Goal: Task Accomplishment & Management: Complete application form

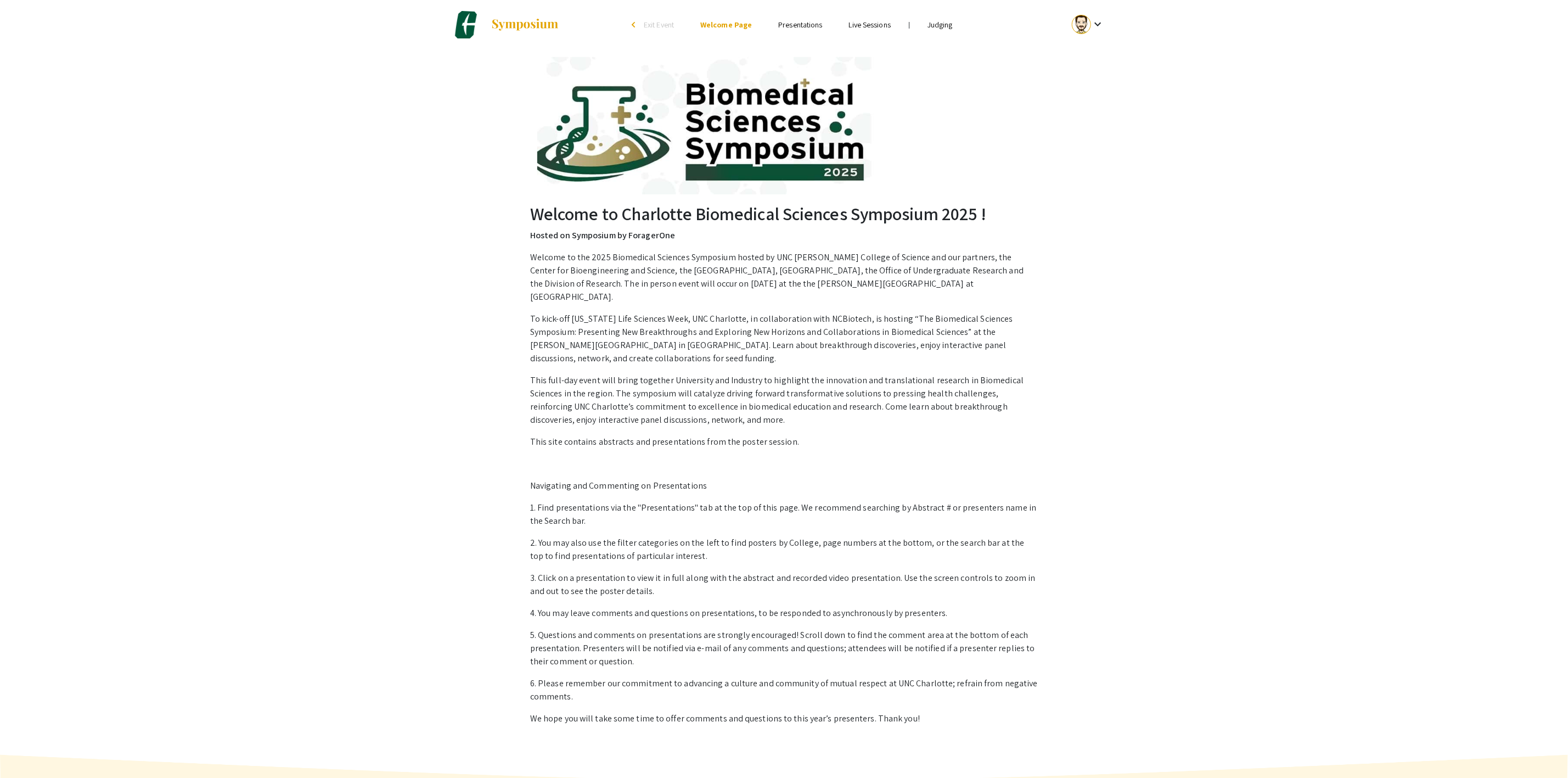
click at [941, 28] on link "Judging" at bounding box center [939, 24] width 25 height 10
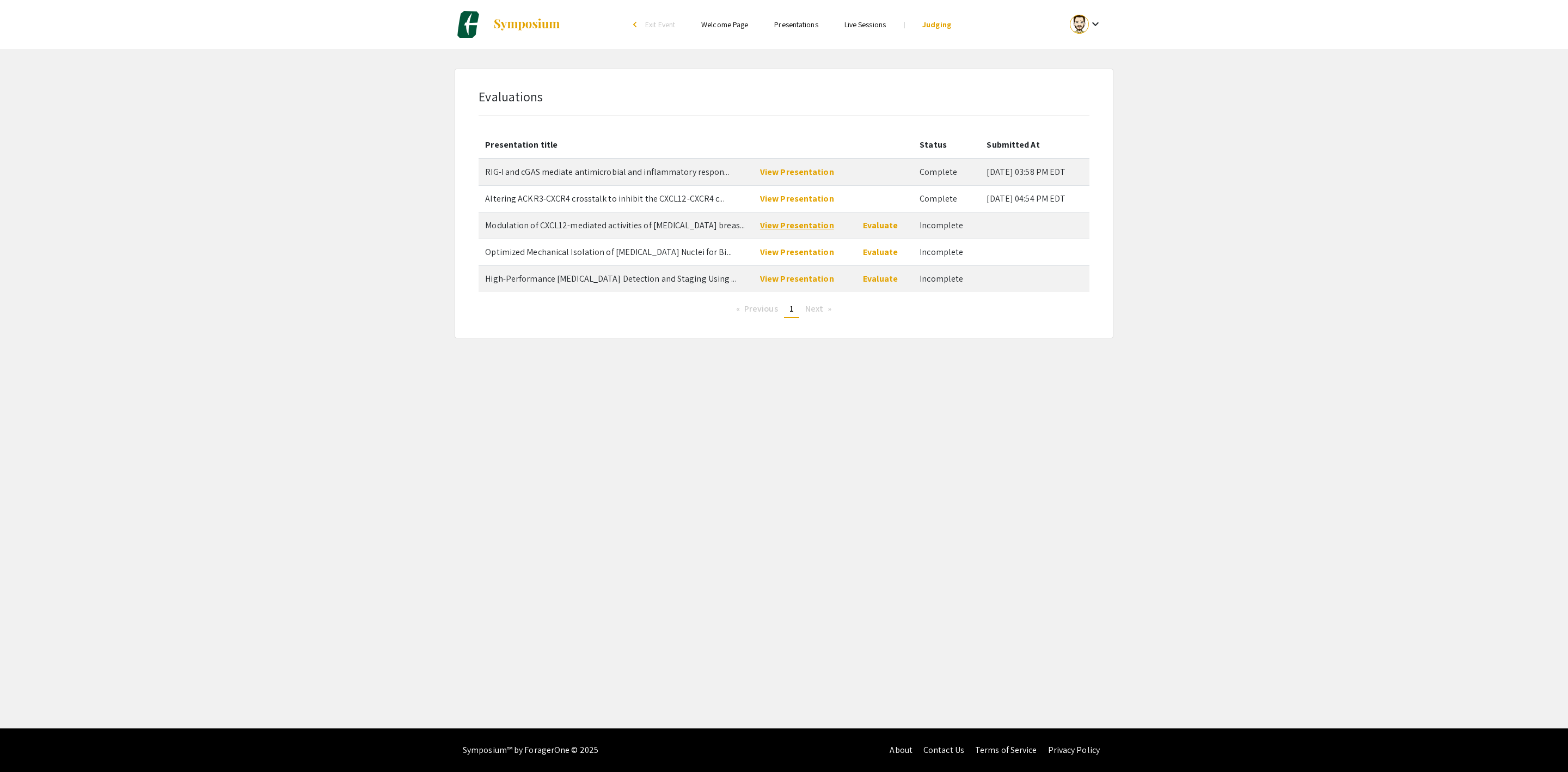
click at [813, 224] on link "View Presentation" at bounding box center [797, 225] width 74 height 11
click at [877, 228] on link "Evaluate" at bounding box center [881, 225] width 35 height 11
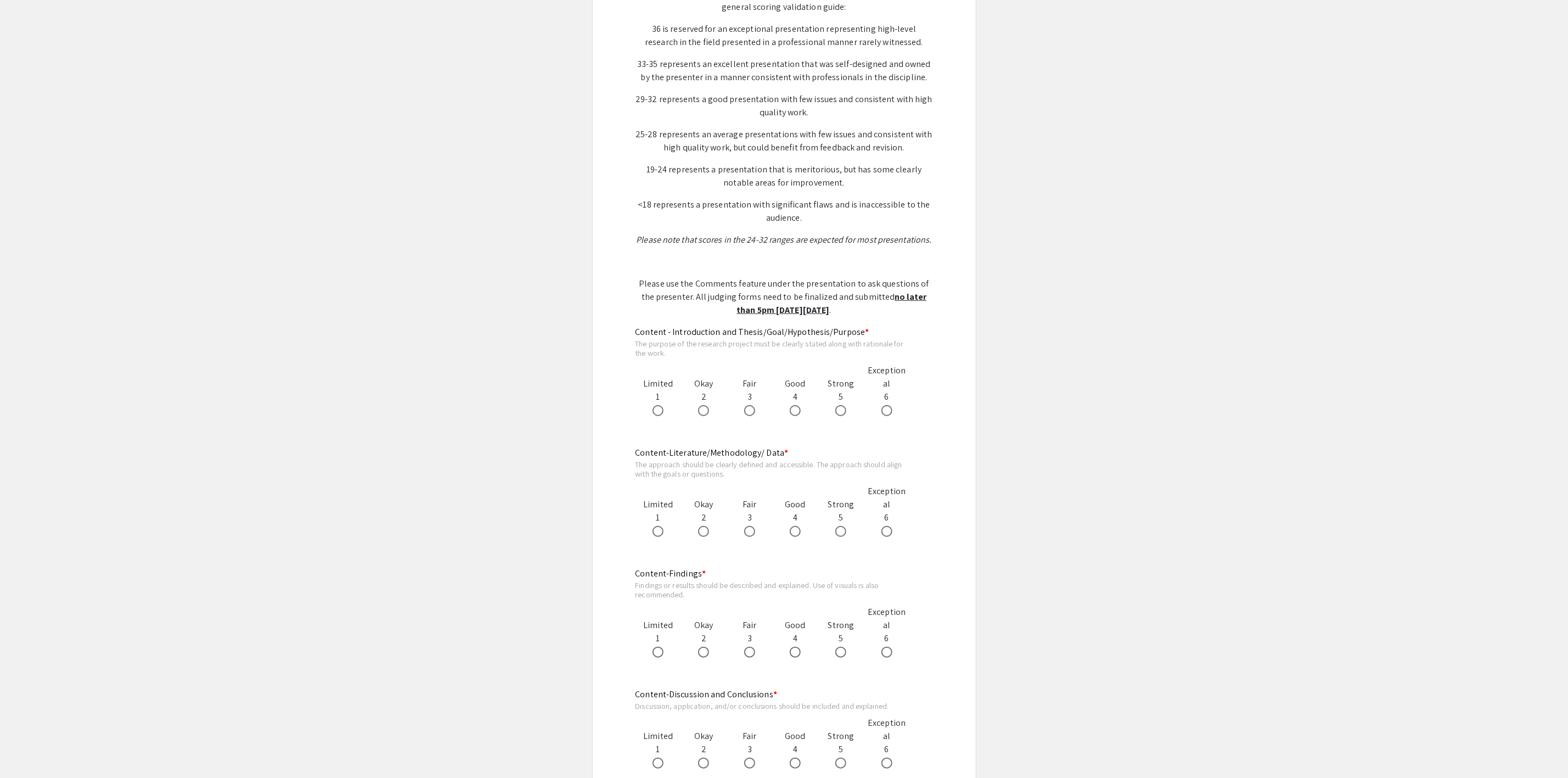
scroll to position [329, 0]
click at [838, 410] on span at bounding box center [841, 407] width 11 height 11
click at [838, 410] on input "radio" at bounding box center [841, 407] width 11 height 11
radio input "true"
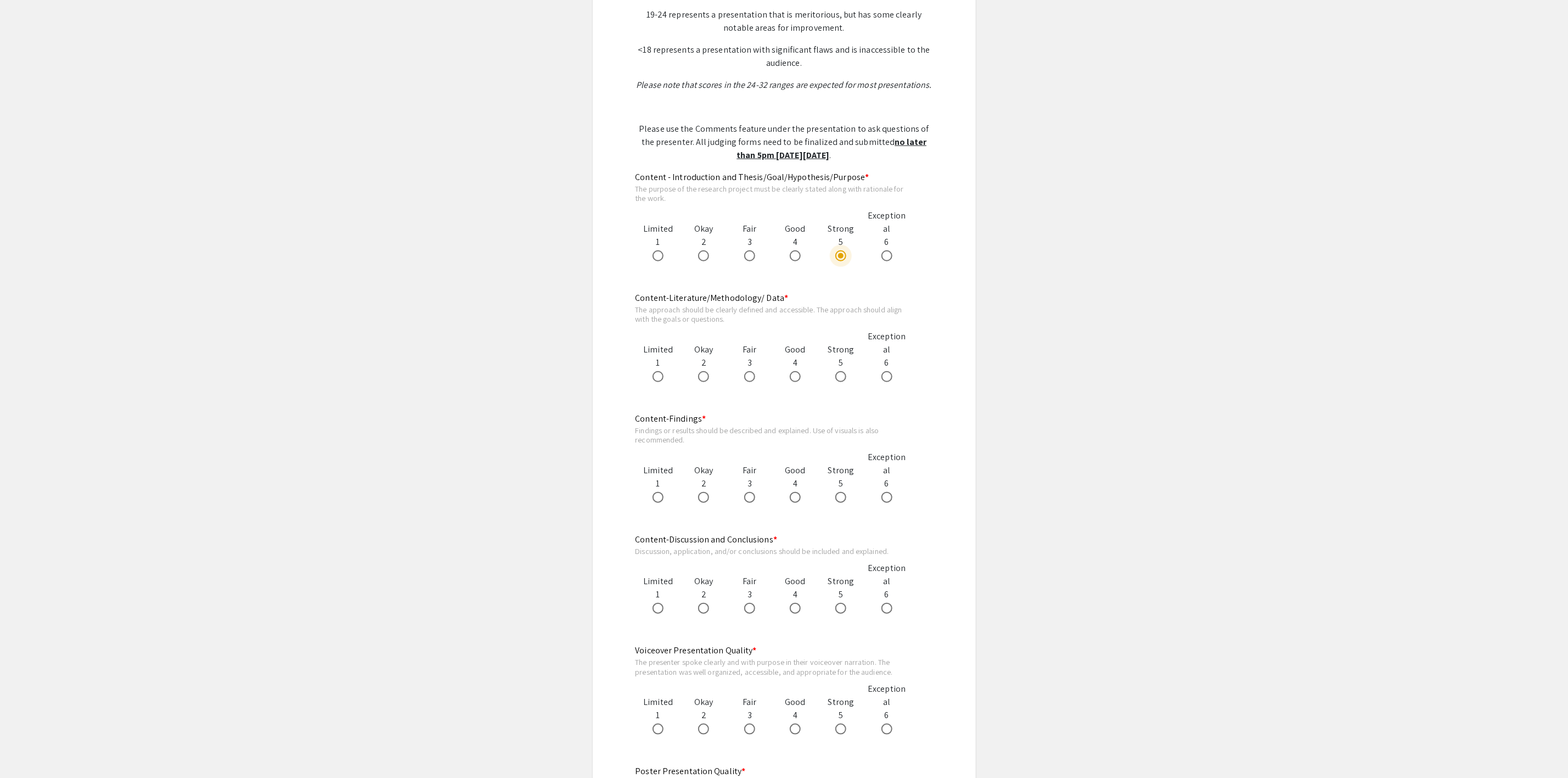
scroll to position [494, 0]
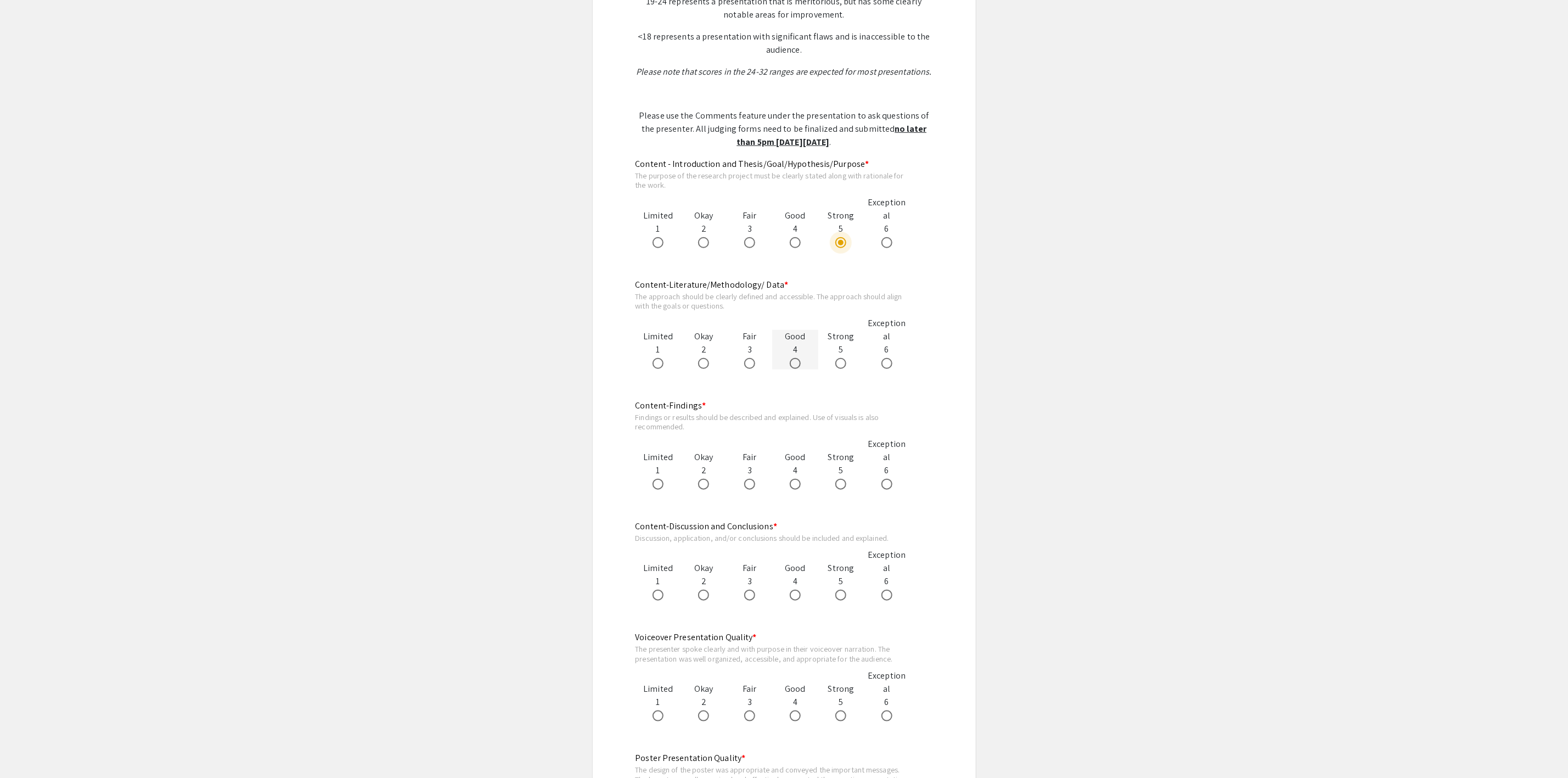
click at [801, 364] on span at bounding box center [795, 363] width 11 height 11
click at [801, 364] on input "radio" at bounding box center [795, 363] width 11 height 11
radio input "true"
click at [800, 486] on span at bounding box center [795, 484] width 11 height 11
click at [800, 486] on input "radio" at bounding box center [795, 484] width 11 height 11
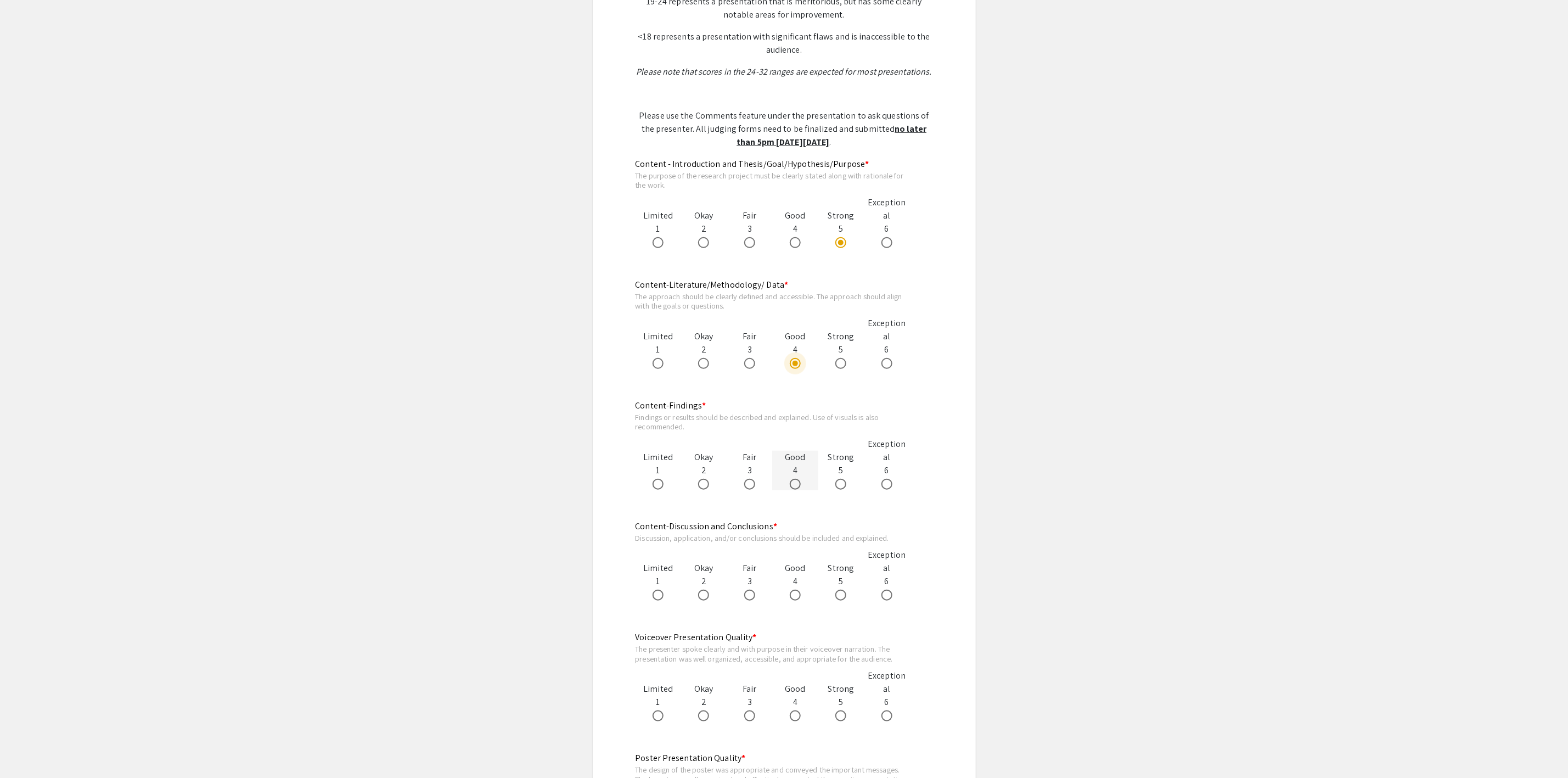
radio input "true"
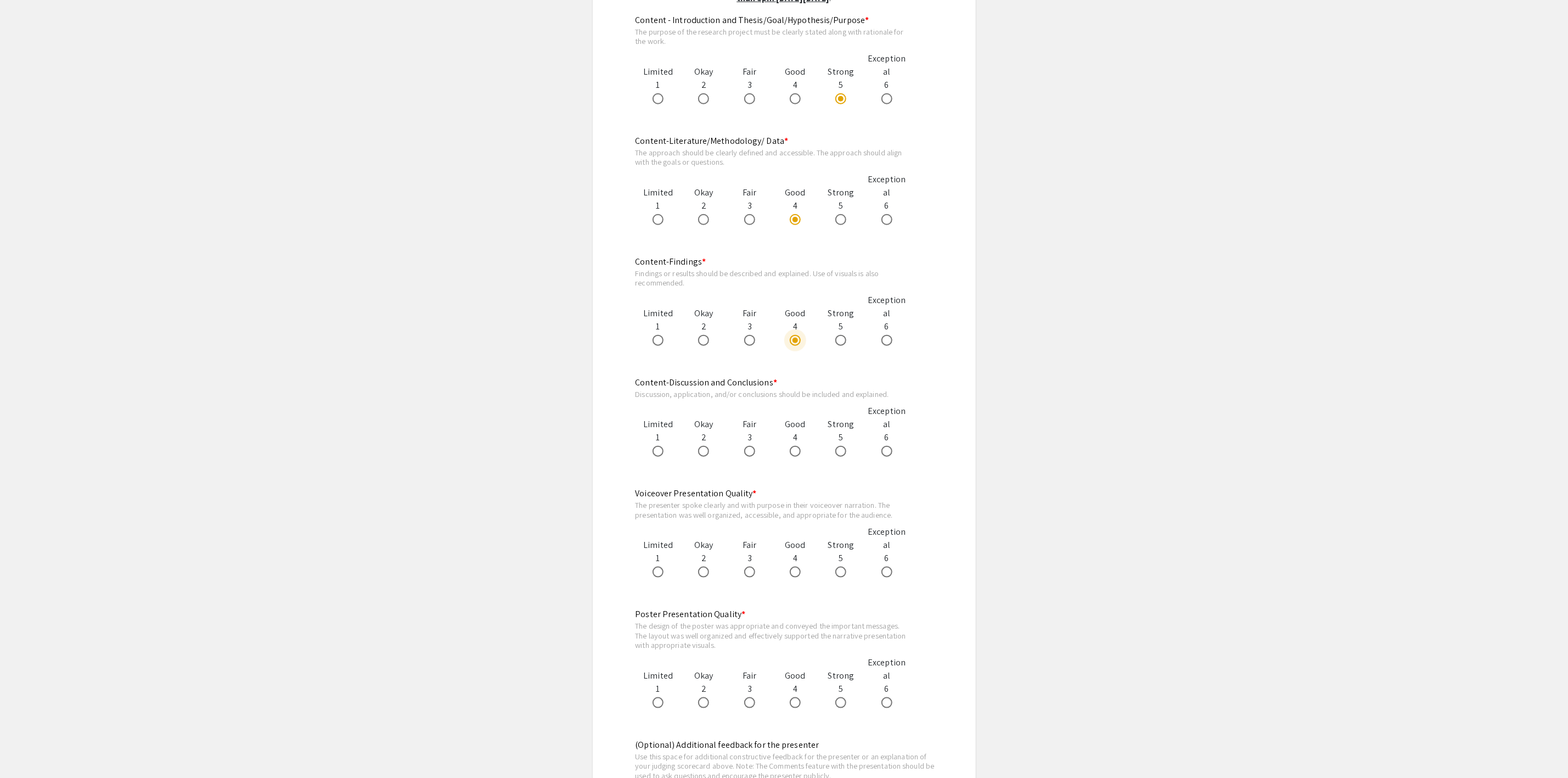
scroll to position [659, 0]
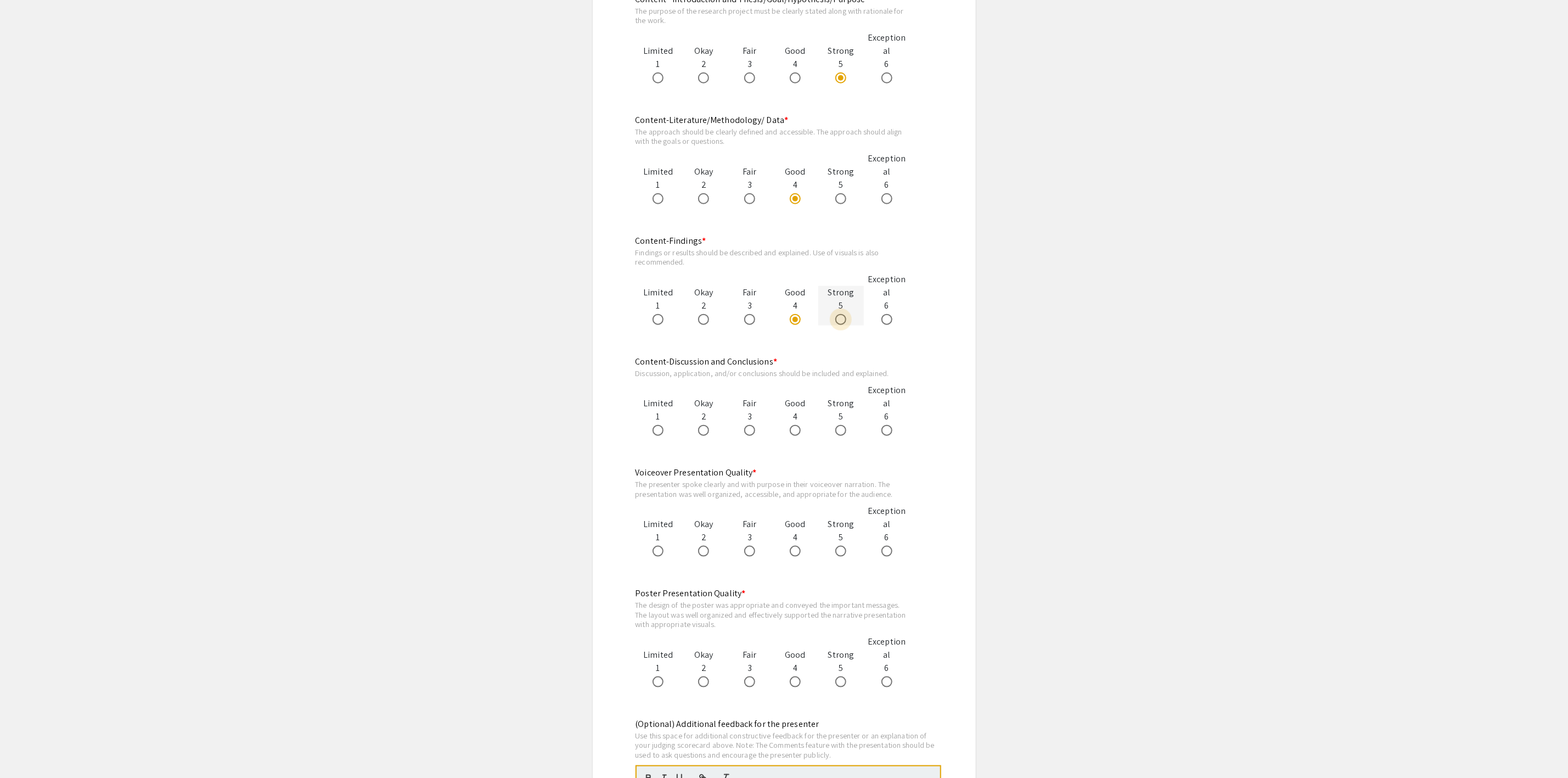
click at [840, 318] on span at bounding box center [841, 319] width 11 height 11
click at [840, 318] on input "radio" at bounding box center [841, 319] width 11 height 11
radio input "true"
click at [794, 432] on span at bounding box center [795, 430] width 11 height 11
click at [794, 432] on input "radio" at bounding box center [795, 430] width 11 height 11
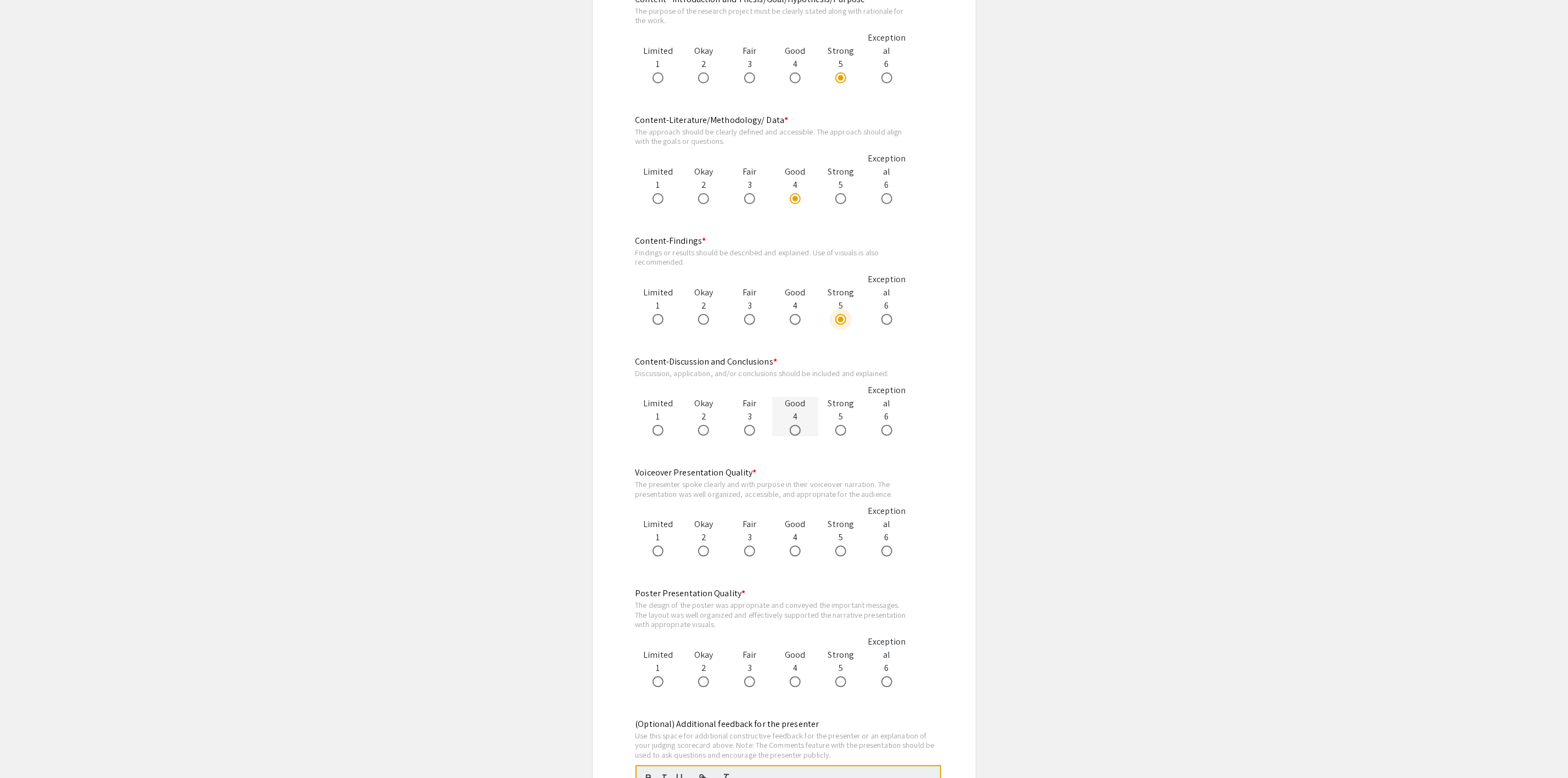
radio input "true"
click at [796, 550] on span at bounding box center [795, 551] width 11 height 11
click at [796, 550] on input "radio" at bounding box center [795, 551] width 11 height 11
radio input "true"
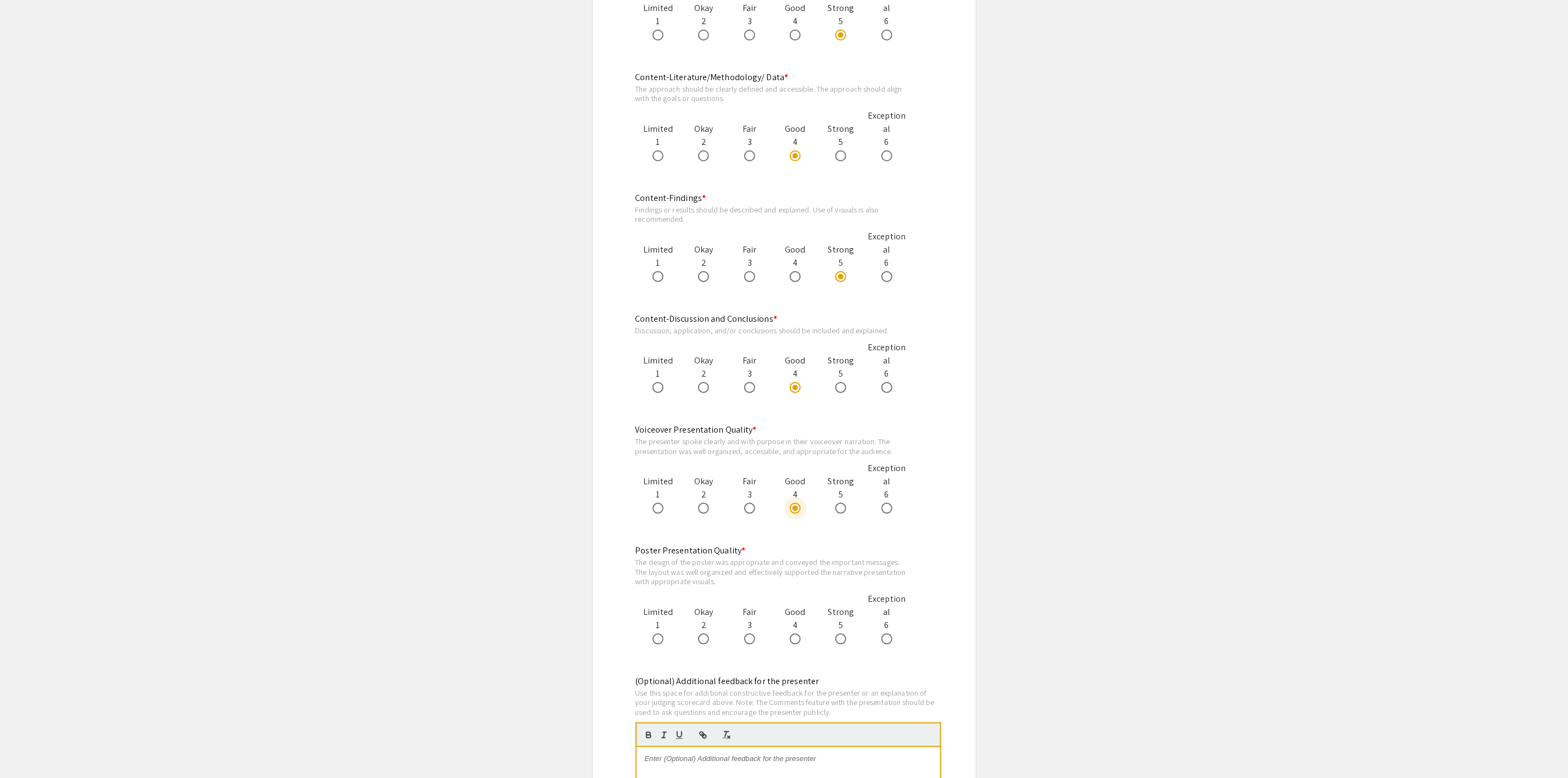
scroll to position [741, 0]
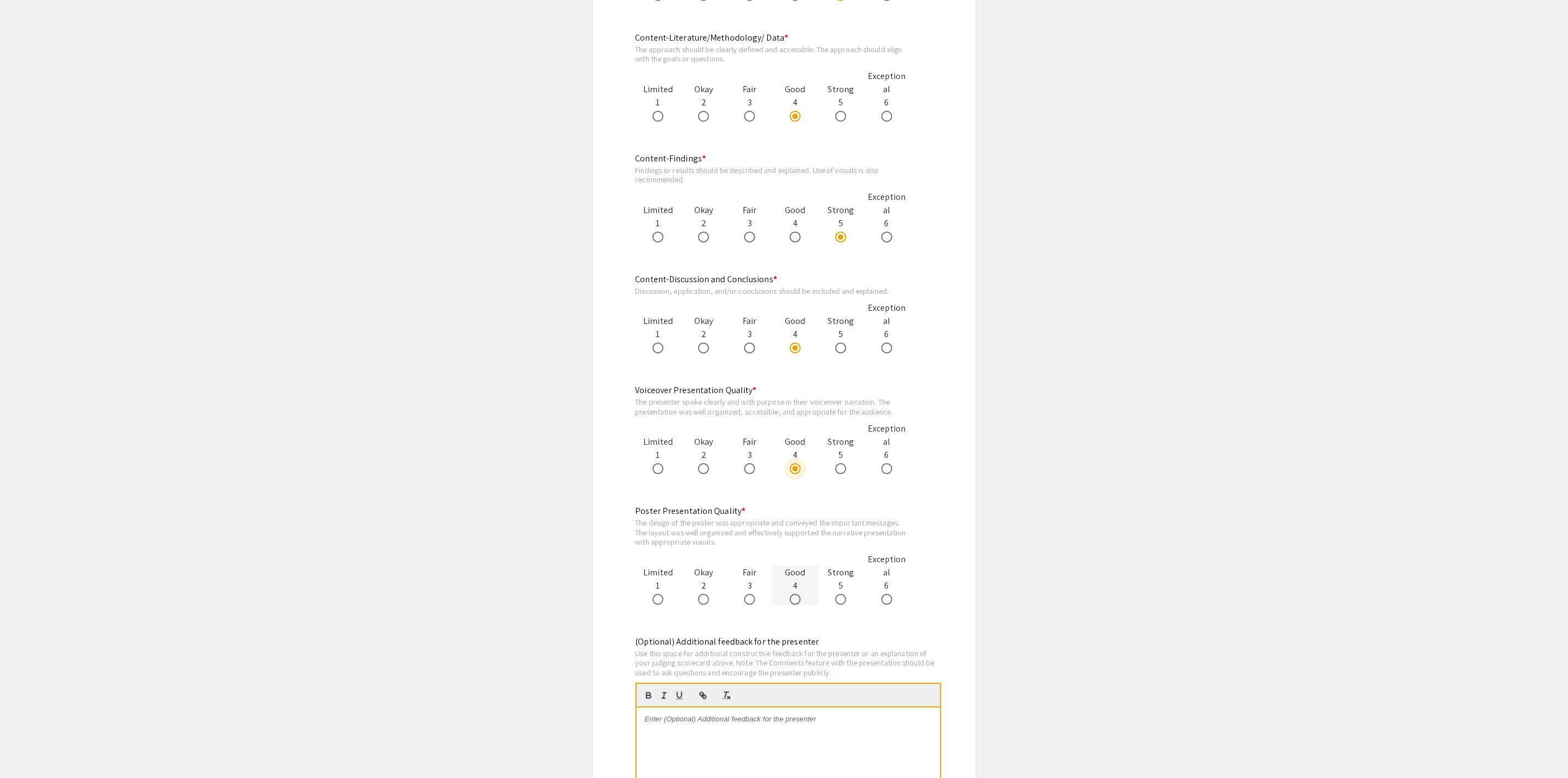
click at [798, 603] on span at bounding box center [795, 599] width 11 height 11
click at [798, 603] on input "radio" at bounding box center [795, 599] width 11 height 11
radio input "true"
click at [851, 349] on label at bounding box center [843, 348] width 16 height 11
click at [846, 349] on input "radio" at bounding box center [841, 348] width 11 height 11
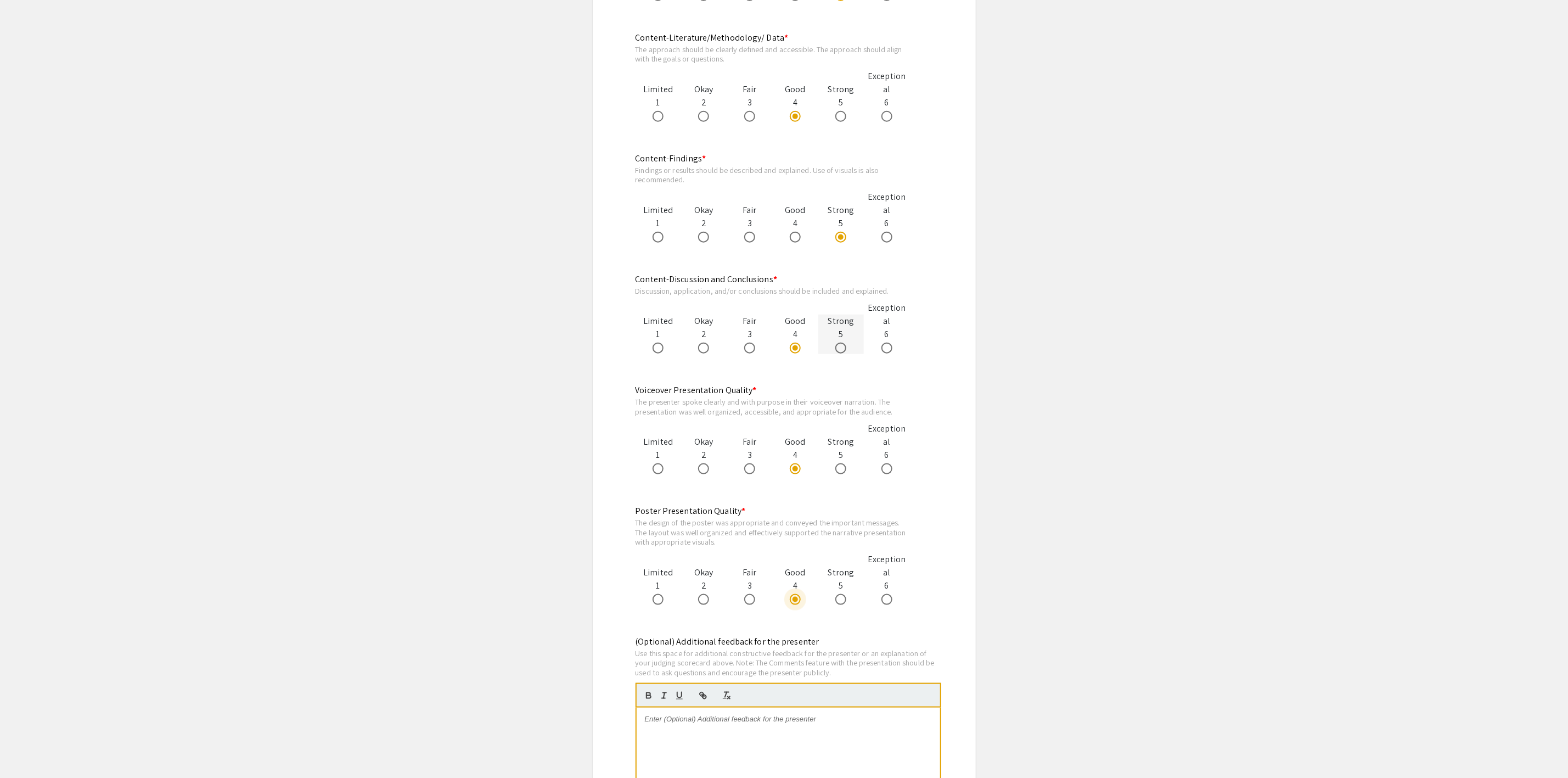
radio input "true"
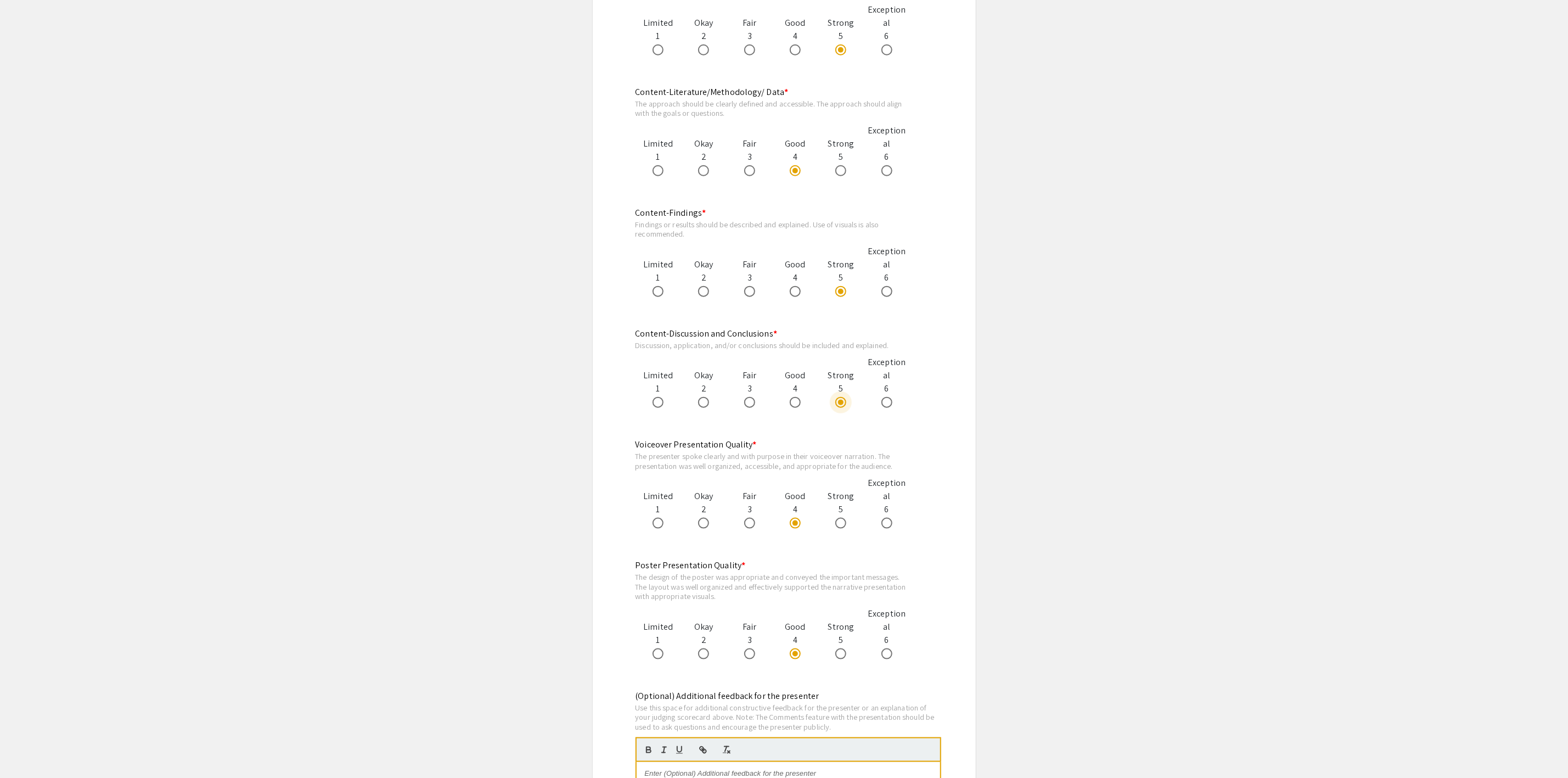
scroll to position [659, 0]
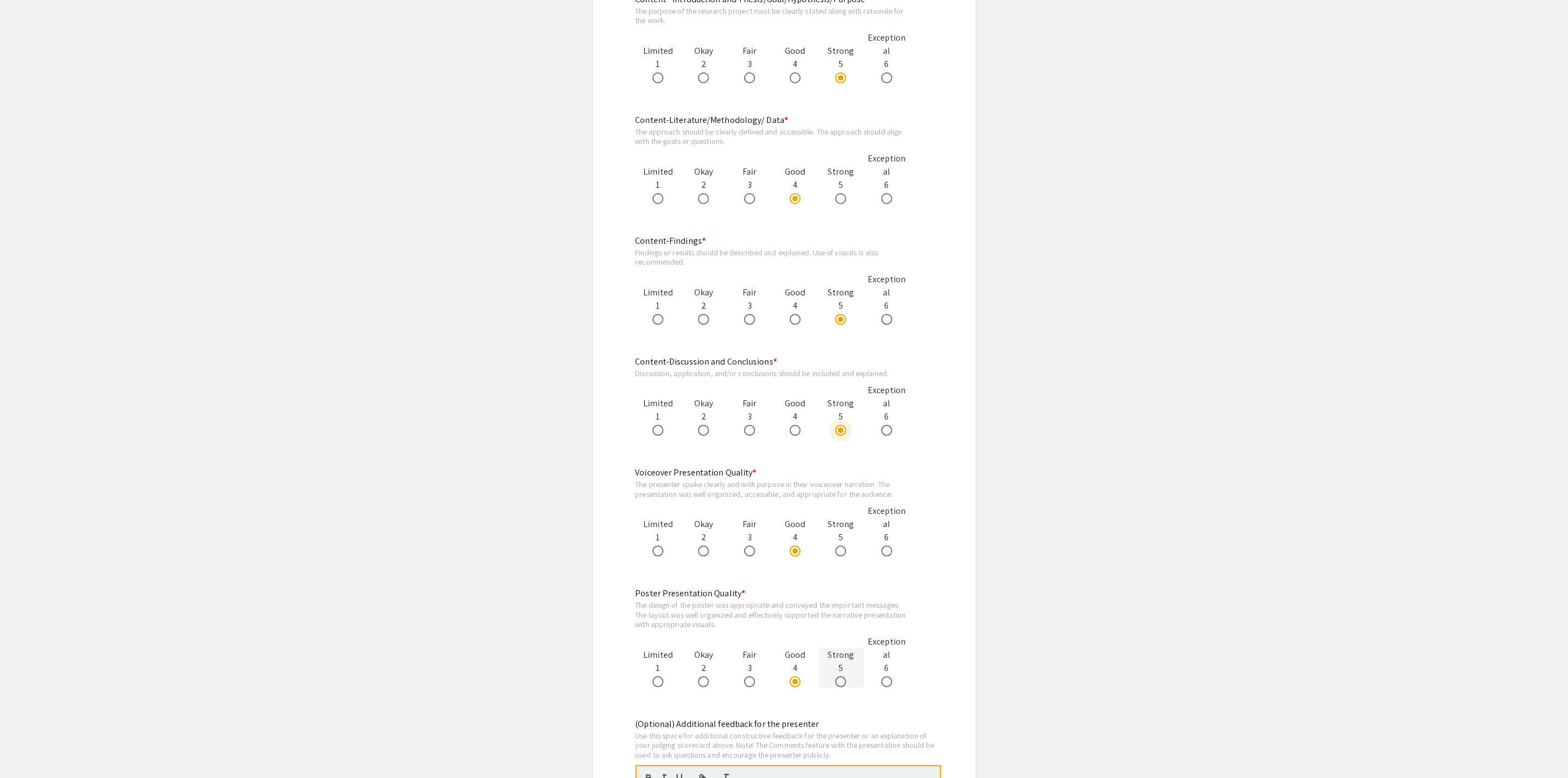
click at [842, 682] on span at bounding box center [841, 682] width 11 height 11
click at [842, 682] on input "radio" at bounding box center [841, 682] width 11 height 11
radio input "true"
click at [800, 439] on app-form-preview-likert-scale-field "Content-Discussion and Conclusions * Discussion, application, and/or conclusion…" at bounding box center [784, 406] width 297 height 103
click at [796, 435] on span at bounding box center [795, 430] width 11 height 11
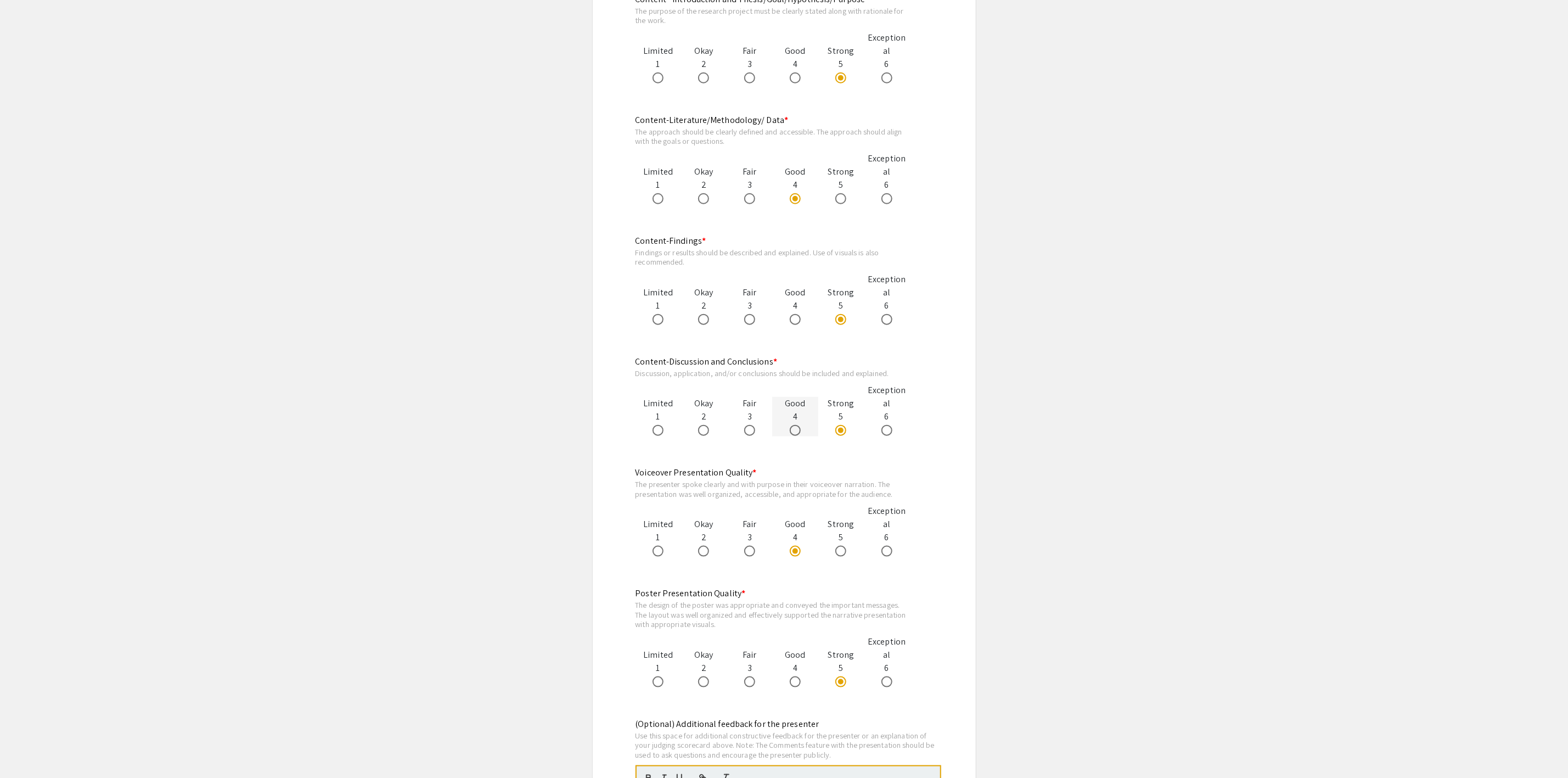
click at [796, 435] on input "radio" at bounding box center [795, 430] width 11 height 11
radio input "true"
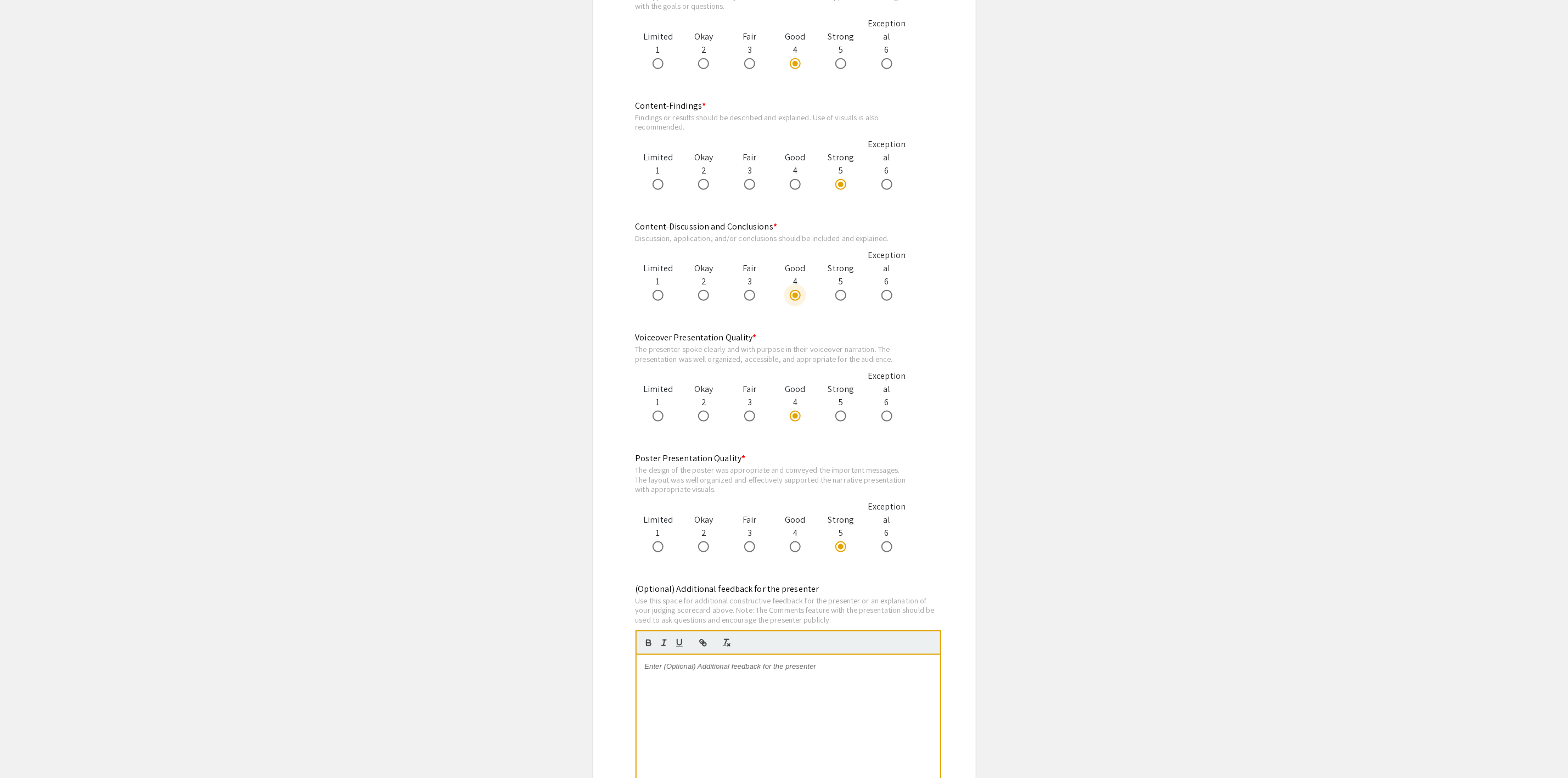
scroll to position [906, 0]
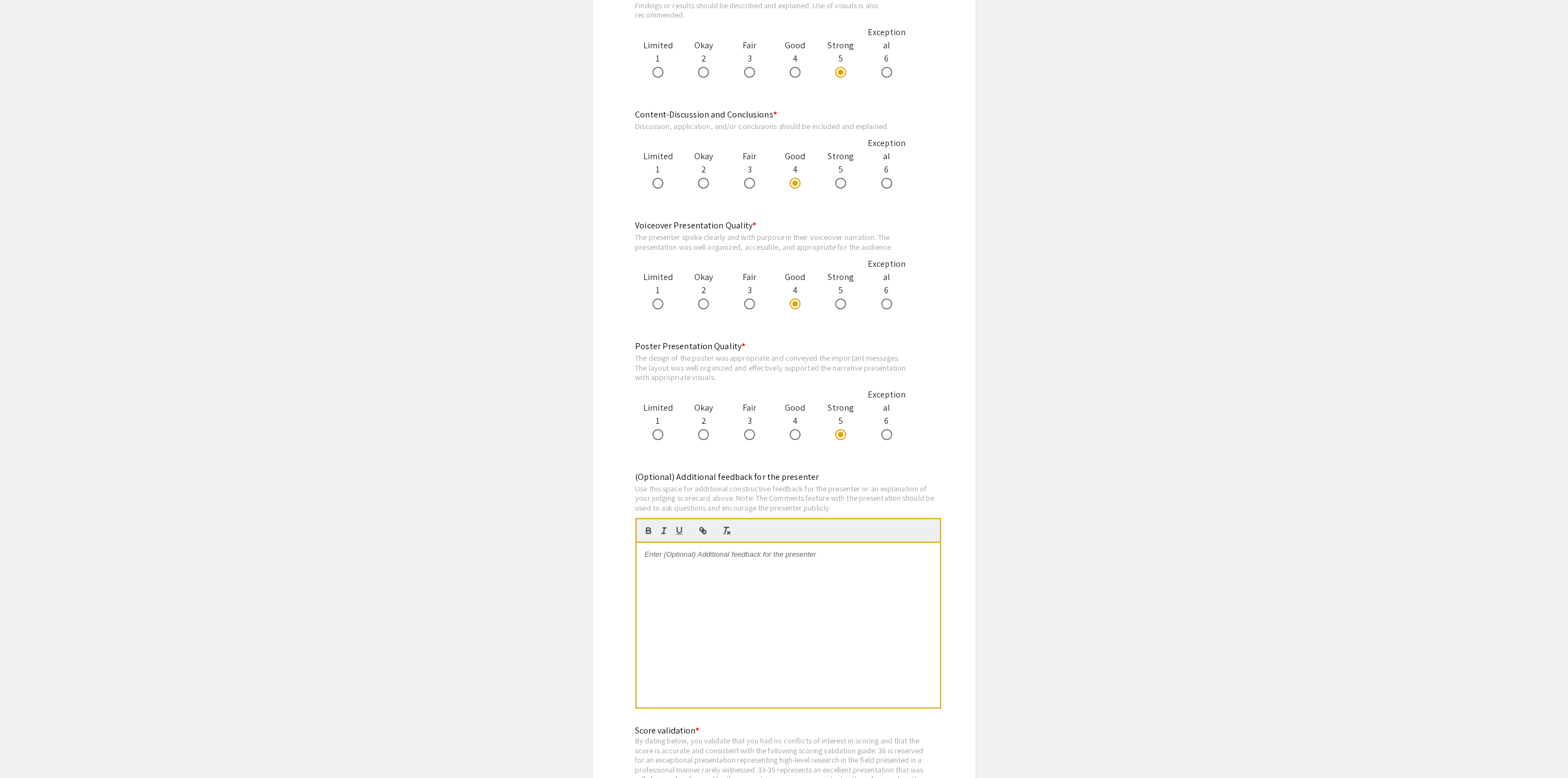
click at [741, 595] on div at bounding box center [788, 625] width 303 height 165
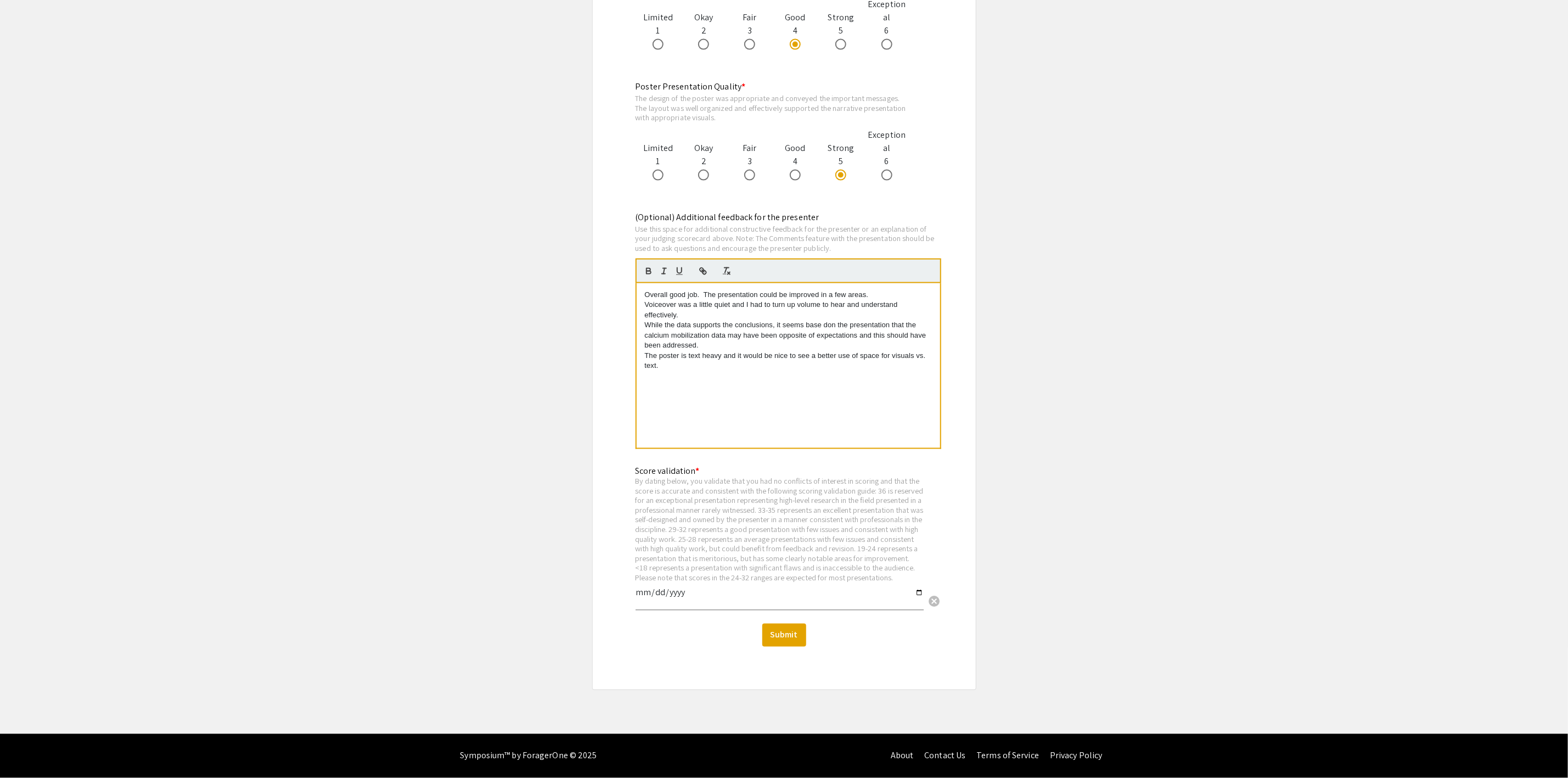
scroll to position [1176, 0]
click at [917, 591] on input "date" at bounding box center [779, 597] width 288 height 18
type input "2025-09-08"
click at [782, 631] on button "Submit" at bounding box center [784, 635] width 44 height 23
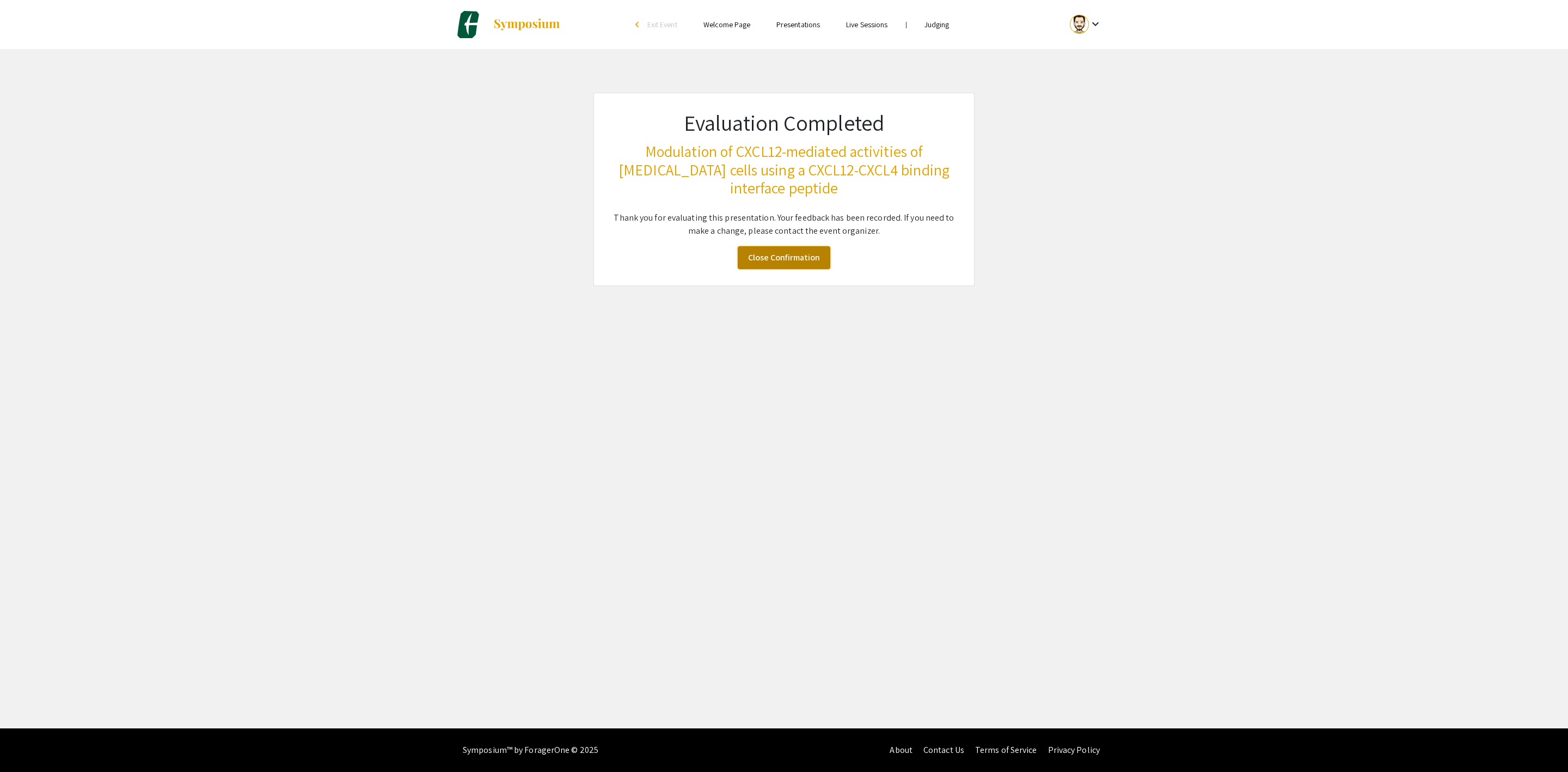
click at [786, 255] on link "Close Confirmation" at bounding box center [784, 257] width 92 height 23
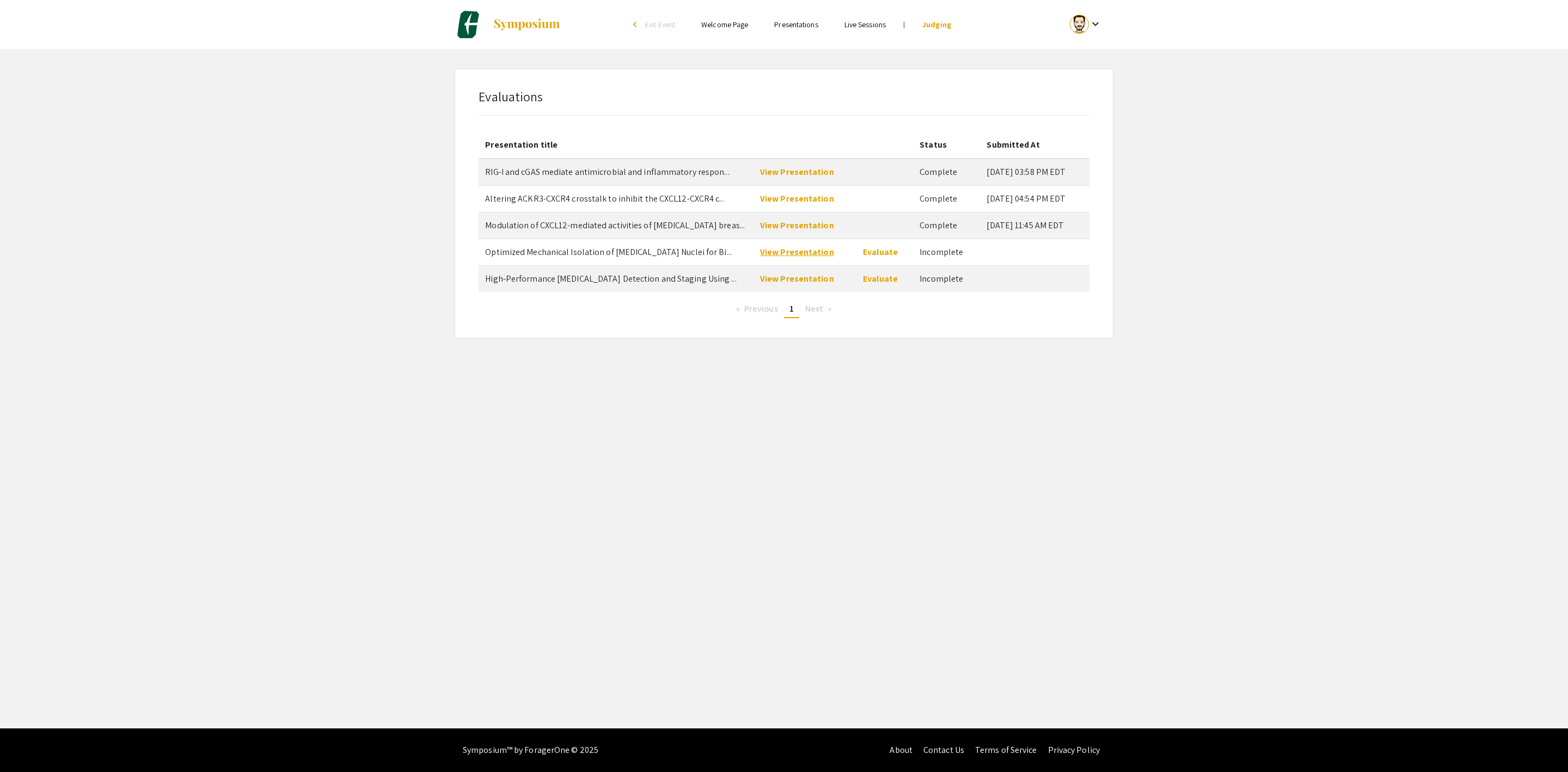
click at [799, 249] on link "View Presentation" at bounding box center [797, 251] width 74 height 11
click at [863, 257] on link "Evaluate" at bounding box center [881, 251] width 35 height 11
click at [796, 282] on link "View Presentation" at bounding box center [797, 278] width 74 height 11
click at [877, 282] on link "Evaluate" at bounding box center [881, 278] width 35 height 11
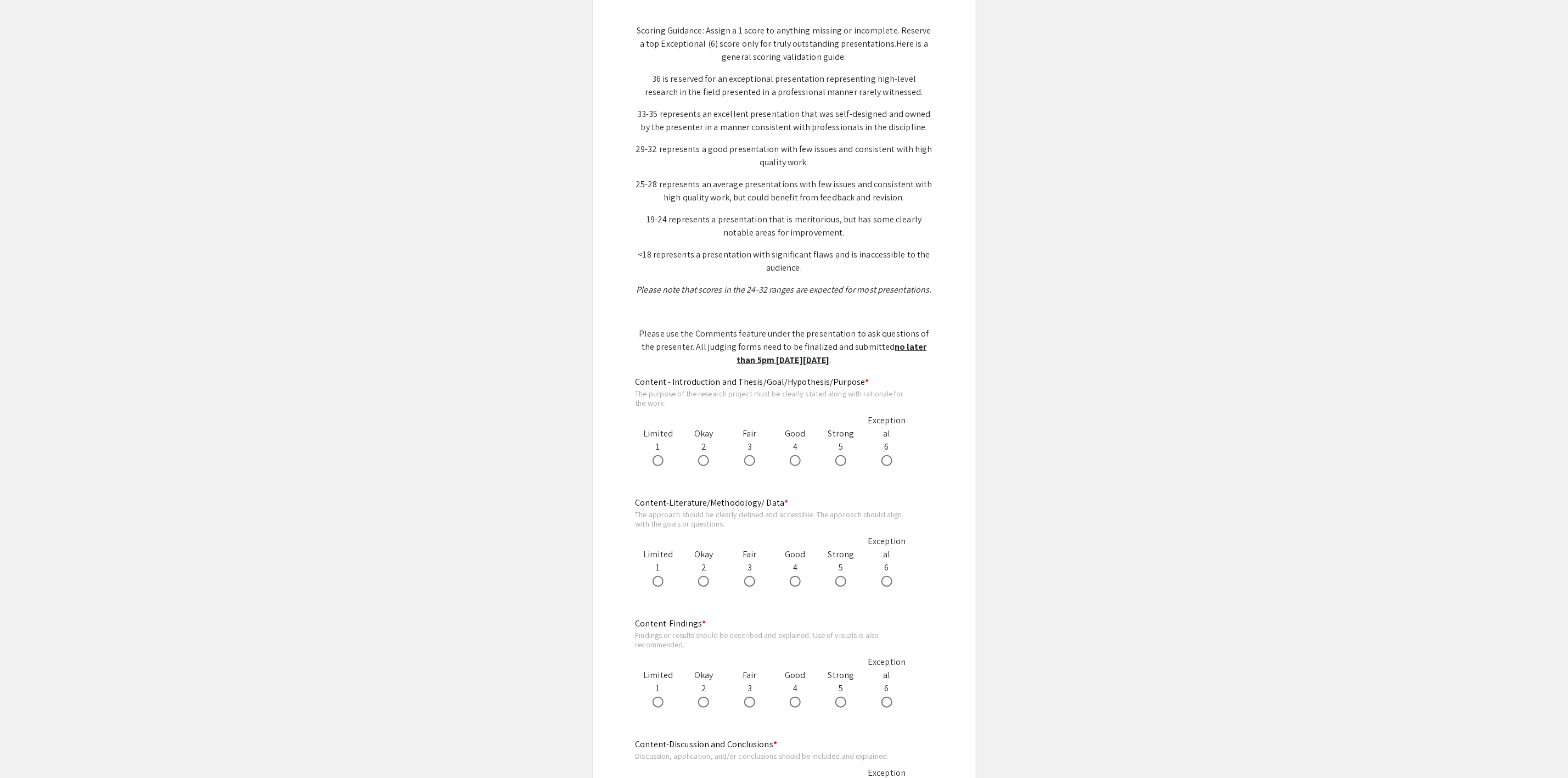
scroll to position [329, 0]
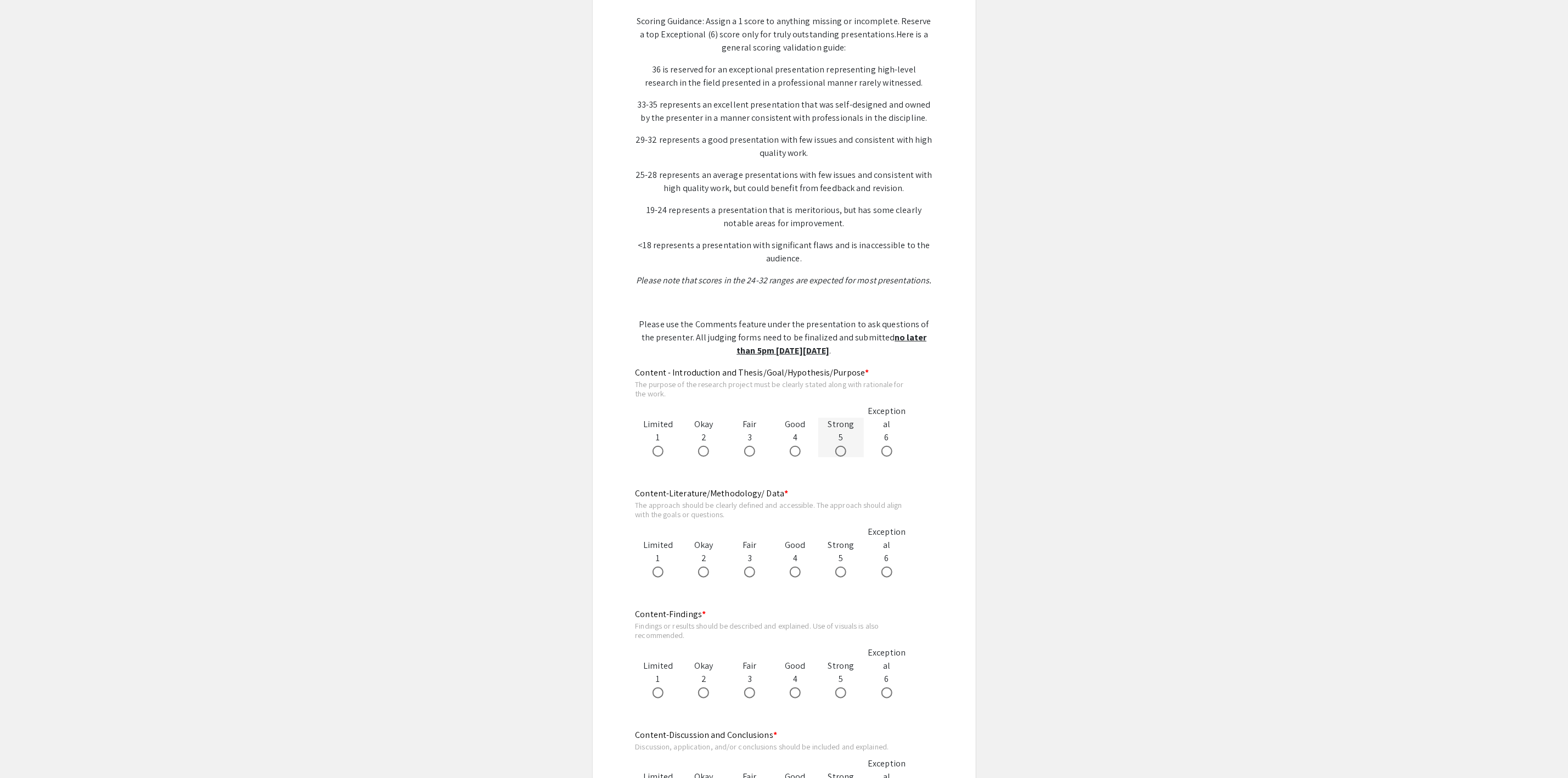
click at [840, 451] on span at bounding box center [841, 451] width 11 height 11
click at [840, 451] on input "radio" at bounding box center [841, 451] width 11 height 11
radio input "true"
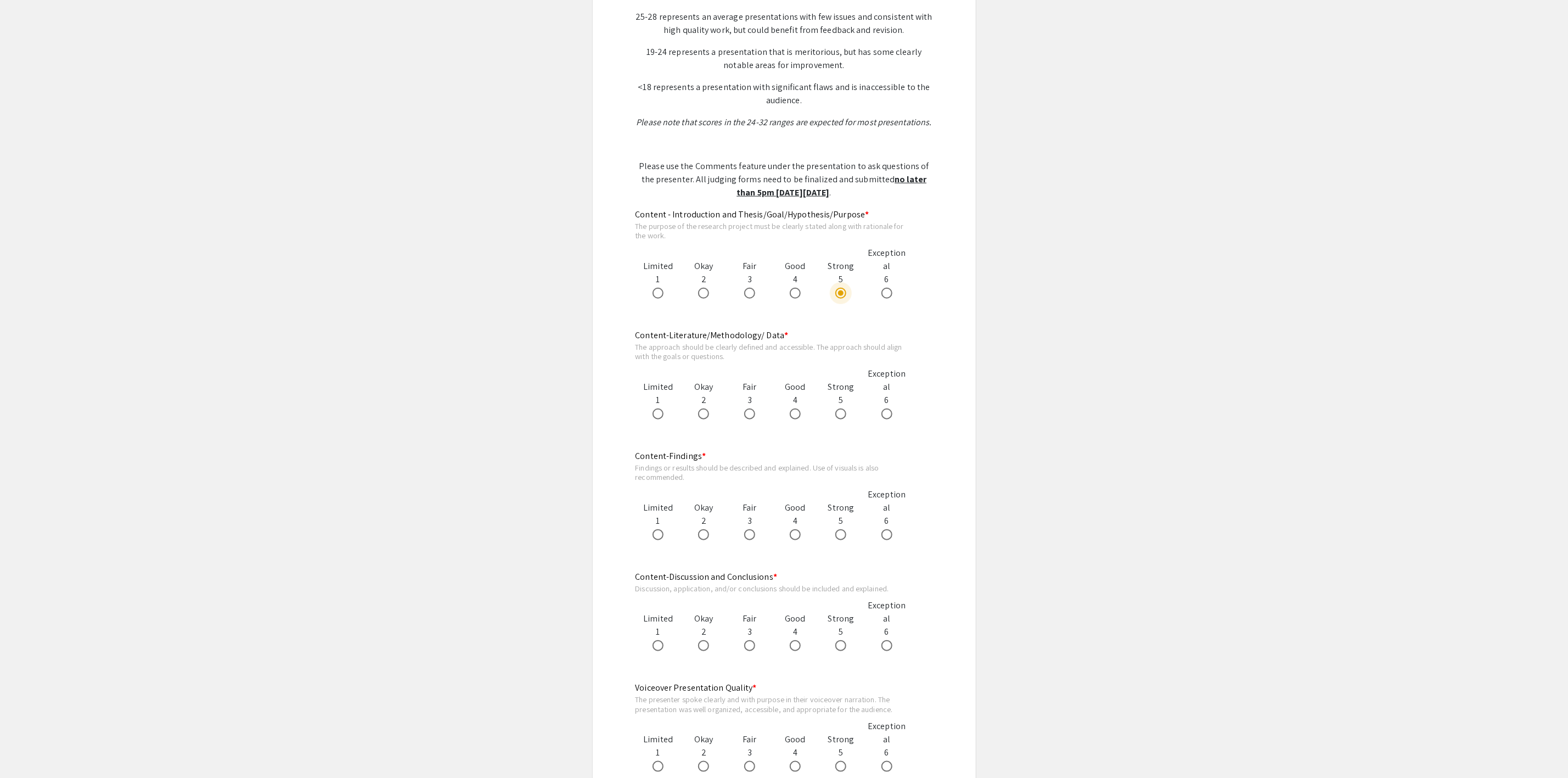
scroll to position [494, 0]
click at [798, 414] on app-form-preview-likert-scale-field "Content-Literature/Methodology/ Data * The approach should be clearly defined a…" at bounding box center [784, 379] width 297 height 113
click at [844, 407] on span at bounding box center [841, 407] width 11 height 11
click at [844, 407] on input "radio" at bounding box center [841, 407] width 11 height 11
radio input "true"
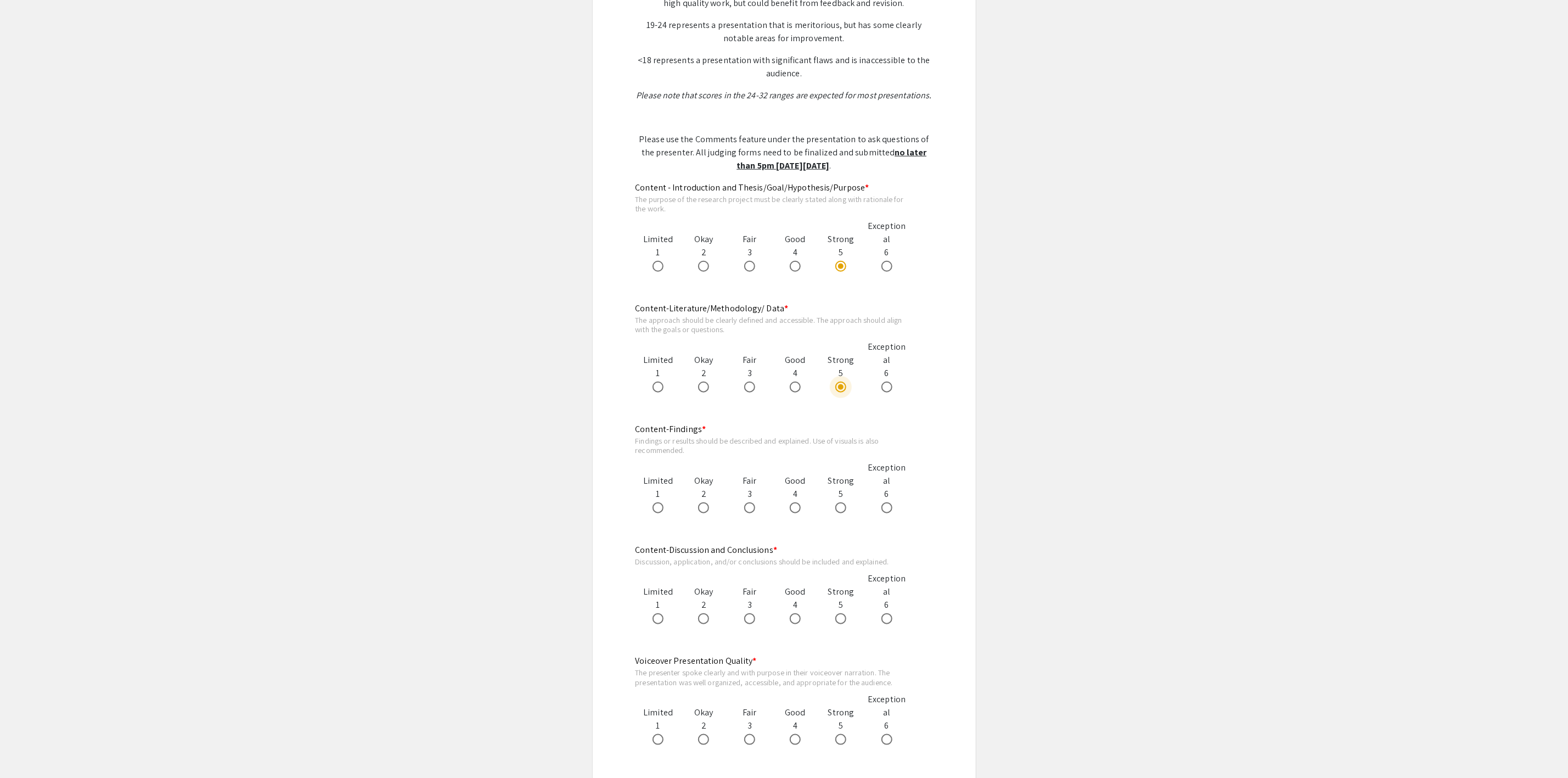
scroll to position [659, 0]
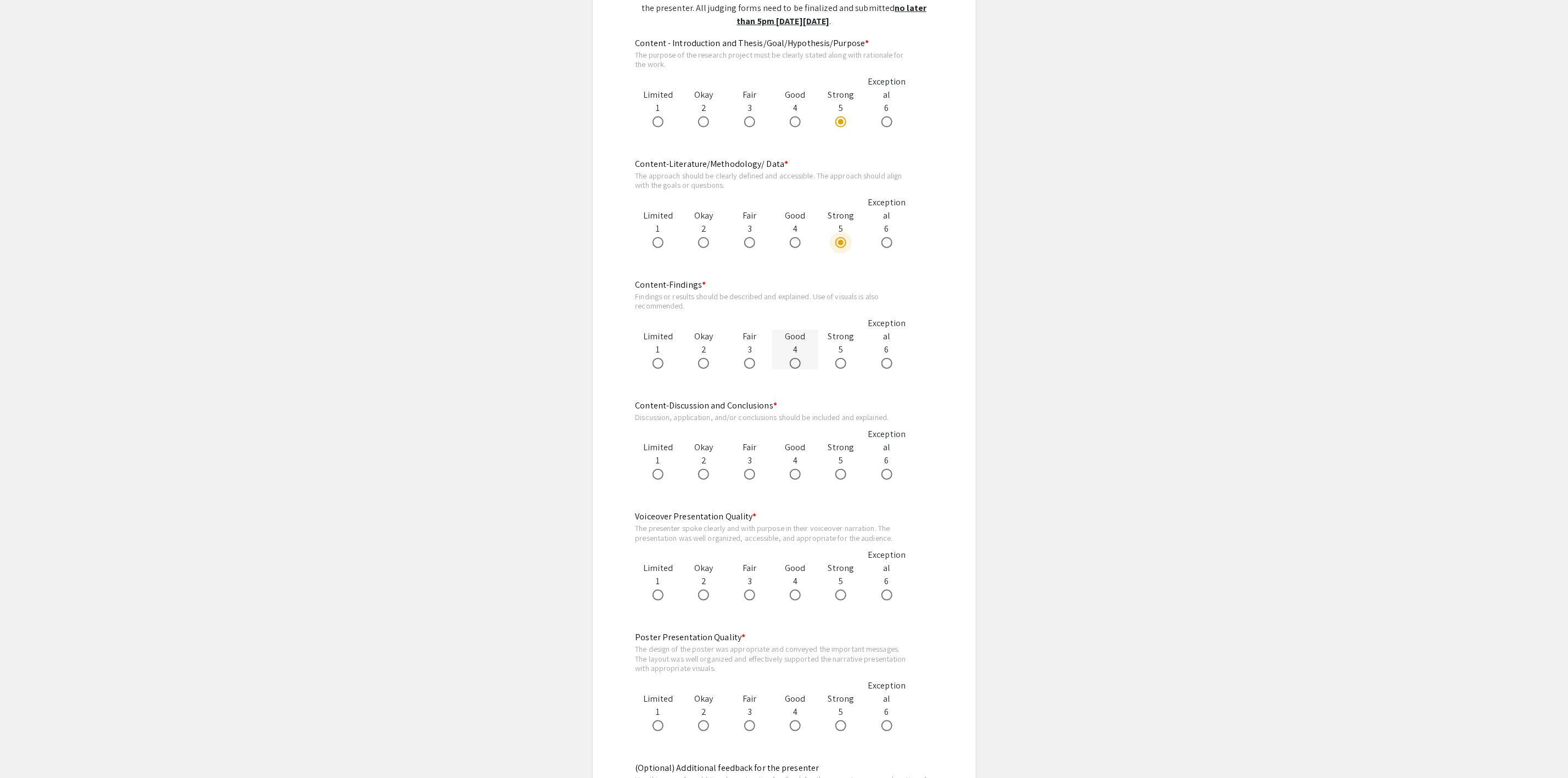
click at [791, 365] on span at bounding box center [795, 363] width 11 height 11
click at [791, 365] on input "radio" at bounding box center [795, 363] width 11 height 11
radio input "true"
click at [798, 477] on span at bounding box center [795, 474] width 11 height 11
click at [798, 477] on input "radio" at bounding box center [795, 474] width 11 height 11
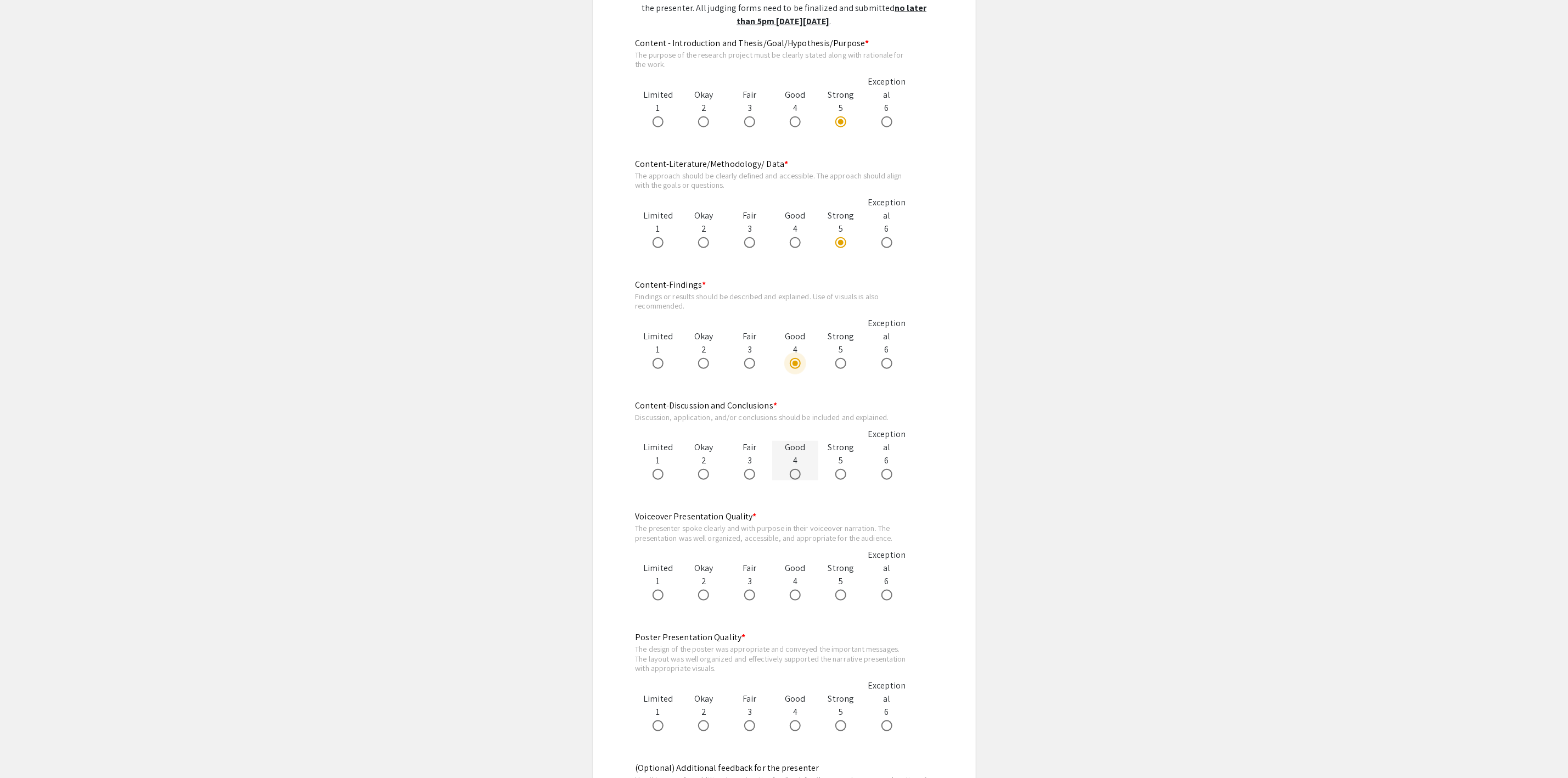
radio input "true"
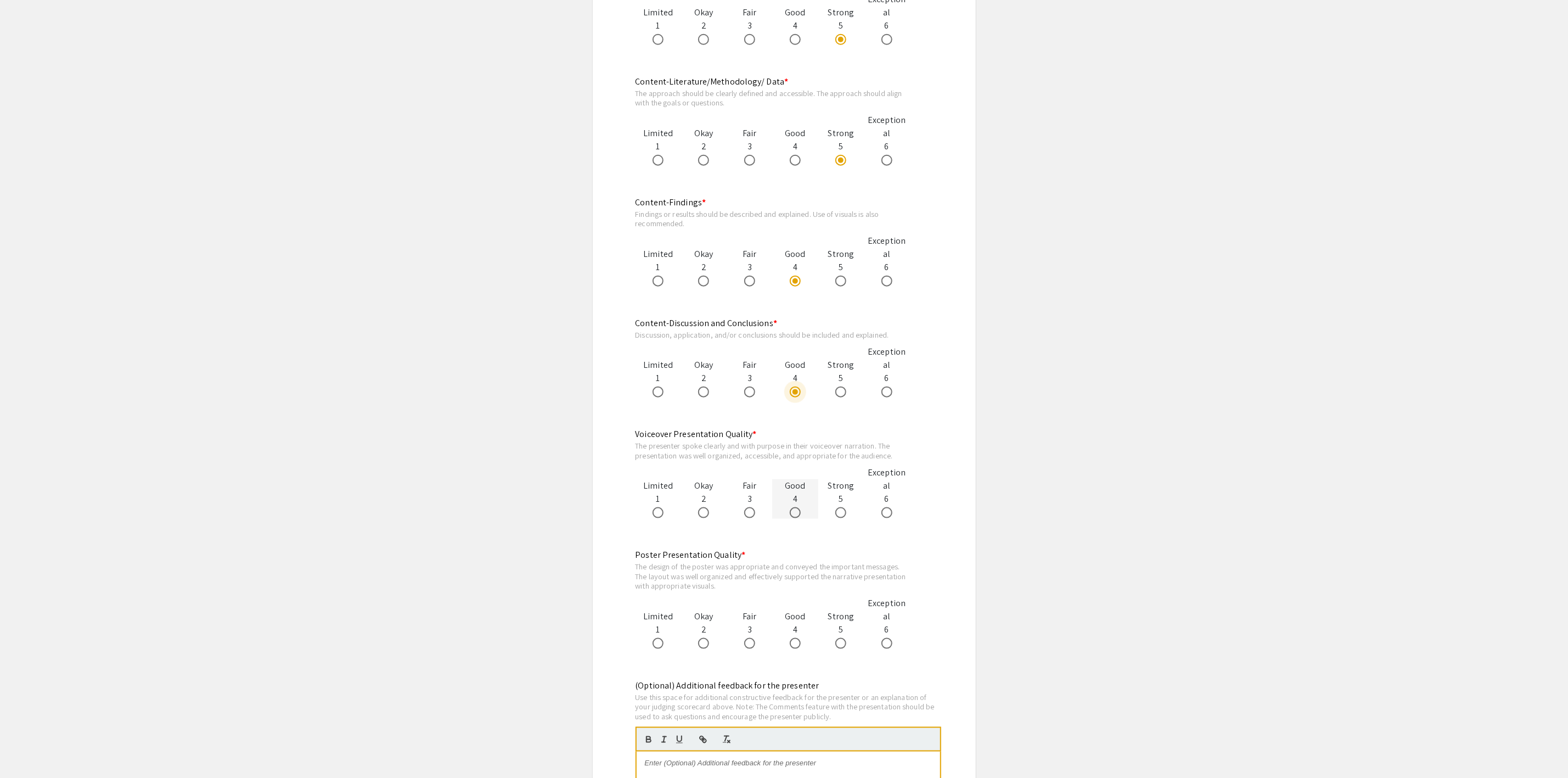
click at [797, 511] on span at bounding box center [795, 513] width 11 height 11
click at [797, 511] on input "radio" at bounding box center [795, 513] width 11 height 11
radio input "true"
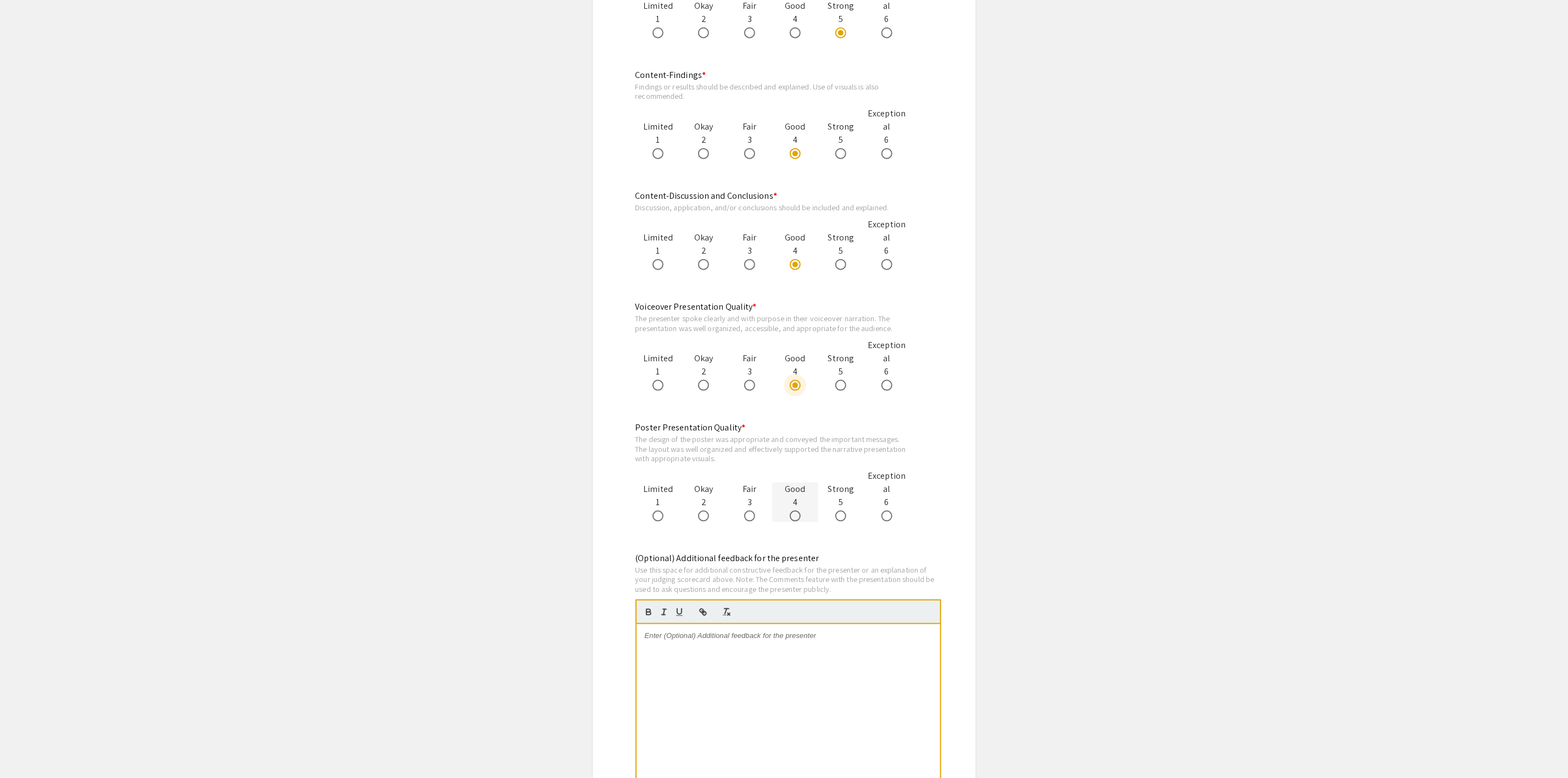
scroll to position [906, 0]
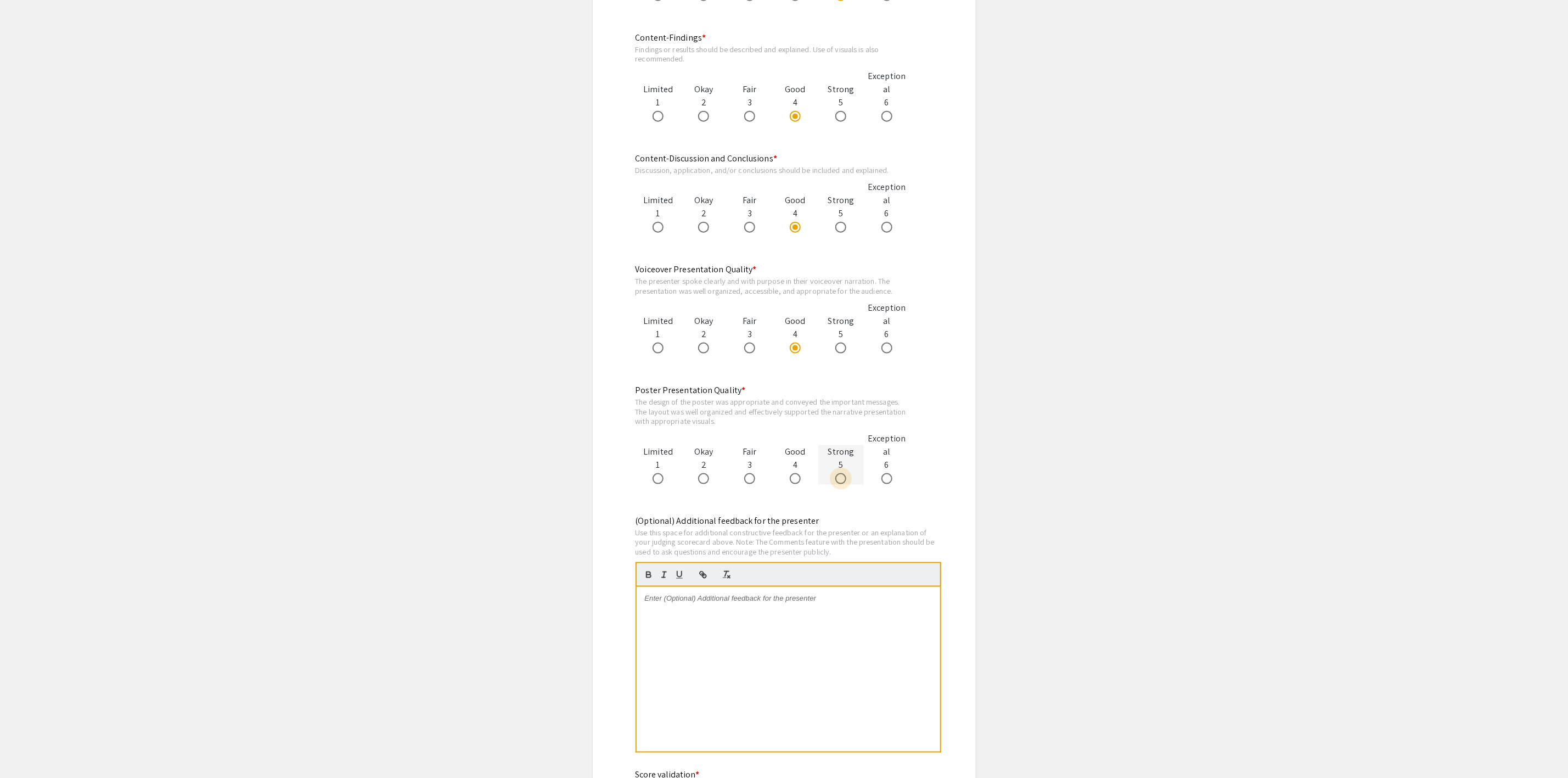
drag, startPoint x: 841, startPoint y: 478, endPoint x: 859, endPoint y: 480, distance: 18.1
click at [840, 478] on span at bounding box center [841, 479] width 11 height 11
click at [840, 478] on input "radio" at bounding box center [841, 479] width 11 height 11
radio input "true"
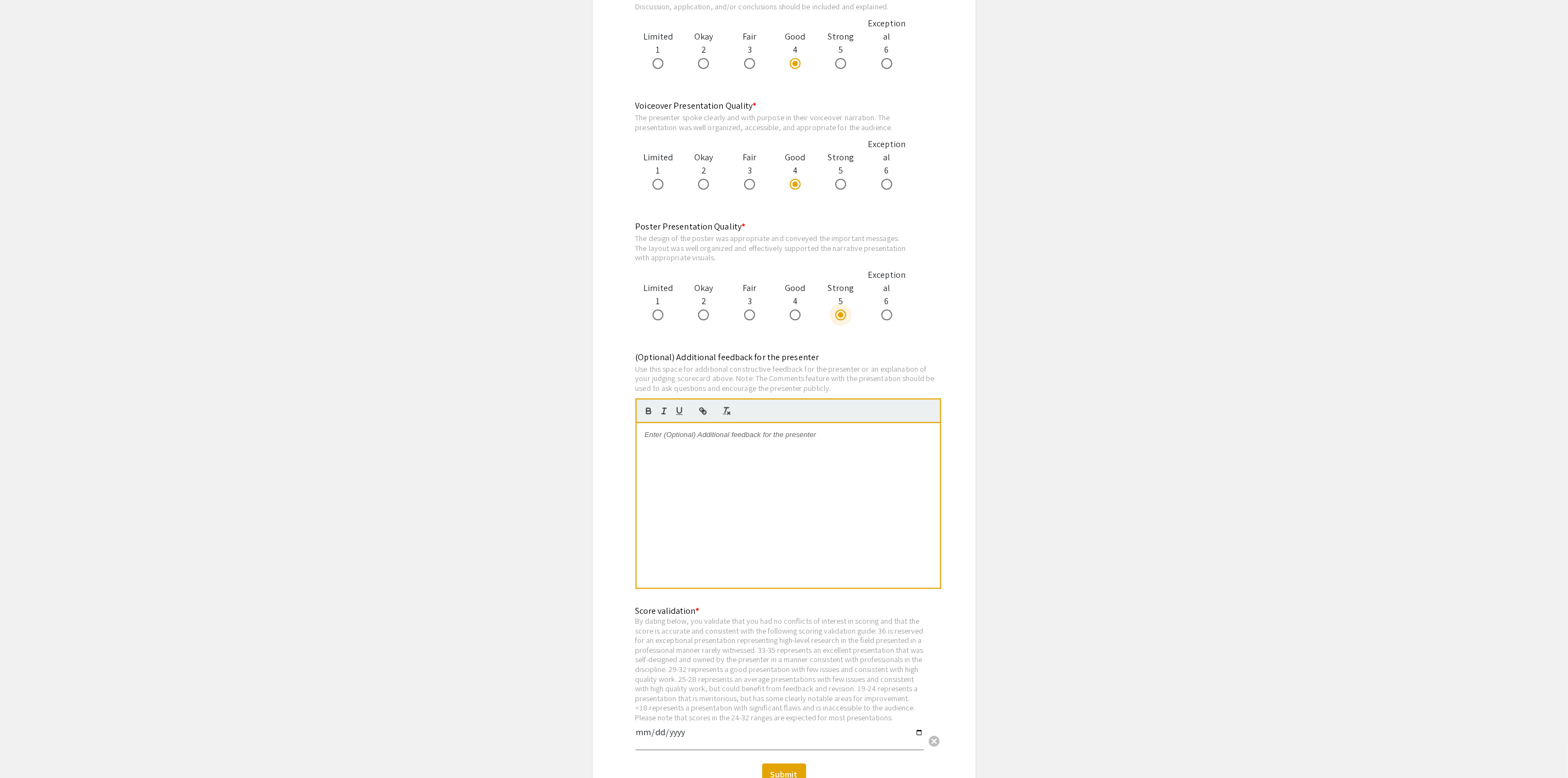
scroll to position [1071, 0]
click at [804, 523] on div at bounding box center [788, 504] width 303 height 165
drag, startPoint x: 809, startPoint y: 466, endPoint x: 752, endPoint y: 473, distance: 57.4
click at [752, 473] on div "Overall good job. Voiceover was rather quiet and I had really turn up the volum…" at bounding box center [788, 504] width 303 height 165
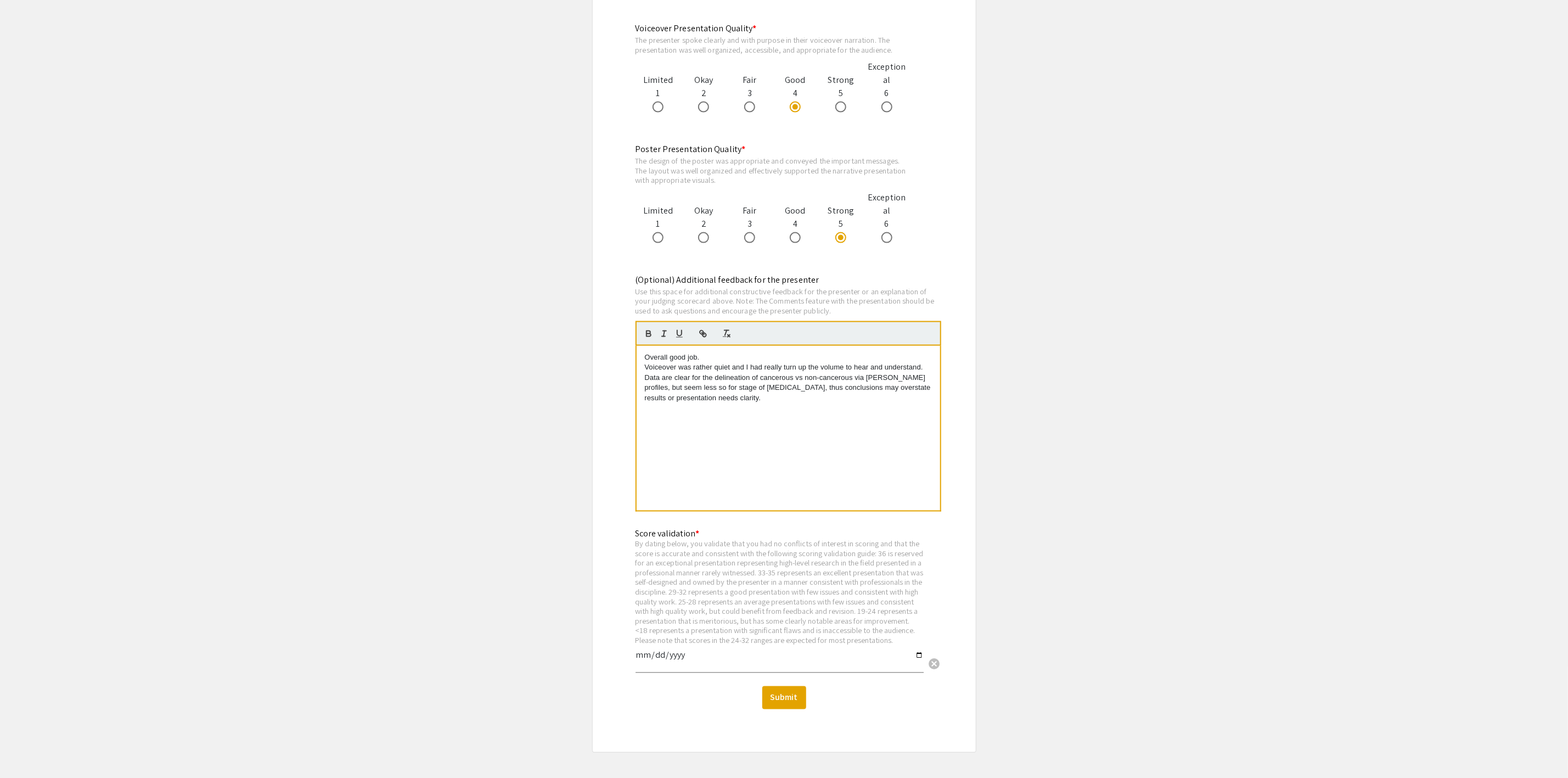
scroll to position [1219, 0]
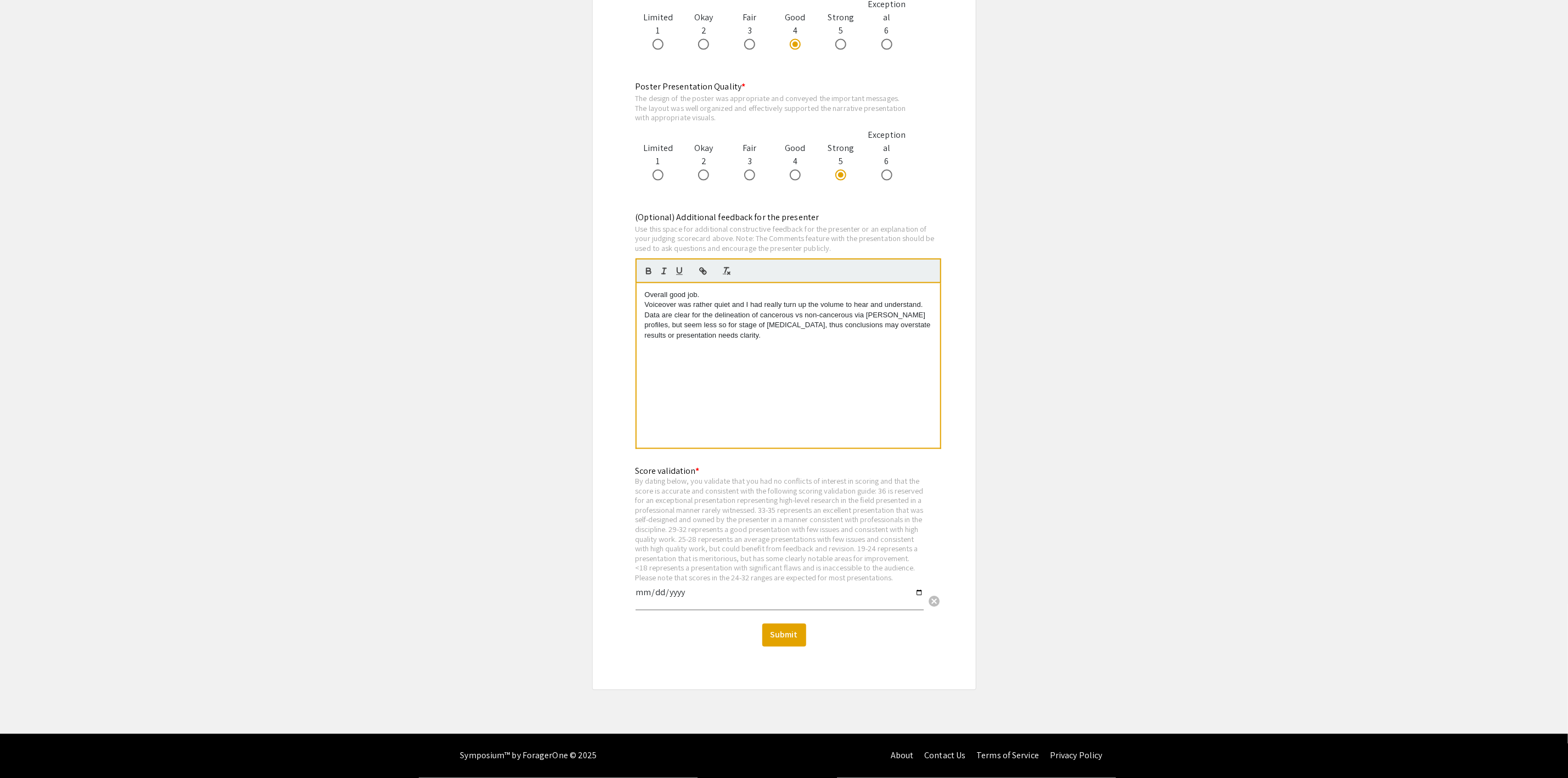
click at [916, 593] on input "date" at bounding box center [779, 597] width 288 height 18
type input "2025-09-08"
click at [789, 641] on button "Submit" at bounding box center [784, 635] width 44 height 23
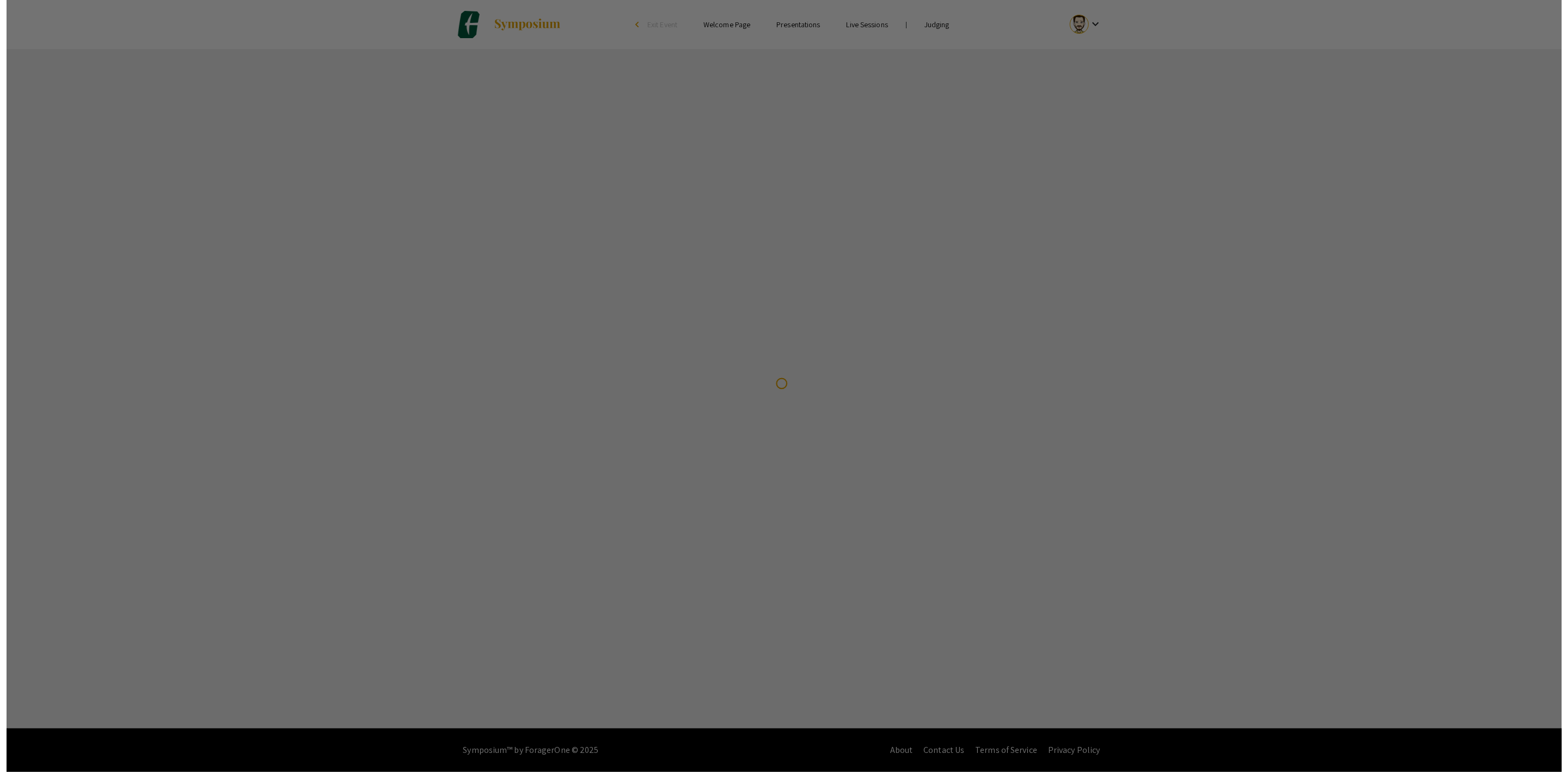
scroll to position [0, 0]
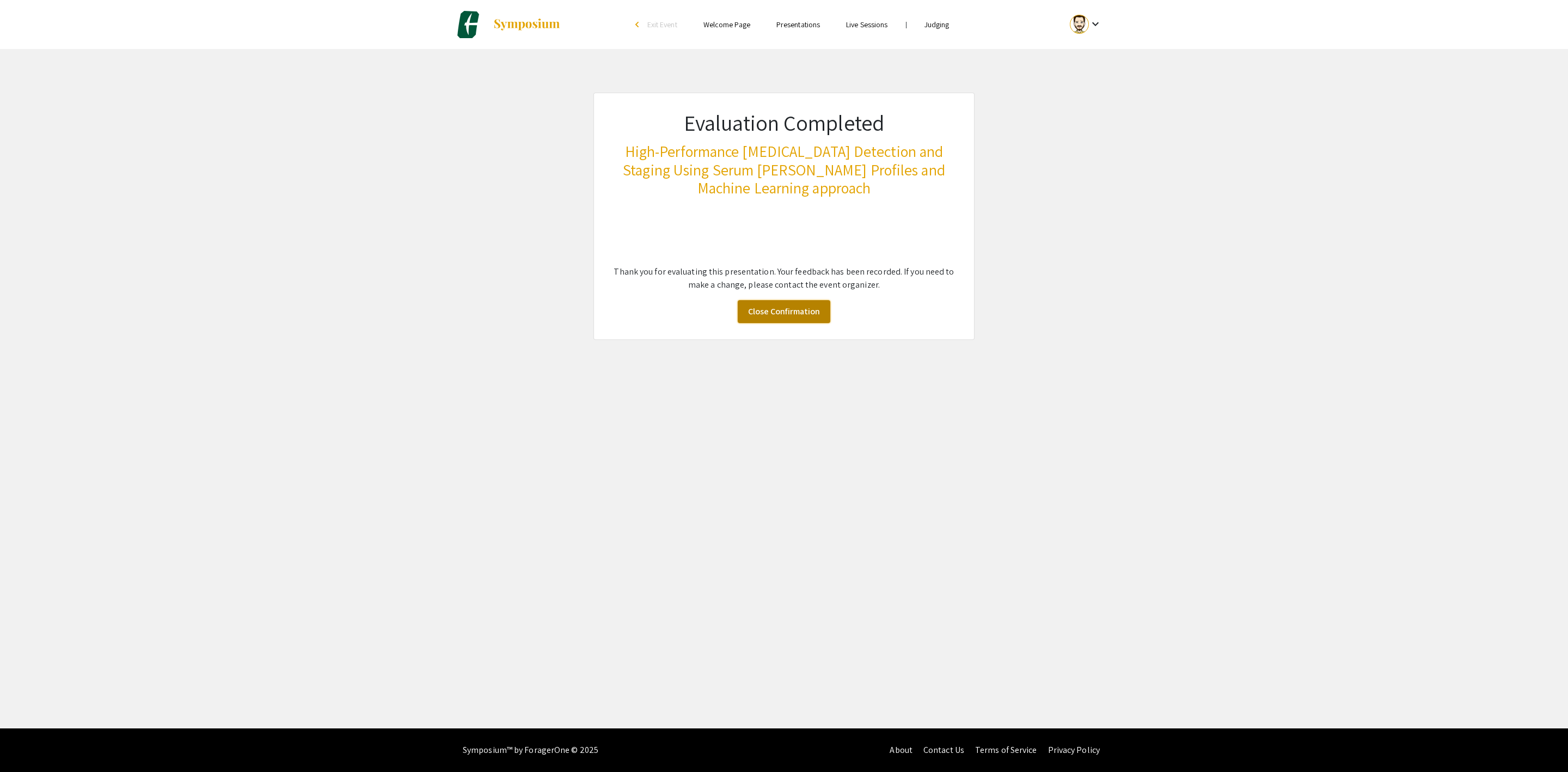
click at [794, 309] on link "Close Confirmation" at bounding box center [784, 311] width 92 height 23
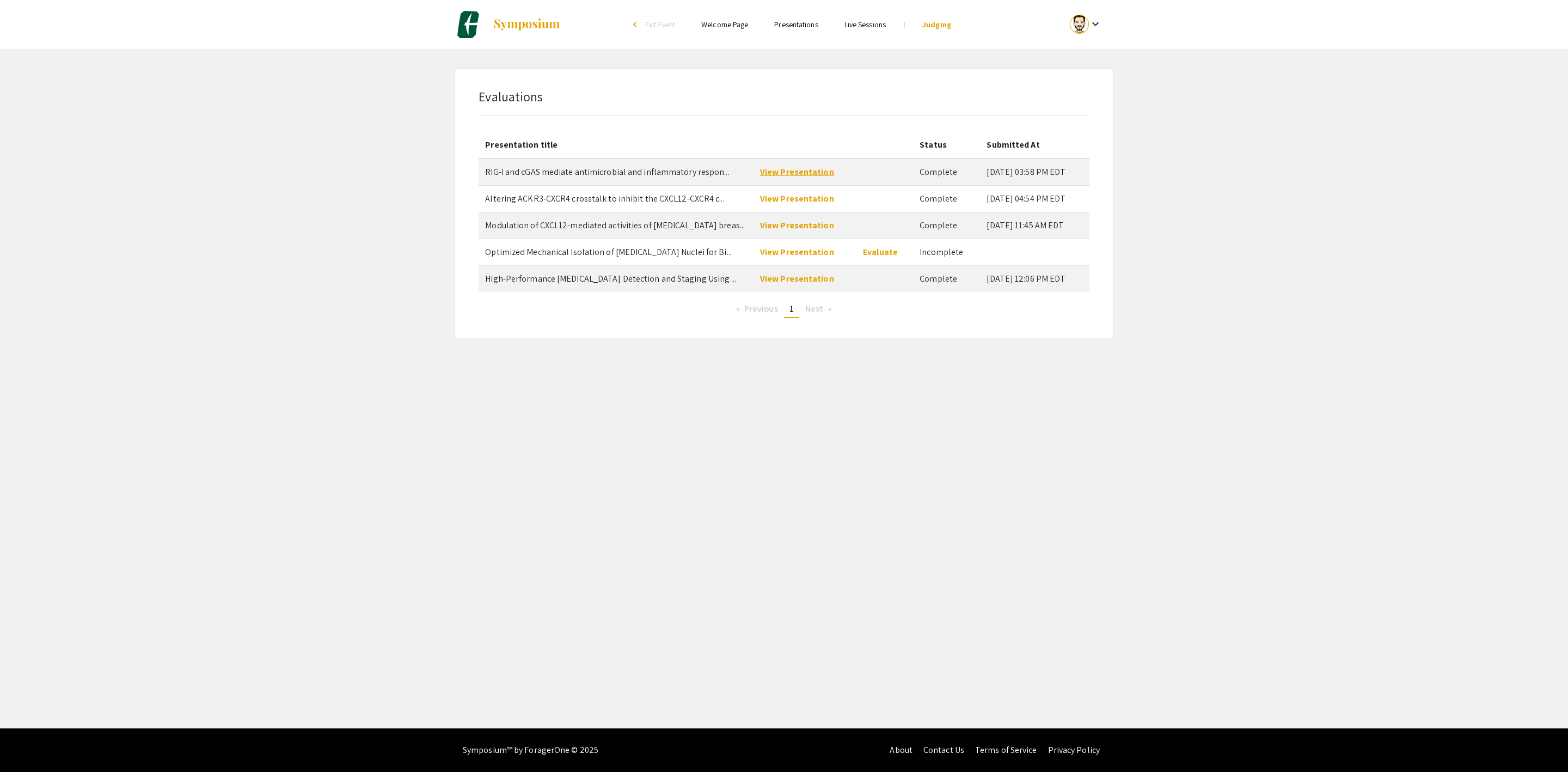
click at [792, 174] on link "View Presentation" at bounding box center [797, 172] width 74 height 11
click at [814, 201] on link "View Presentation" at bounding box center [797, 198] width 74 height 11
click at [871, 257] on link "Evaluate" at bounding box center [881, 251] width 35 height 11
click at [879, 255] on link "Evaluate" at bounding box center [881, 251] width 35 height 11
click at [799, 166] on link "View Presentation" at bounding box center [797, 172] width 74 height 11
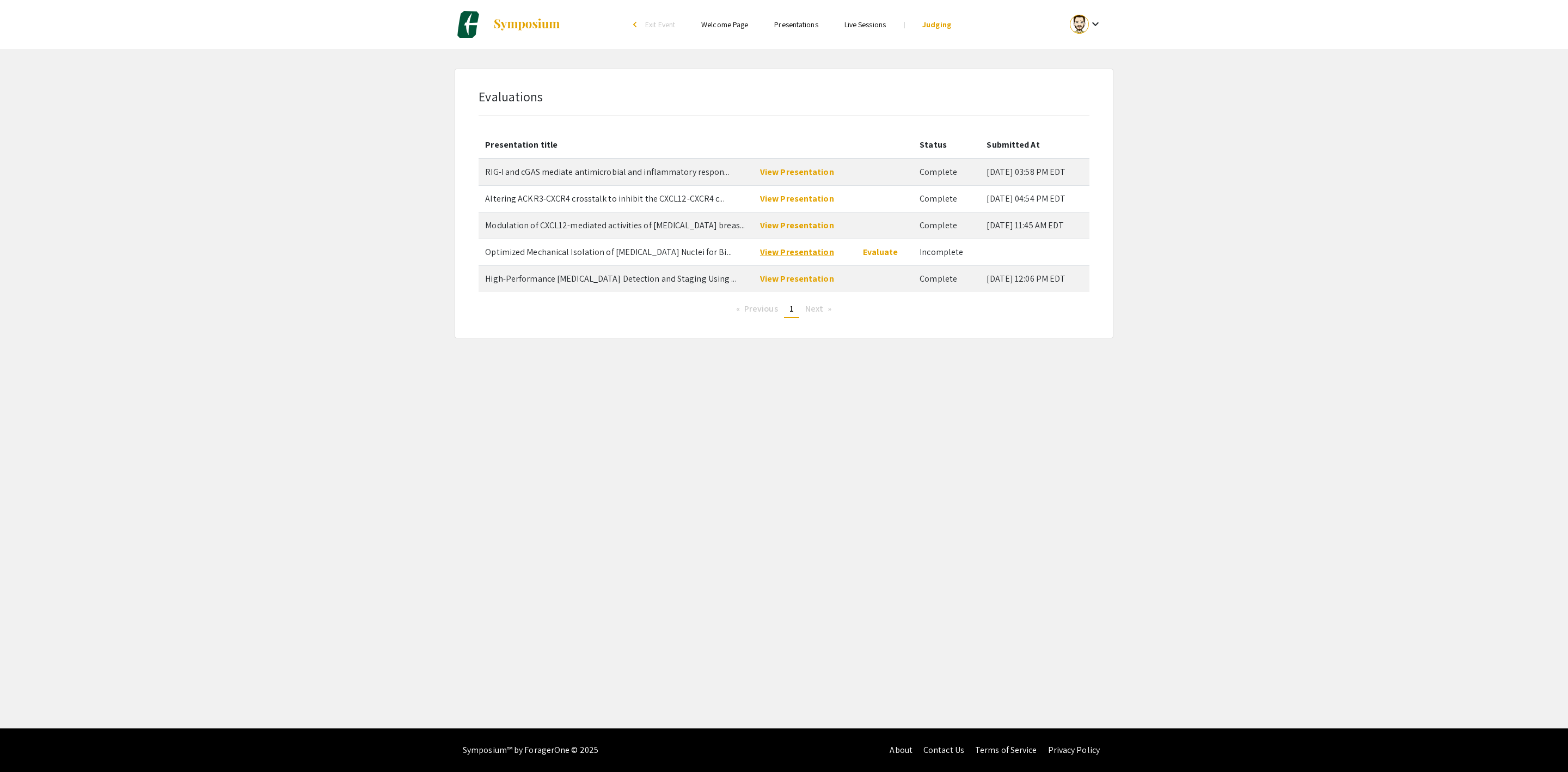
click at [799, 253] on link "View Presentation" at bounding box center [797, 251] width 74 height 11
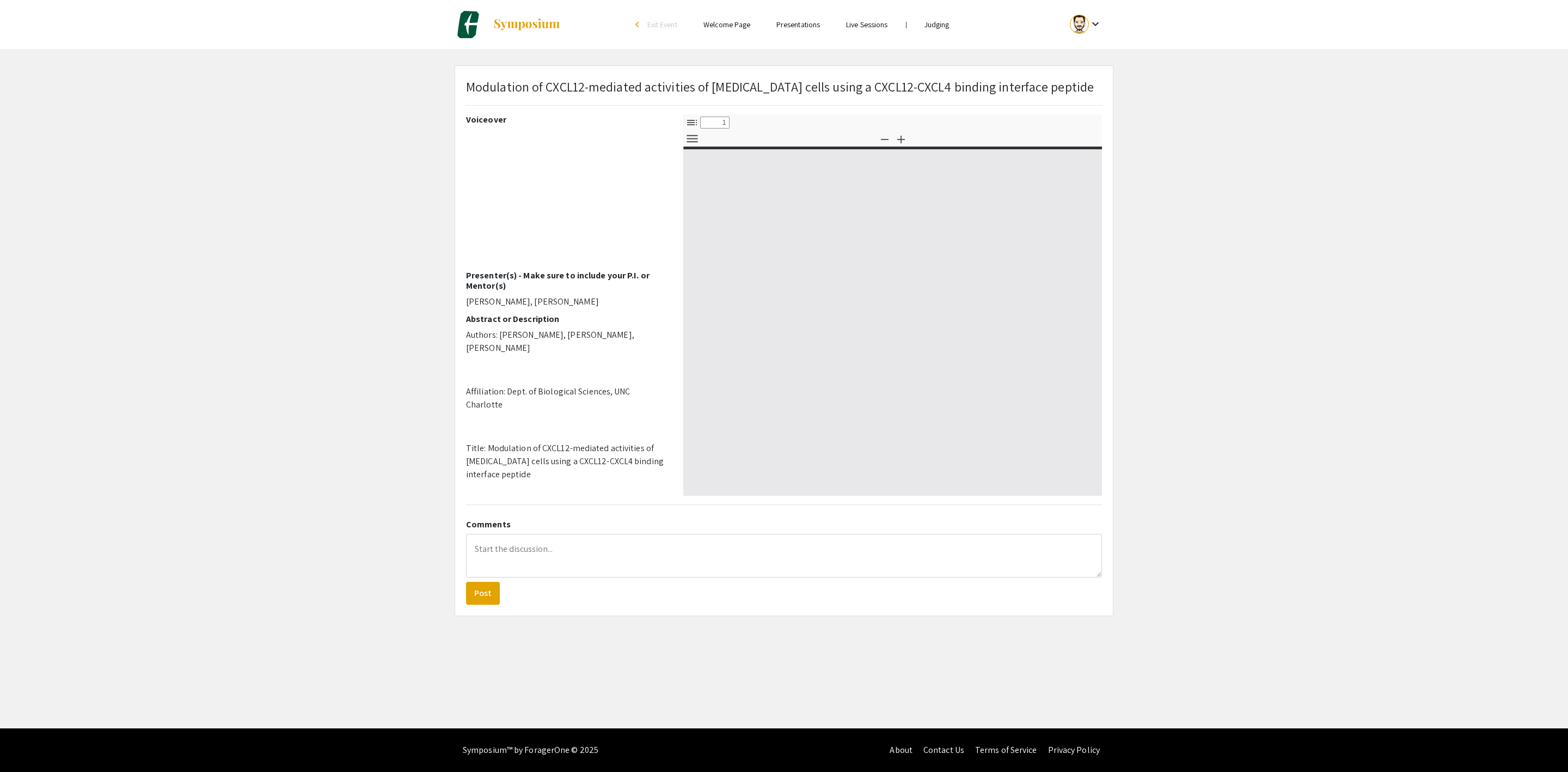
select select "custom"
type input "0"
select select "custom"
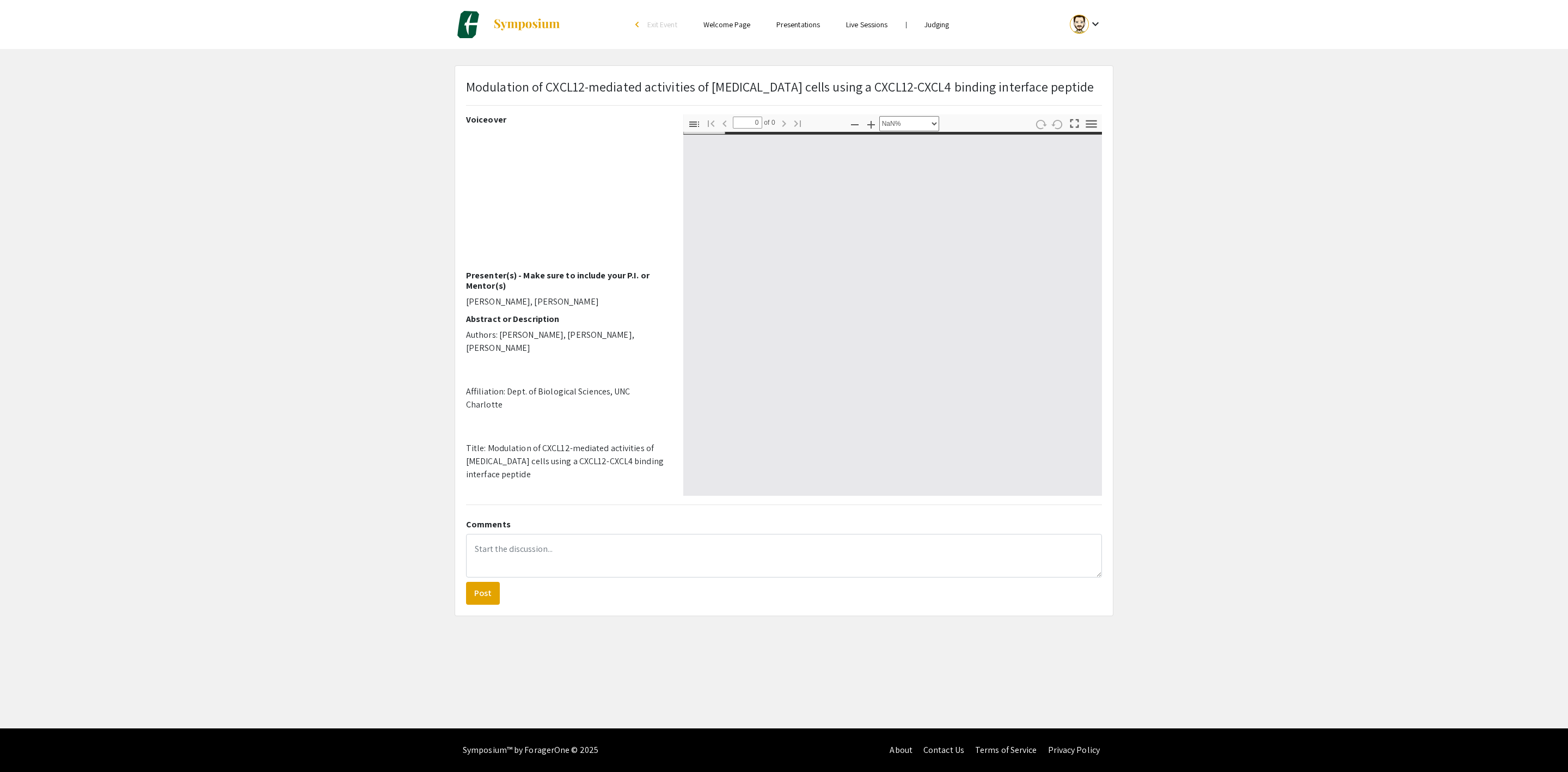
type input "1"
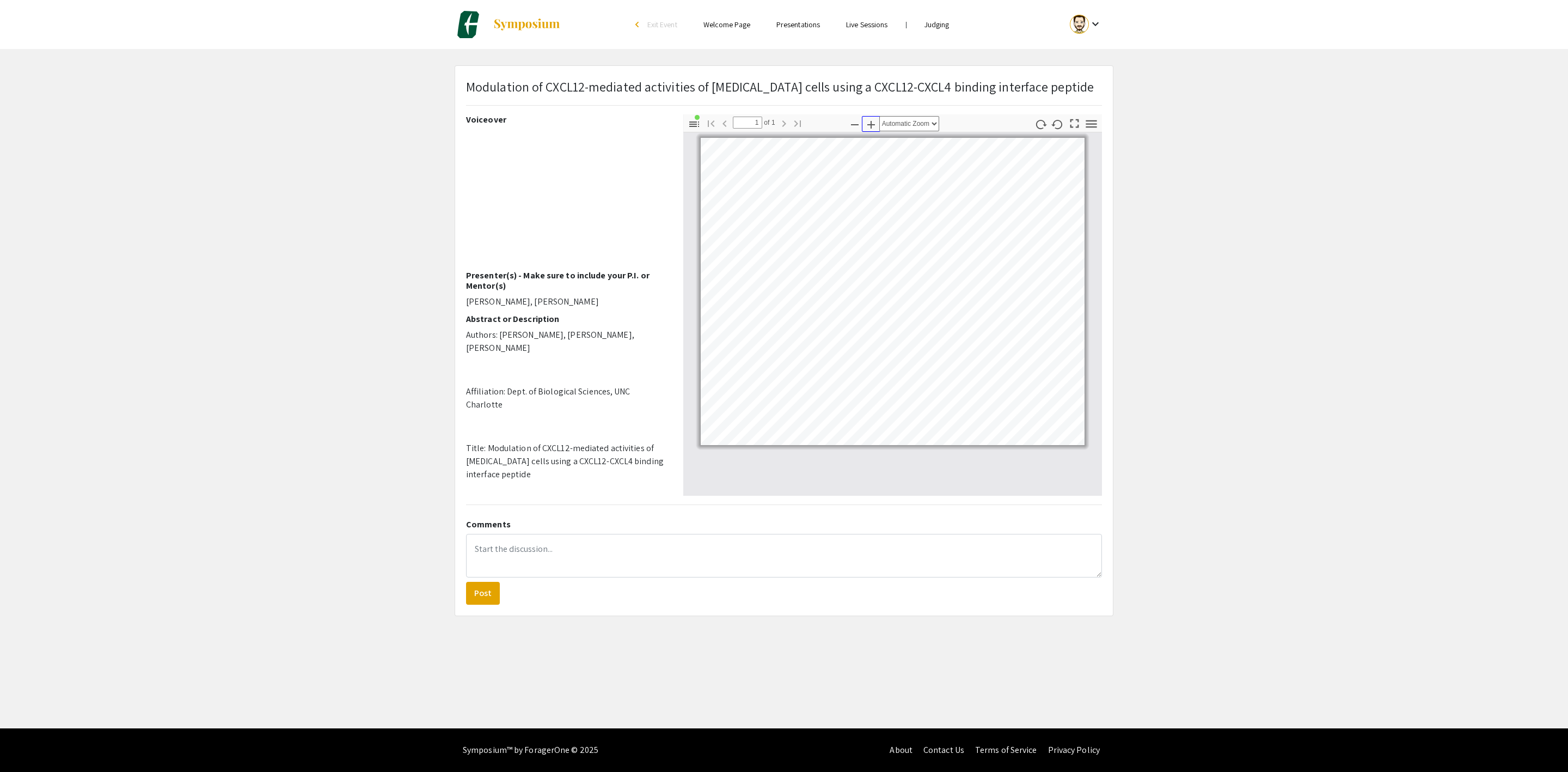
click at [868, 131] on icon "button" at bounding box center [871, 124] width 13 height 13
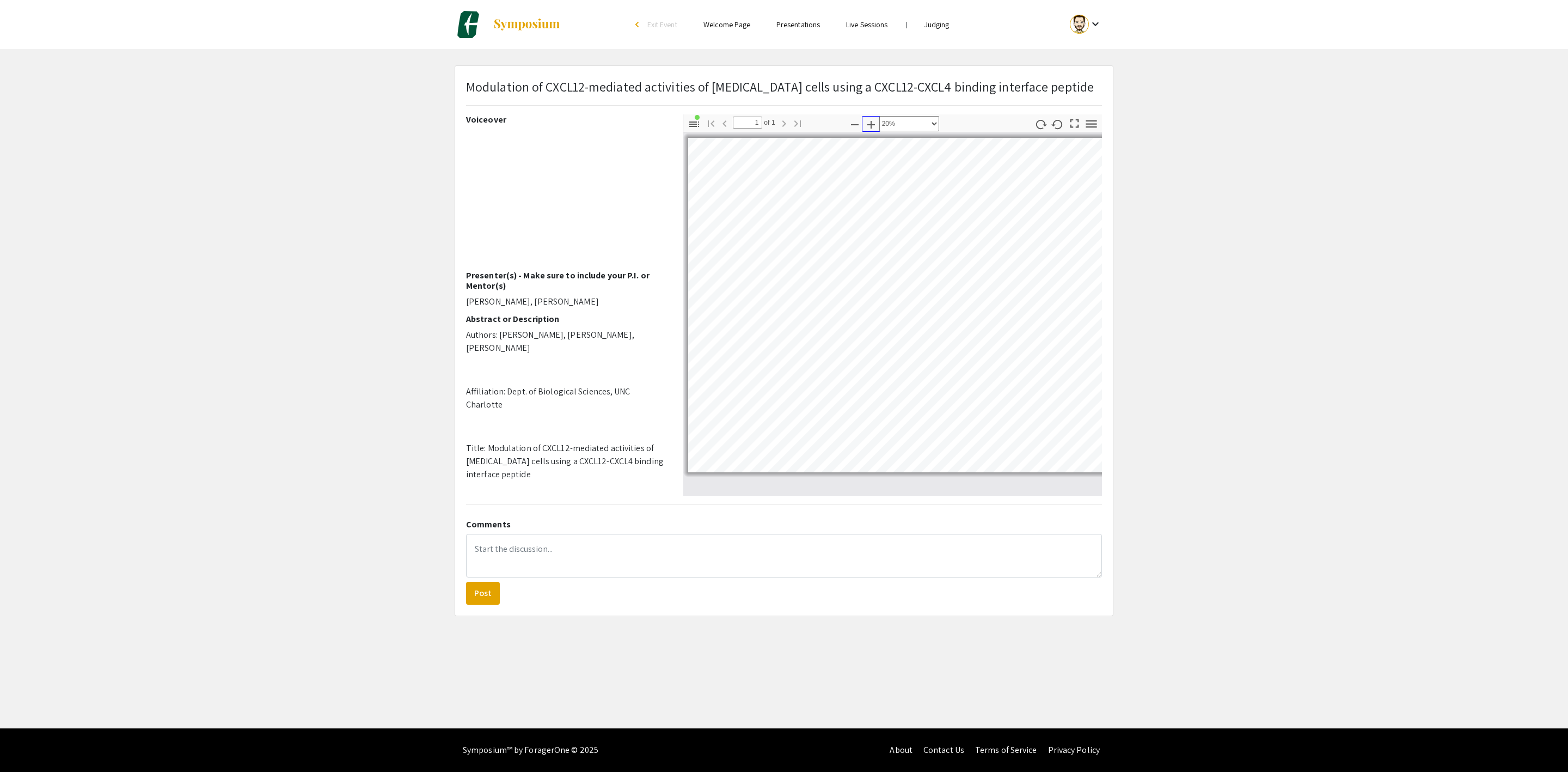
click at [868, 131] on icon "button" at bounding box center [871, 124] width 13 height 13
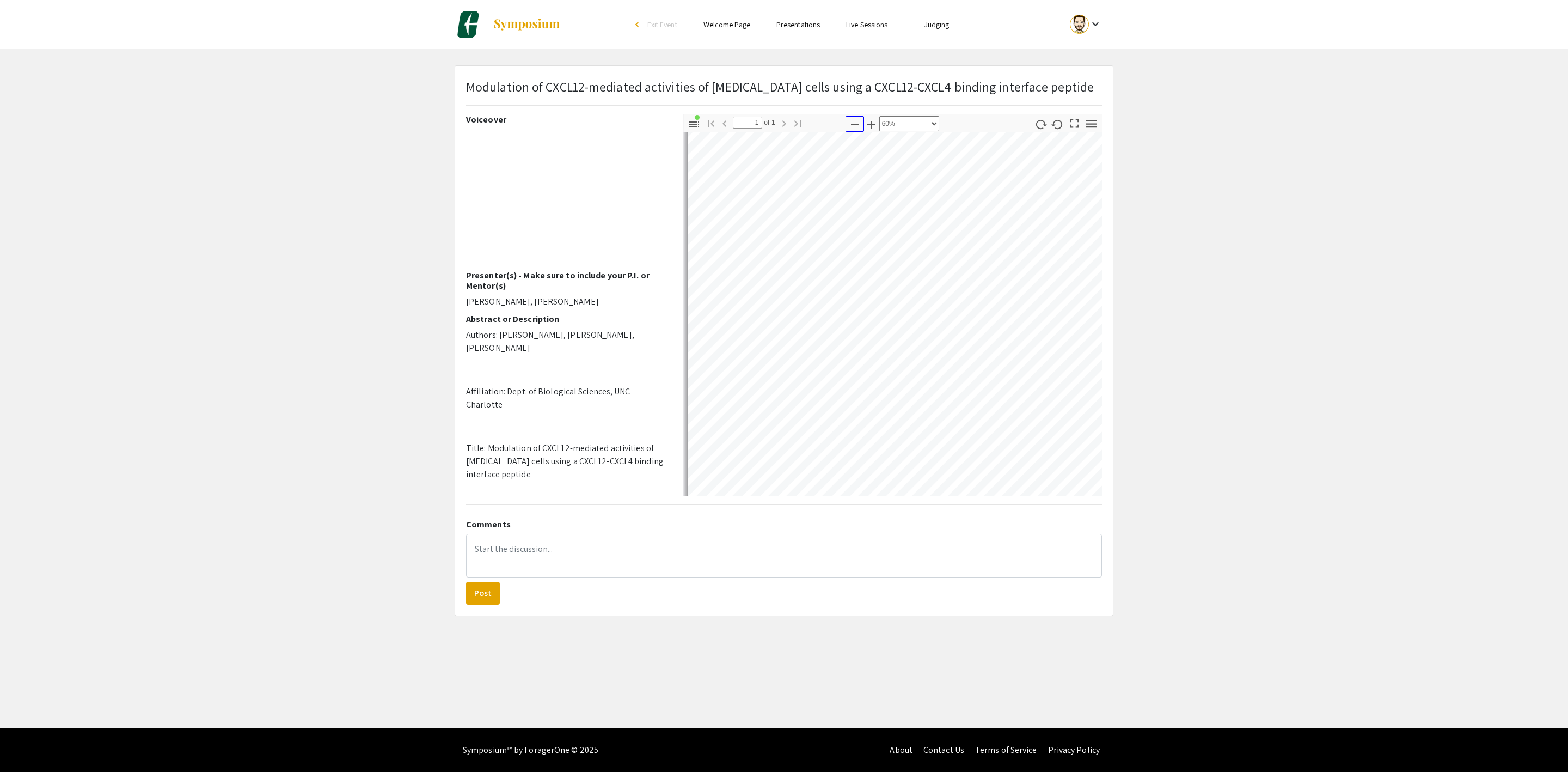
click at [850, 131] on icon "button" at bounding box center [854, 124] width 13 height 13
select select "0.5"
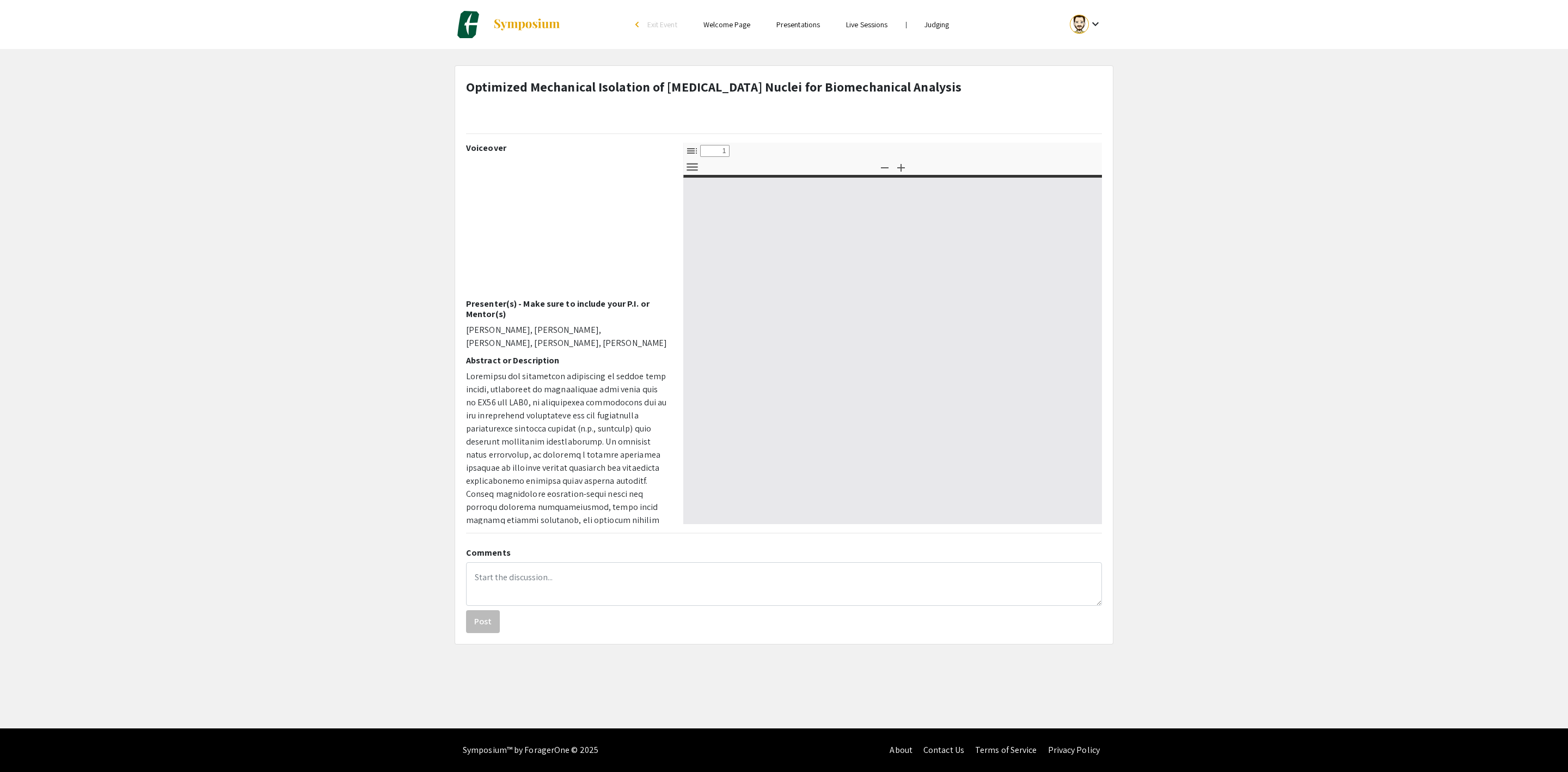
select select "custom"
type input "0"
select select "auto"
type input "1"
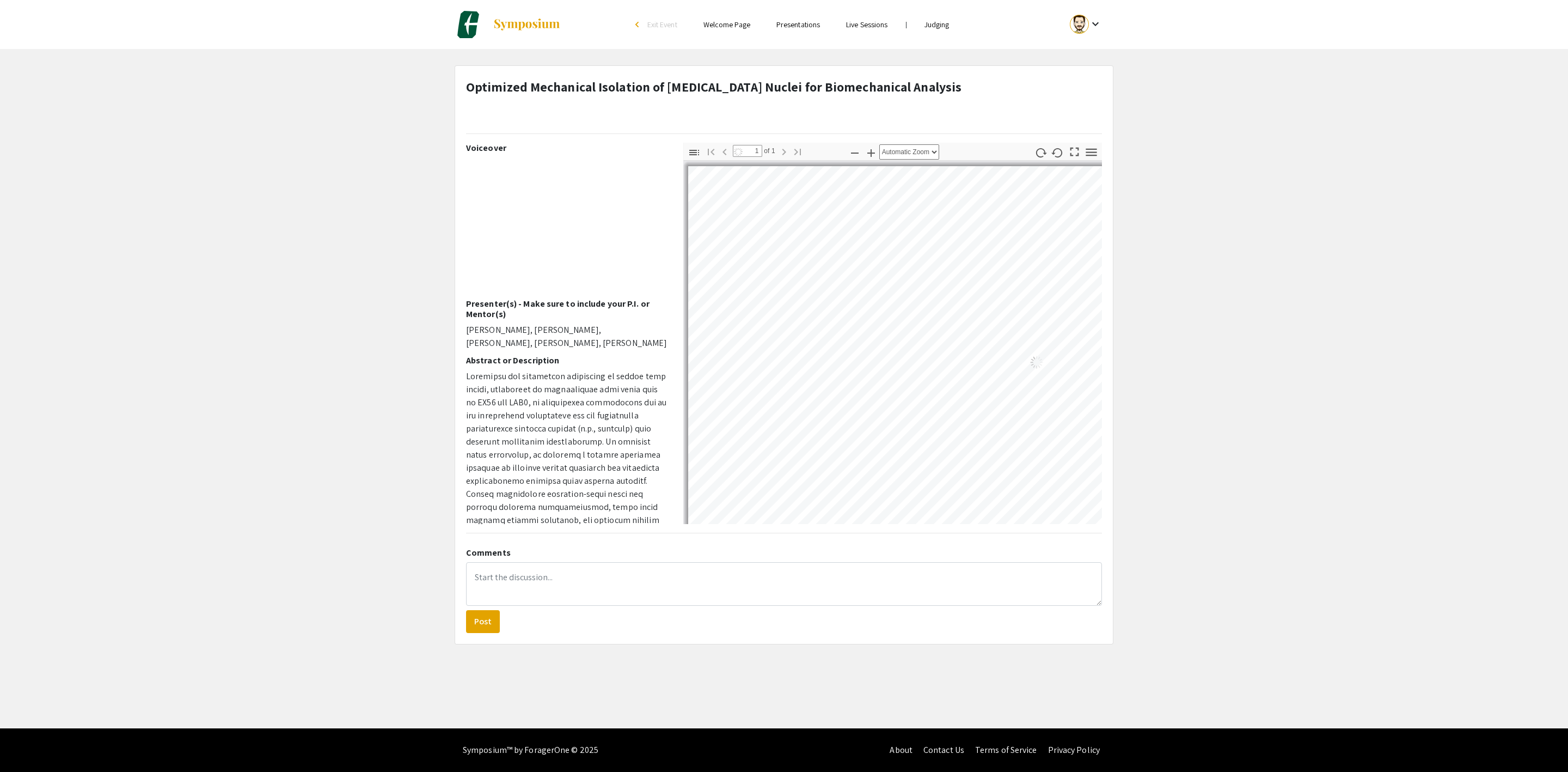
select select "auto"
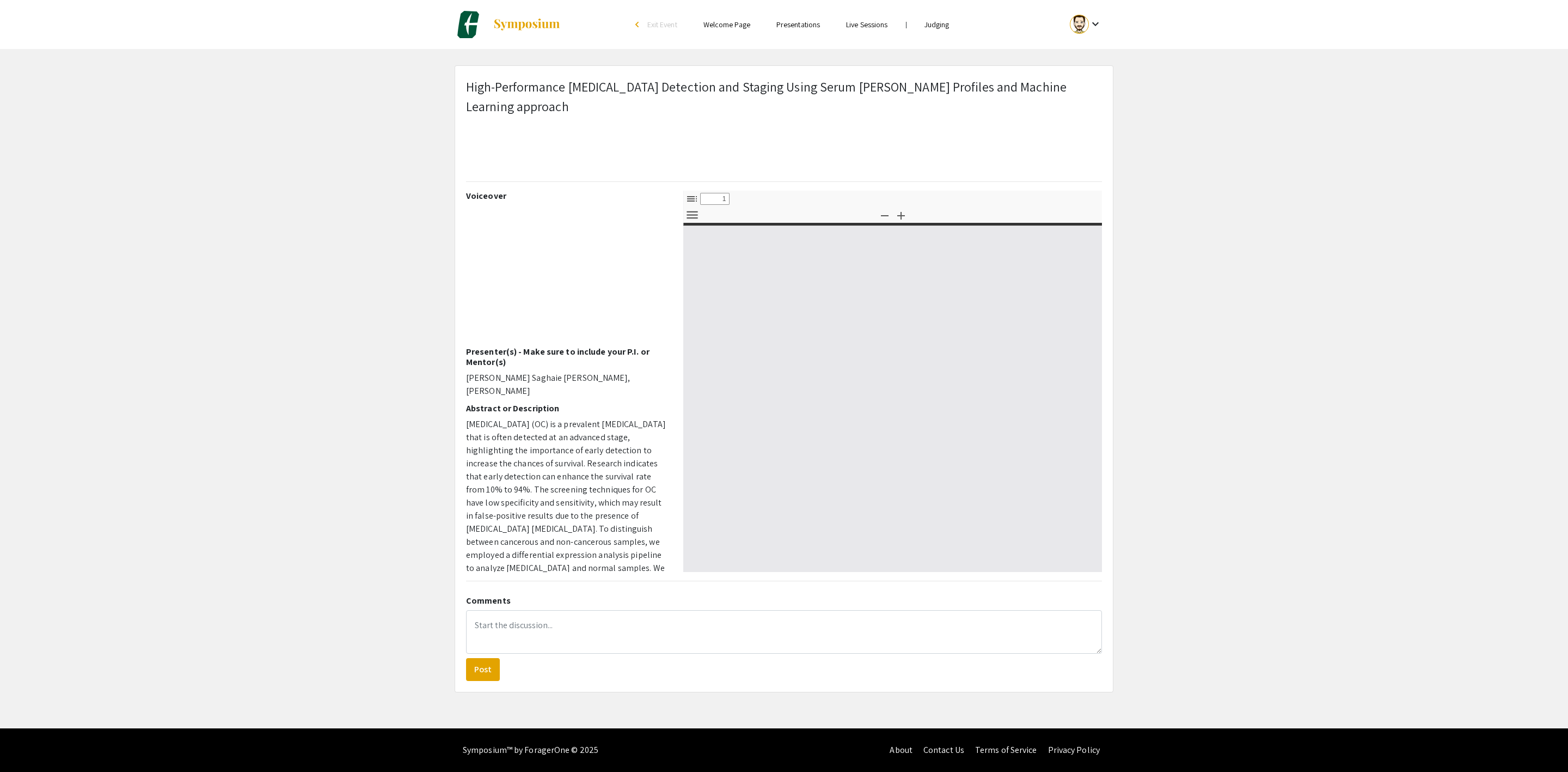
select select "custom"
type input "0"
select select "custom"
type input "1"
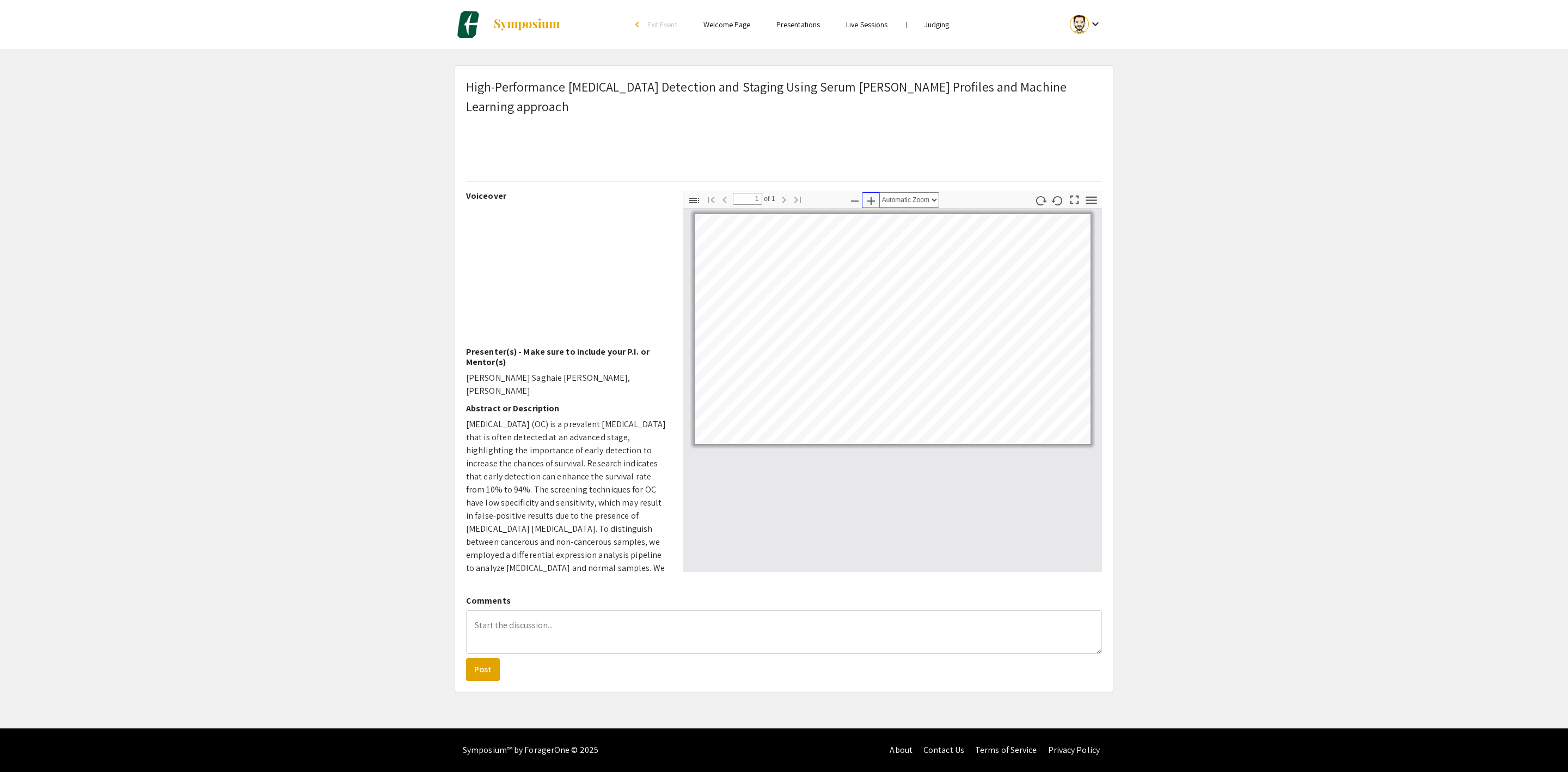
click at [868, 198] on icon "button" at bounding box center [871, 201] width 7 height 7
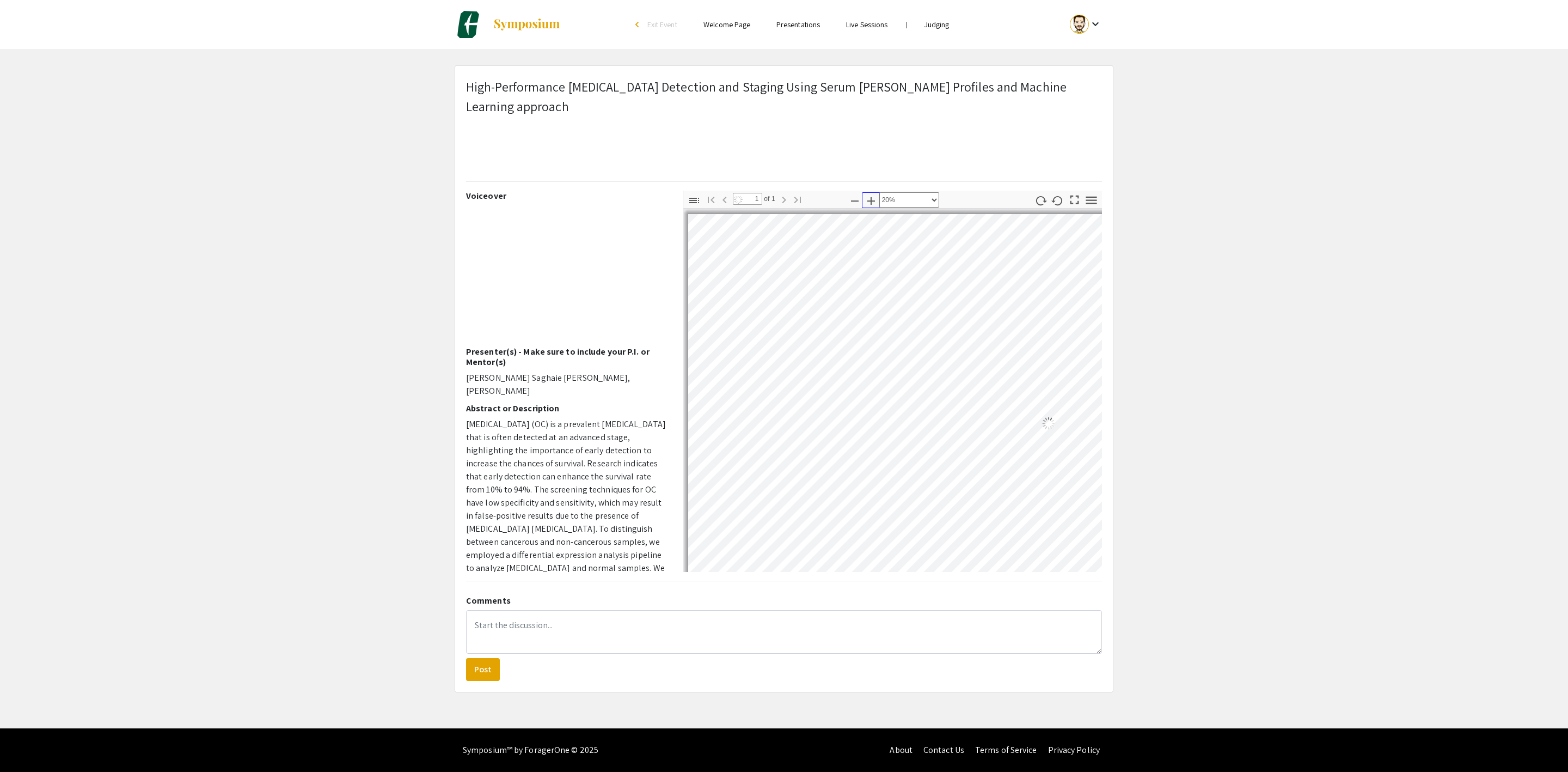
click at [868, 198] on icon "button" at bounding box center [871, 201] width 7 height 7
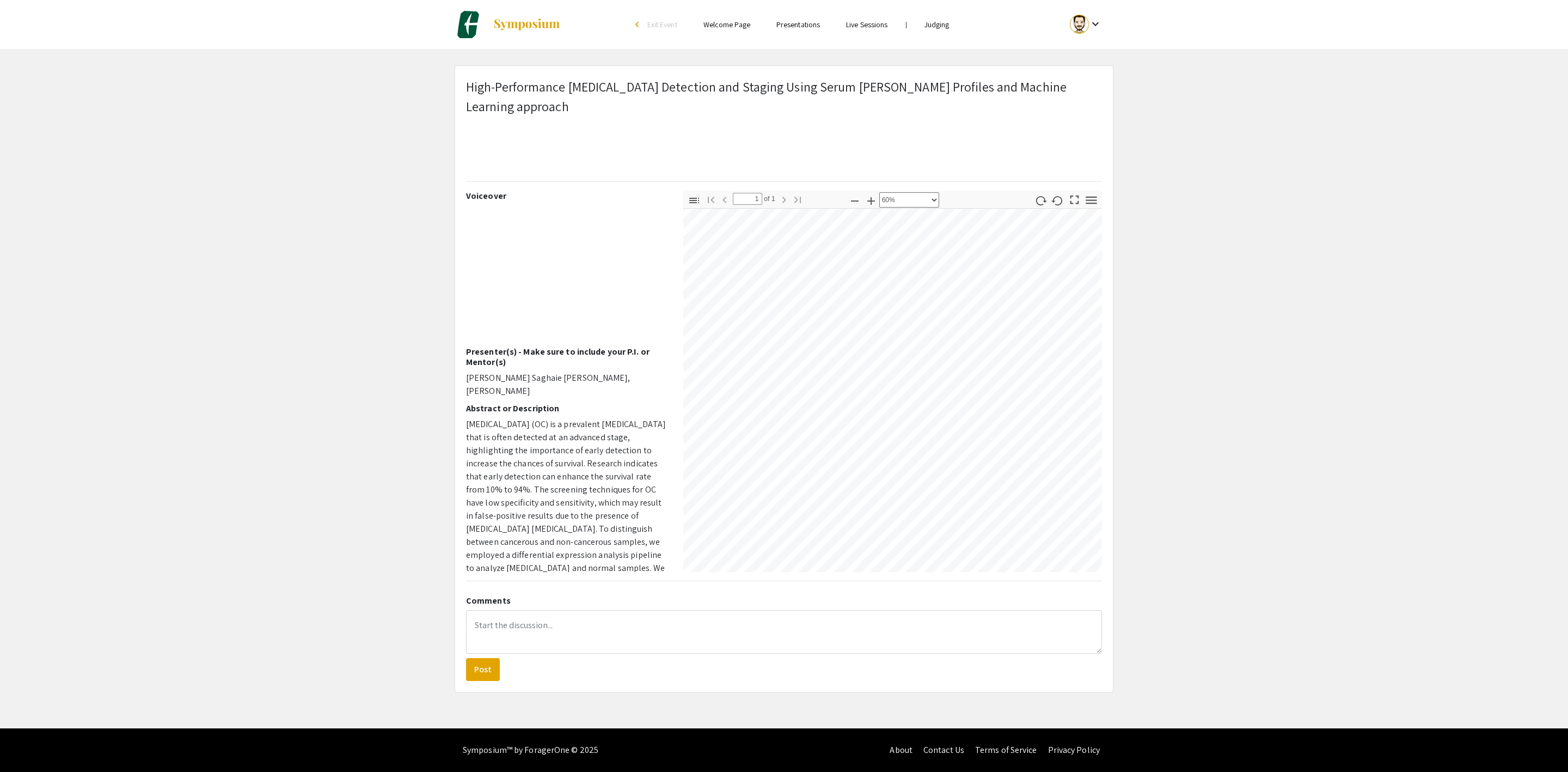
scroll to position [490, 1155]
click at [869, 201] on icon "button" at bounding box center [871, 201] width 7 height 7
click at [851, 200] on icon "button" at bounding box center [854, 201] width 13 height 13
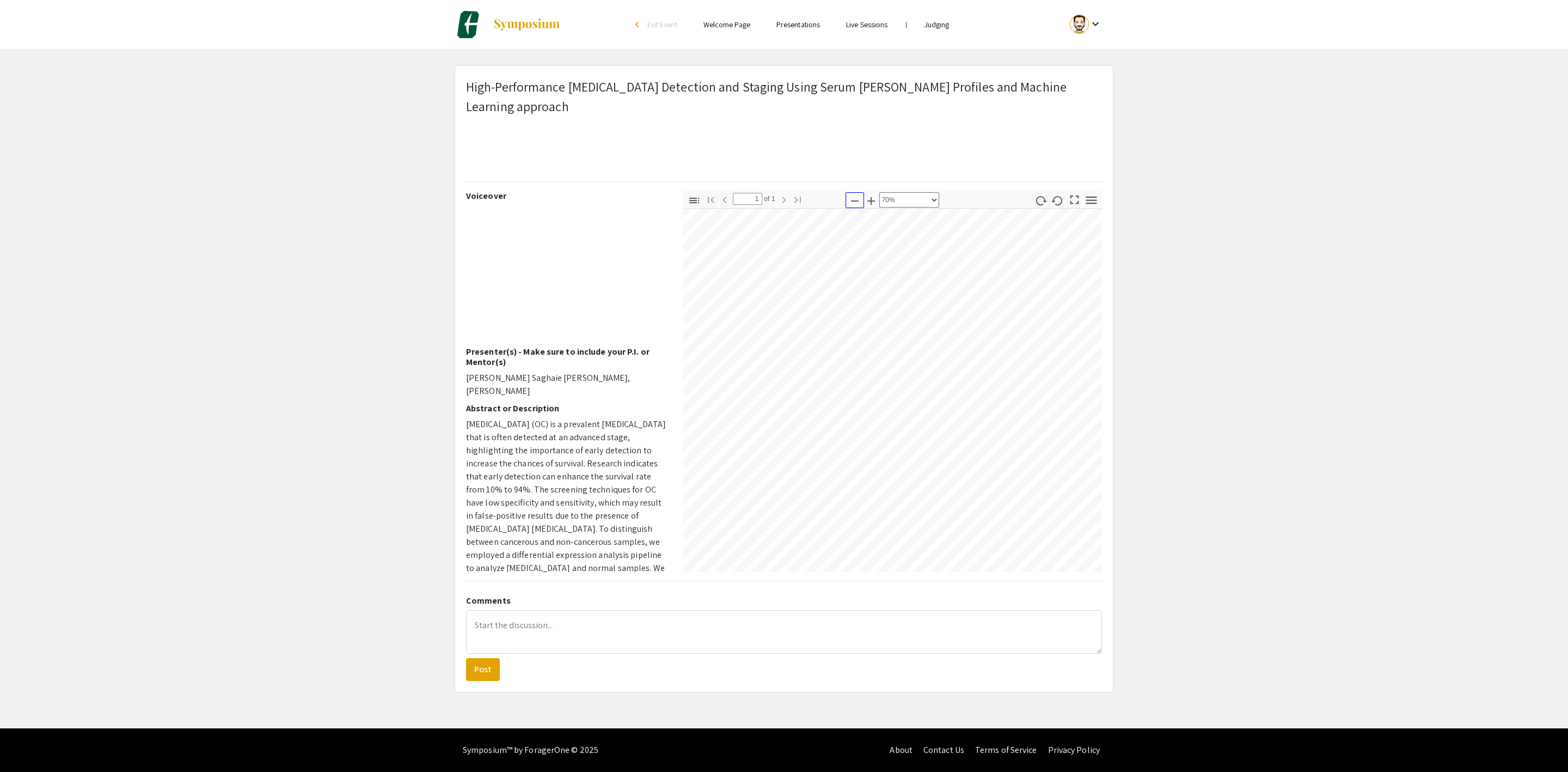
click at [851, 200] on icon "button" at bounding box center [854, 201] width 13 height 13
click at [854, 201] on icon "button" at bounding box center [854, 201] width 7 height 1
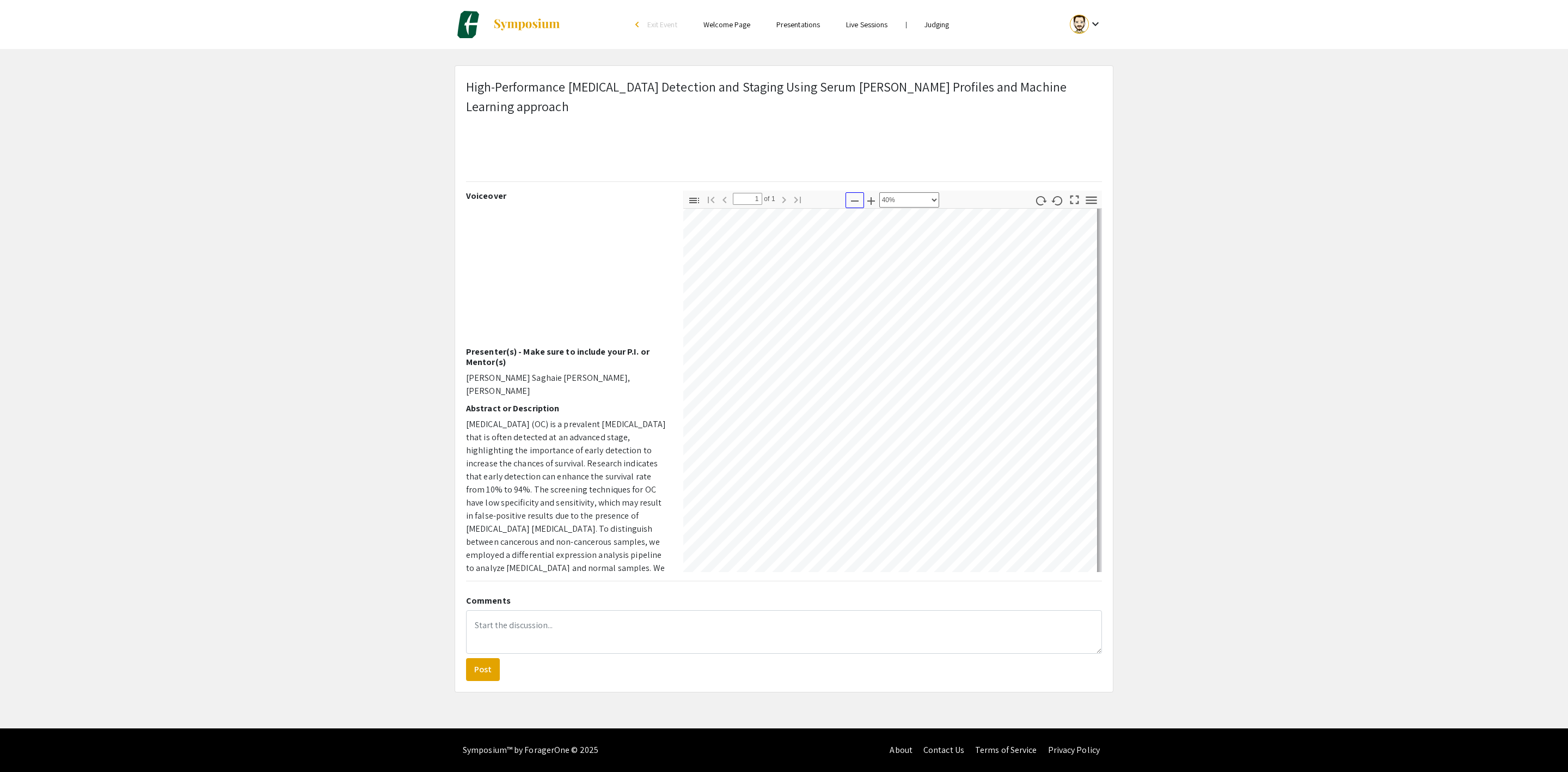
scroll to position [203, 686]
drag, startPoint x: 627, startPoint y: 375, endPoint x: 559, endPoint y: 383, distance: 68.5
click at [559, 383] on p "[PERSON_NAME] Saghaie [PERSON_NAME], [PERSON_NAME]" at bounding box center [566, 384] width 201 height 26
copy p "[PERSON_NAME]"
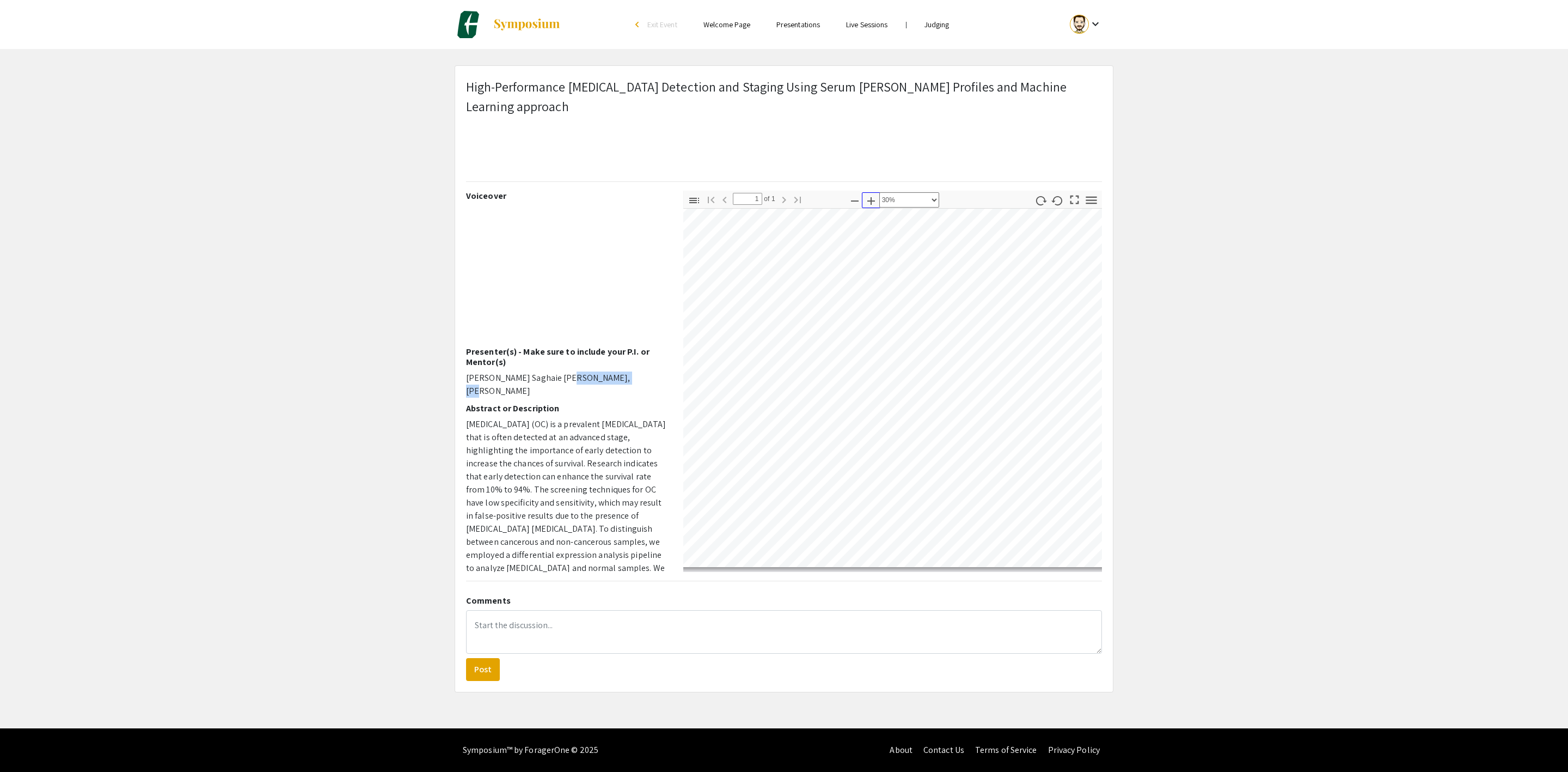
click at [873, 199] on icon "button" at bounding box center [871, 201] width 13 height 13
click at [854, 206] on icon "button" at bounding box center [854, 201] width 13 height 13
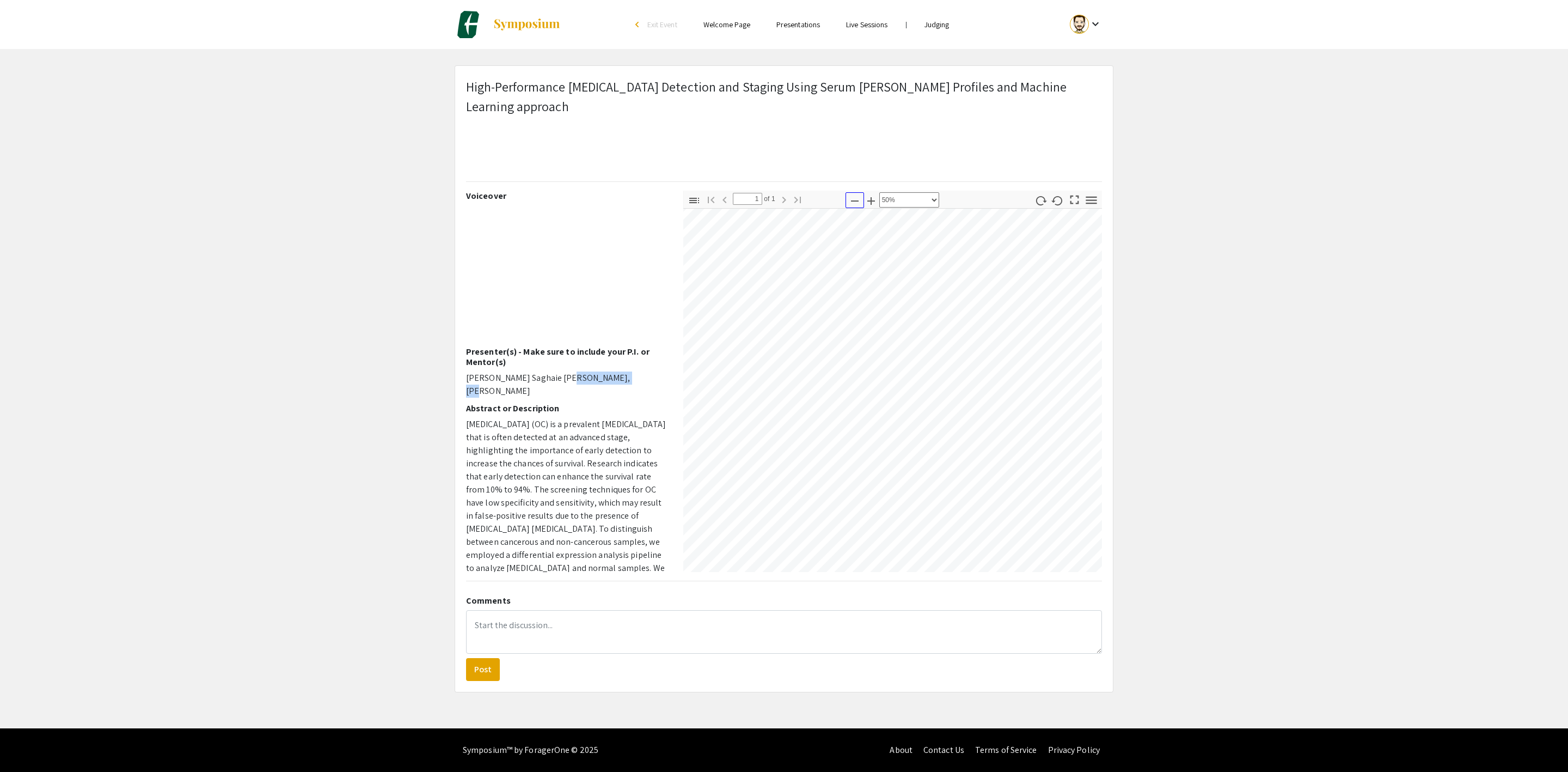
click at [854, 206] on icon "button" at bounding box center [854, 201] width 13 height 13
select select "custom"
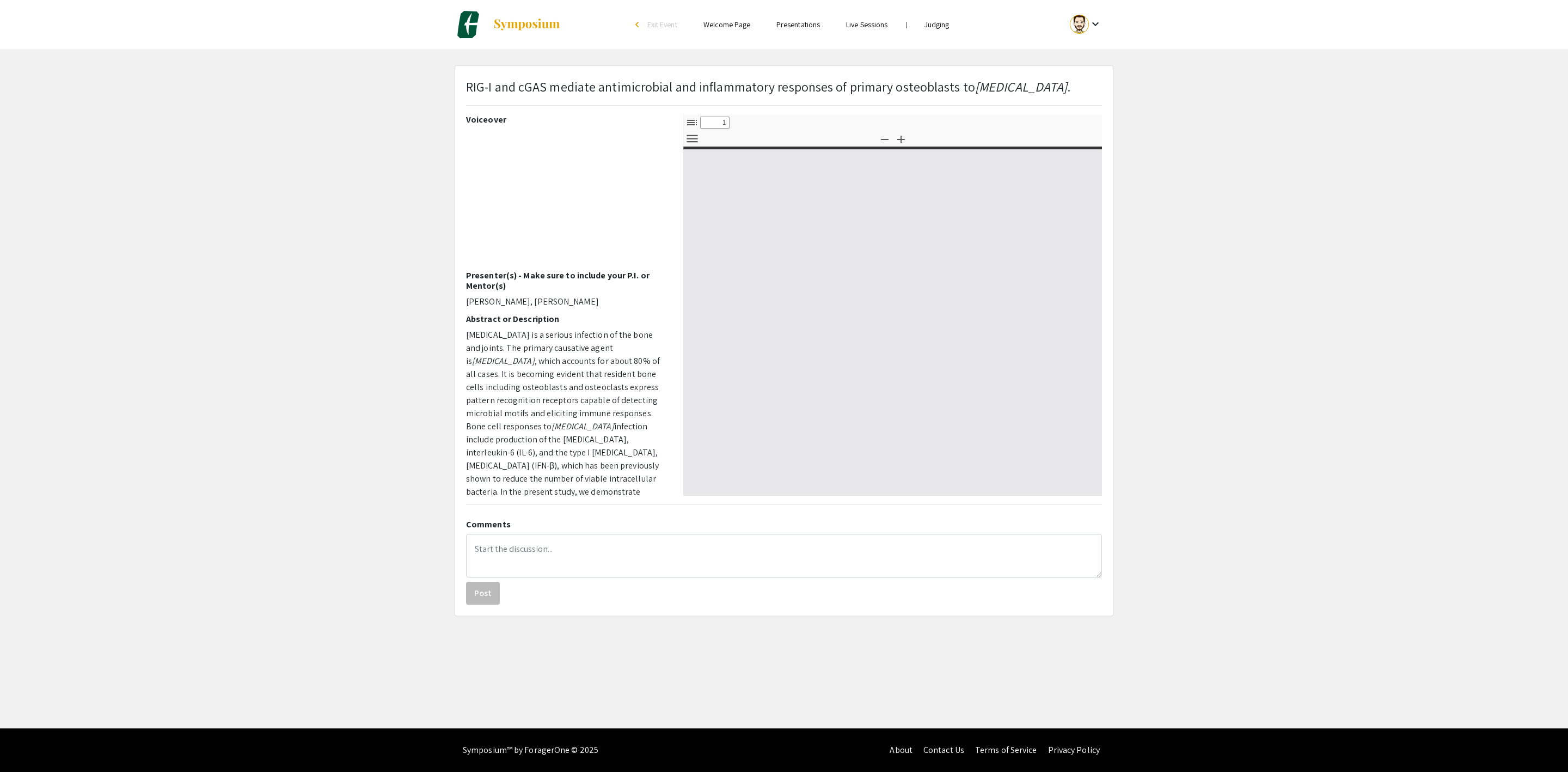
select select "custom"
type input "0"
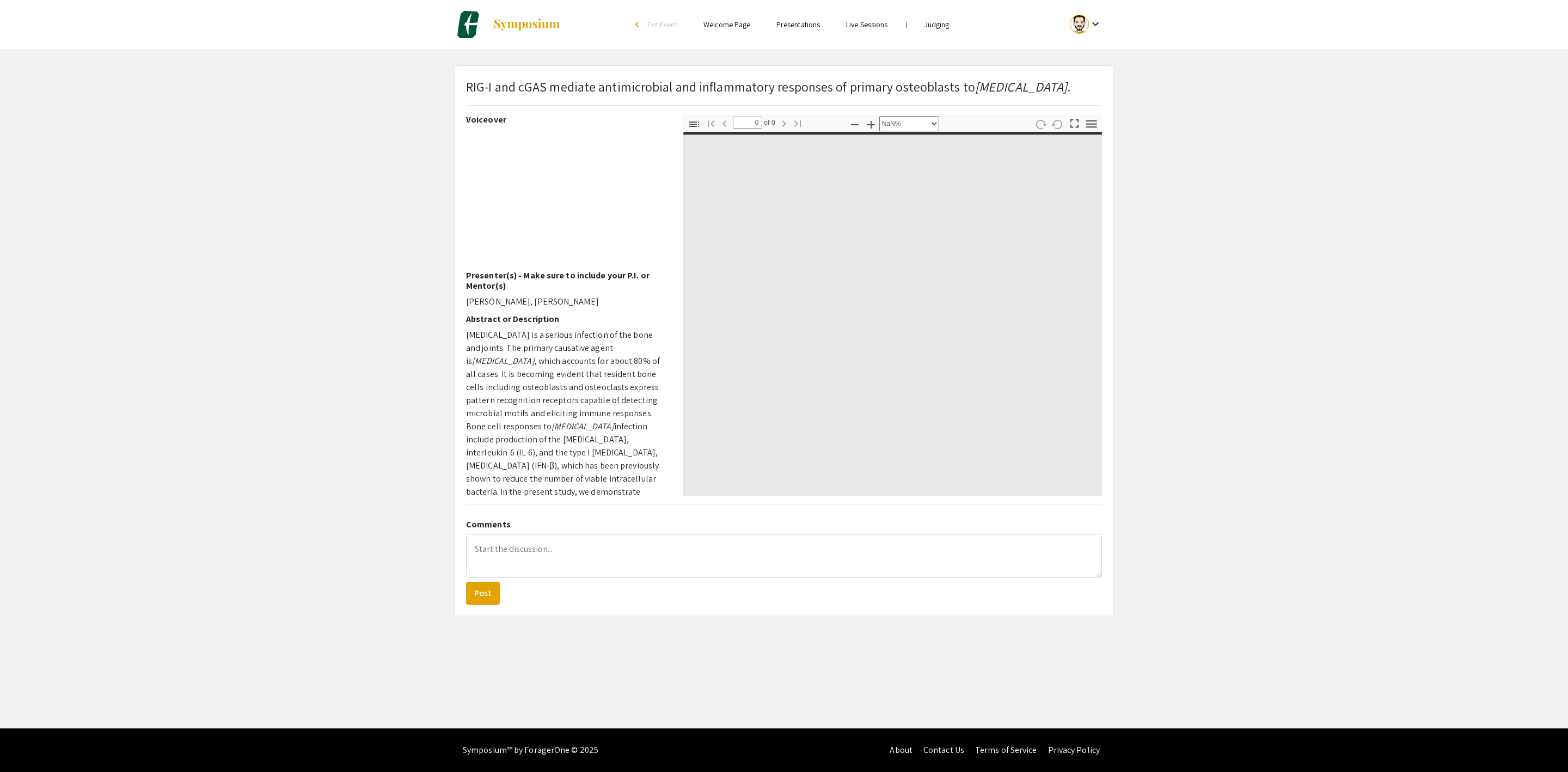
select select "auto"
type input "1"
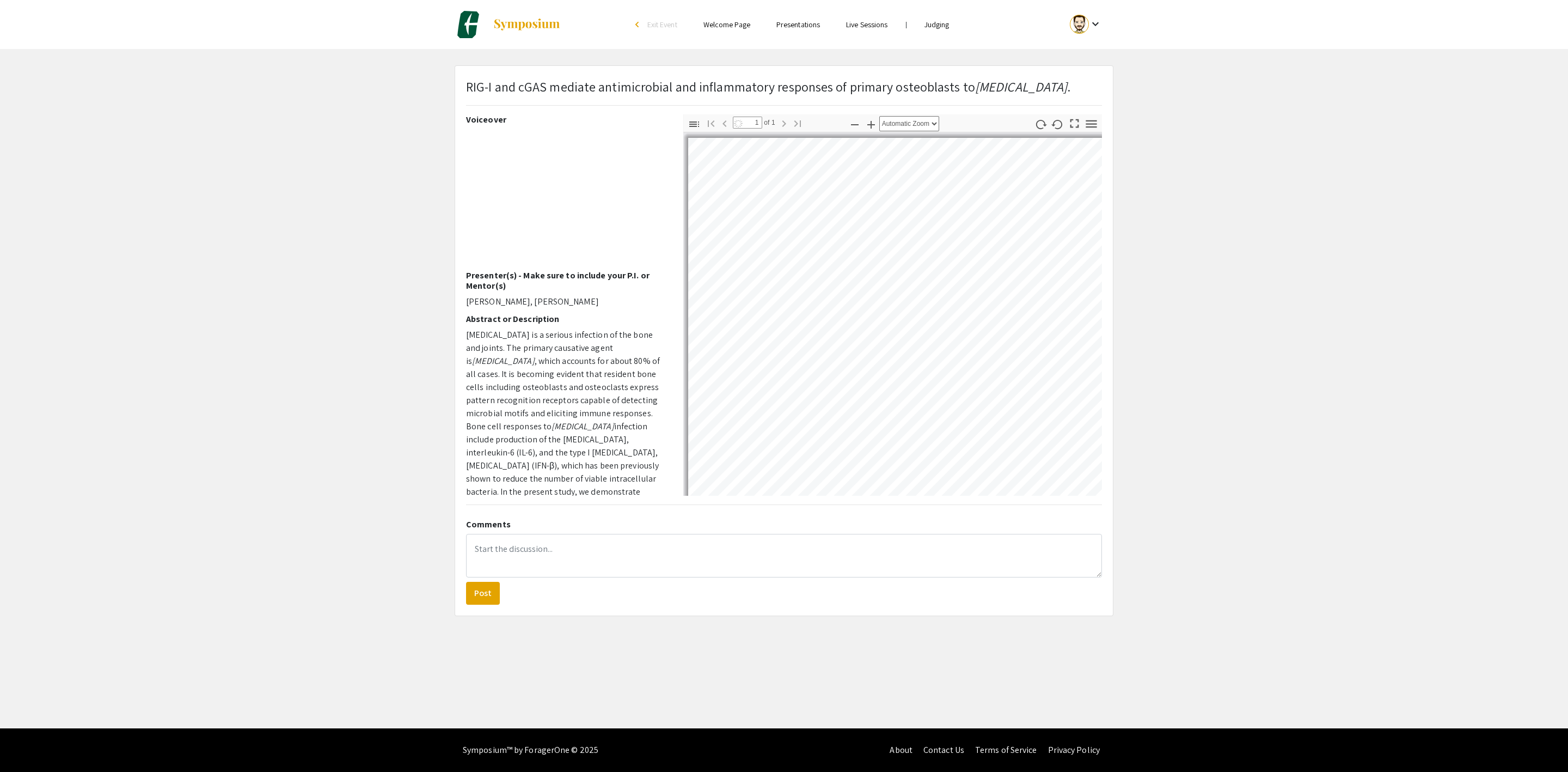
select select "custom"
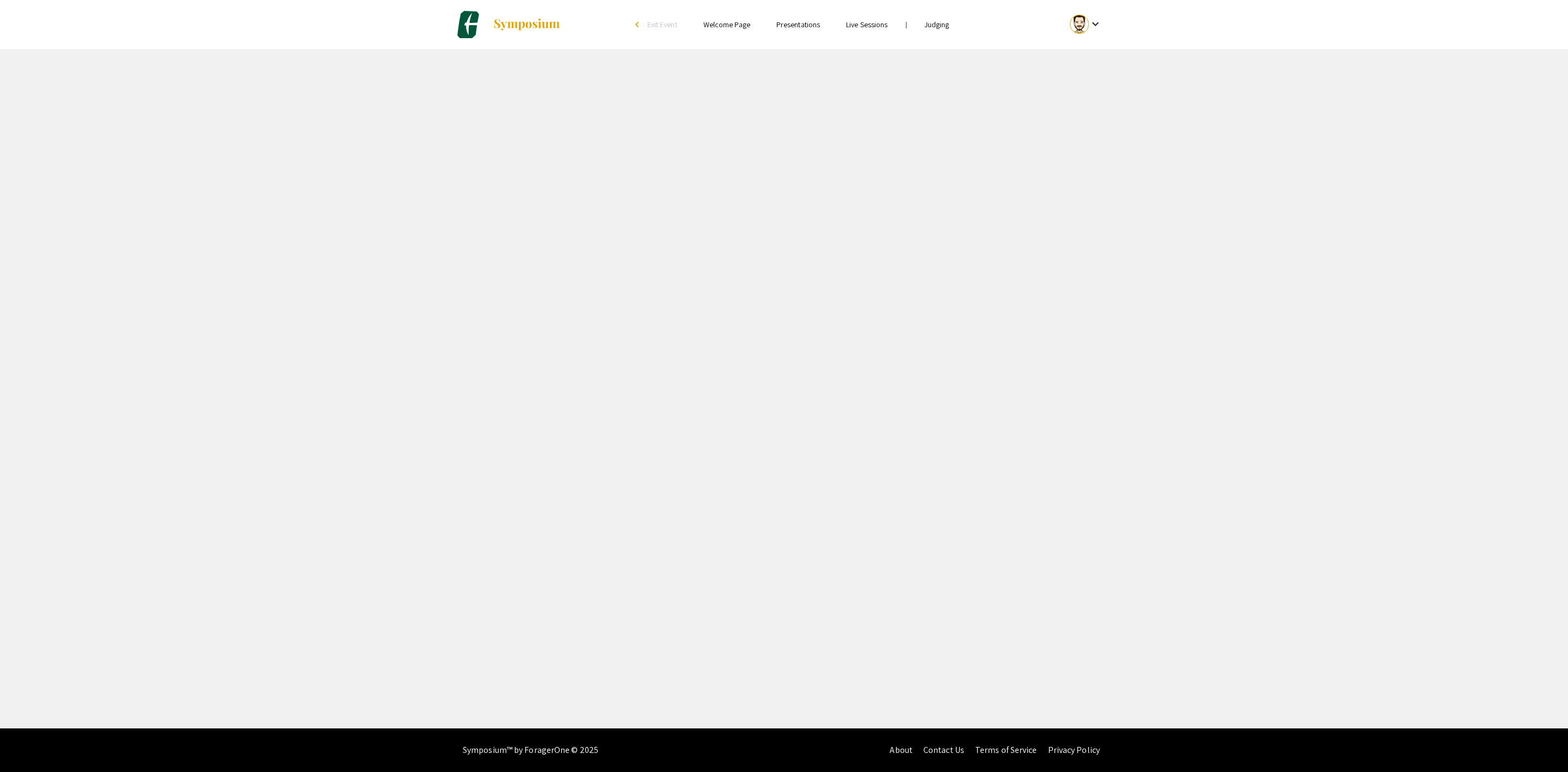
select select "custom"
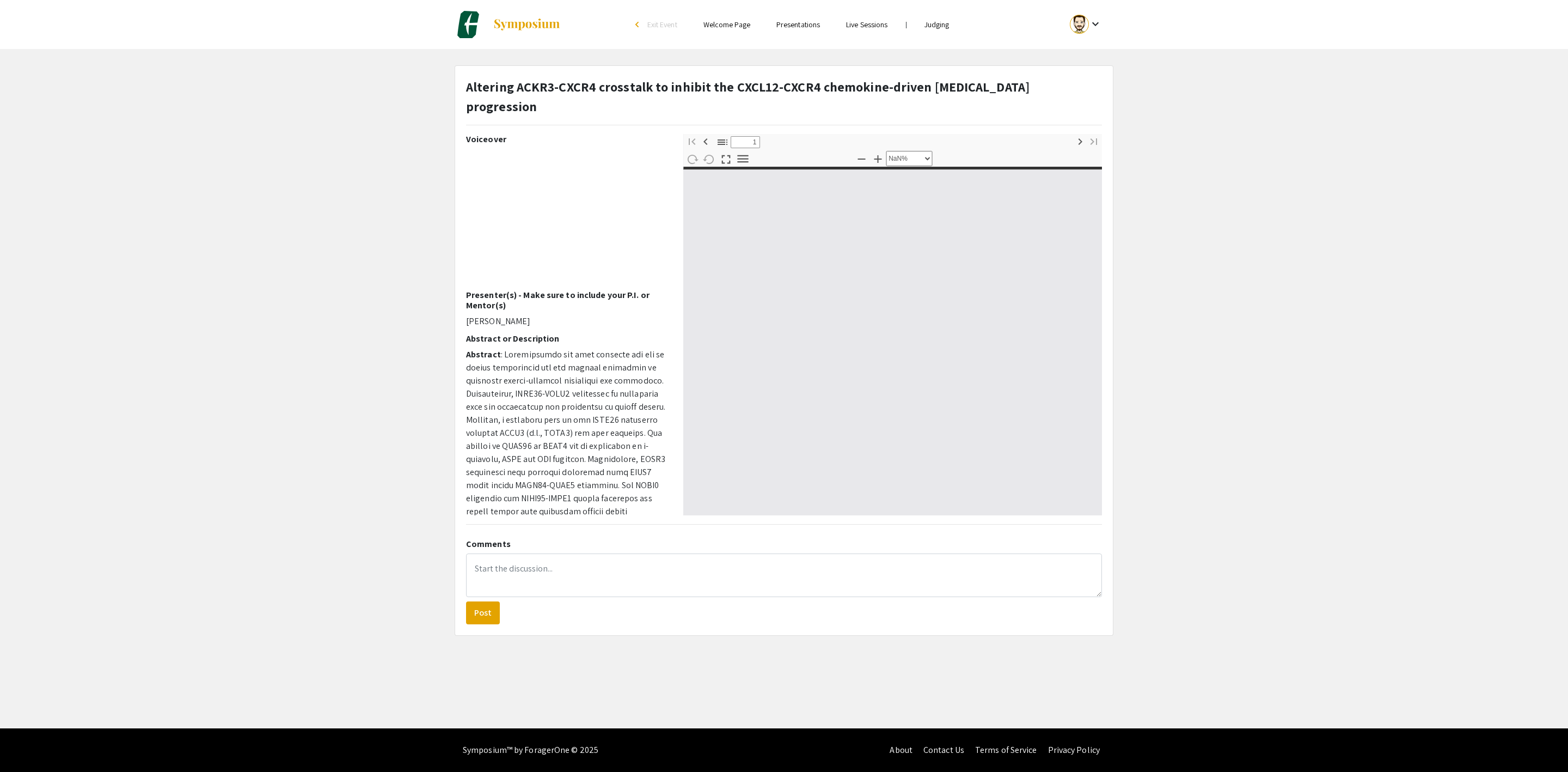
type input "0"
select select "custom"
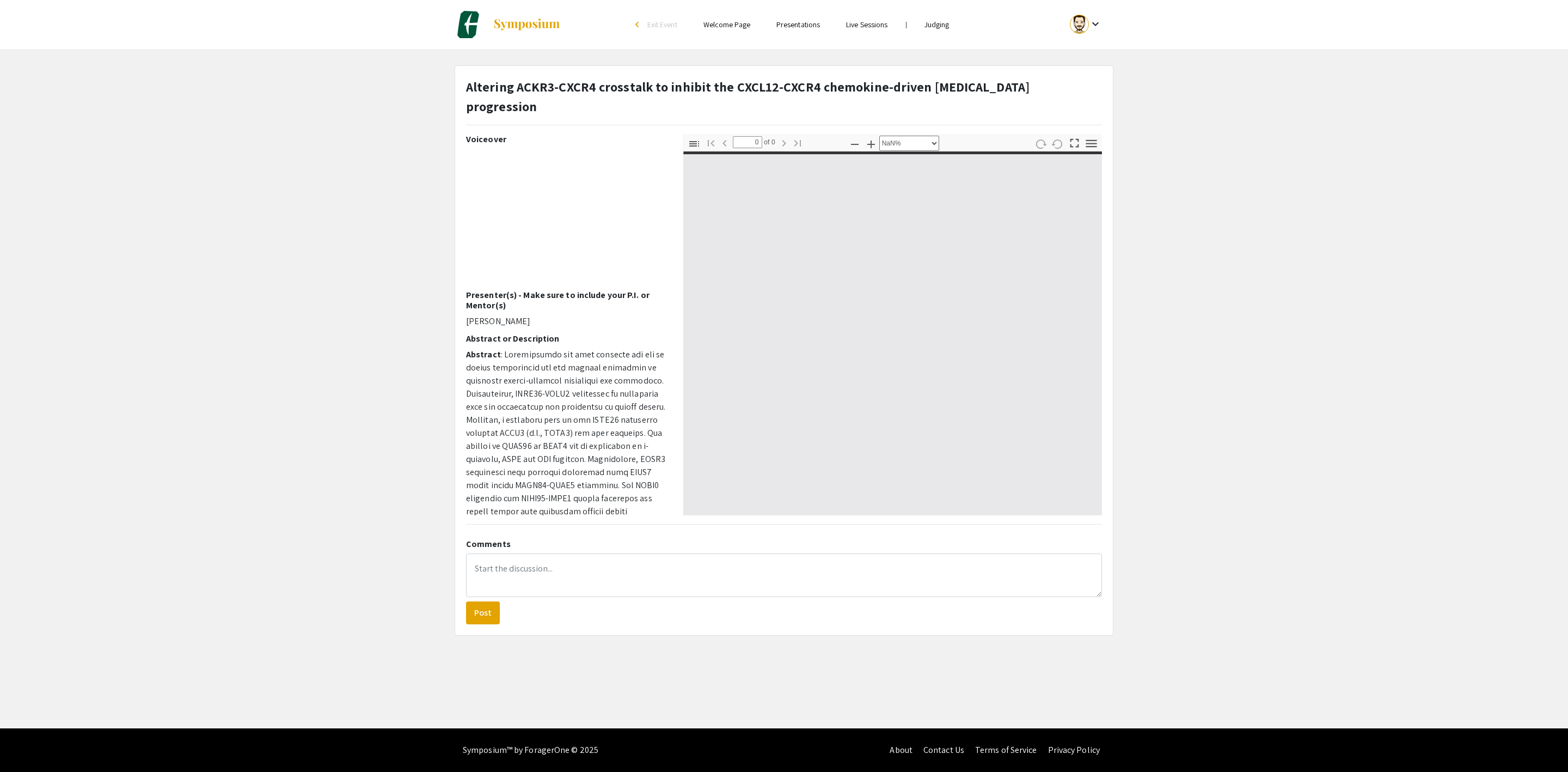
type input "1"
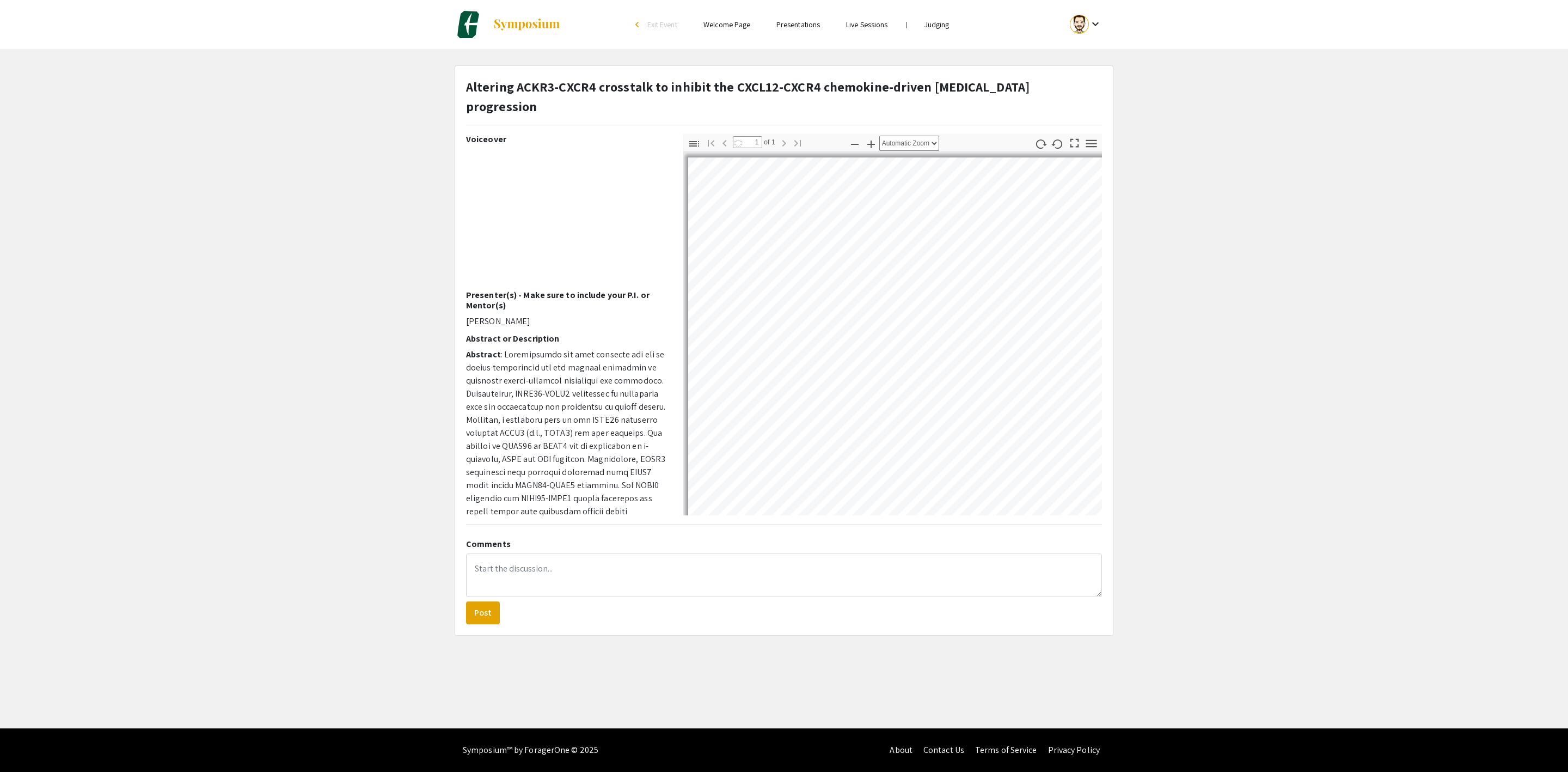
select select "custom"
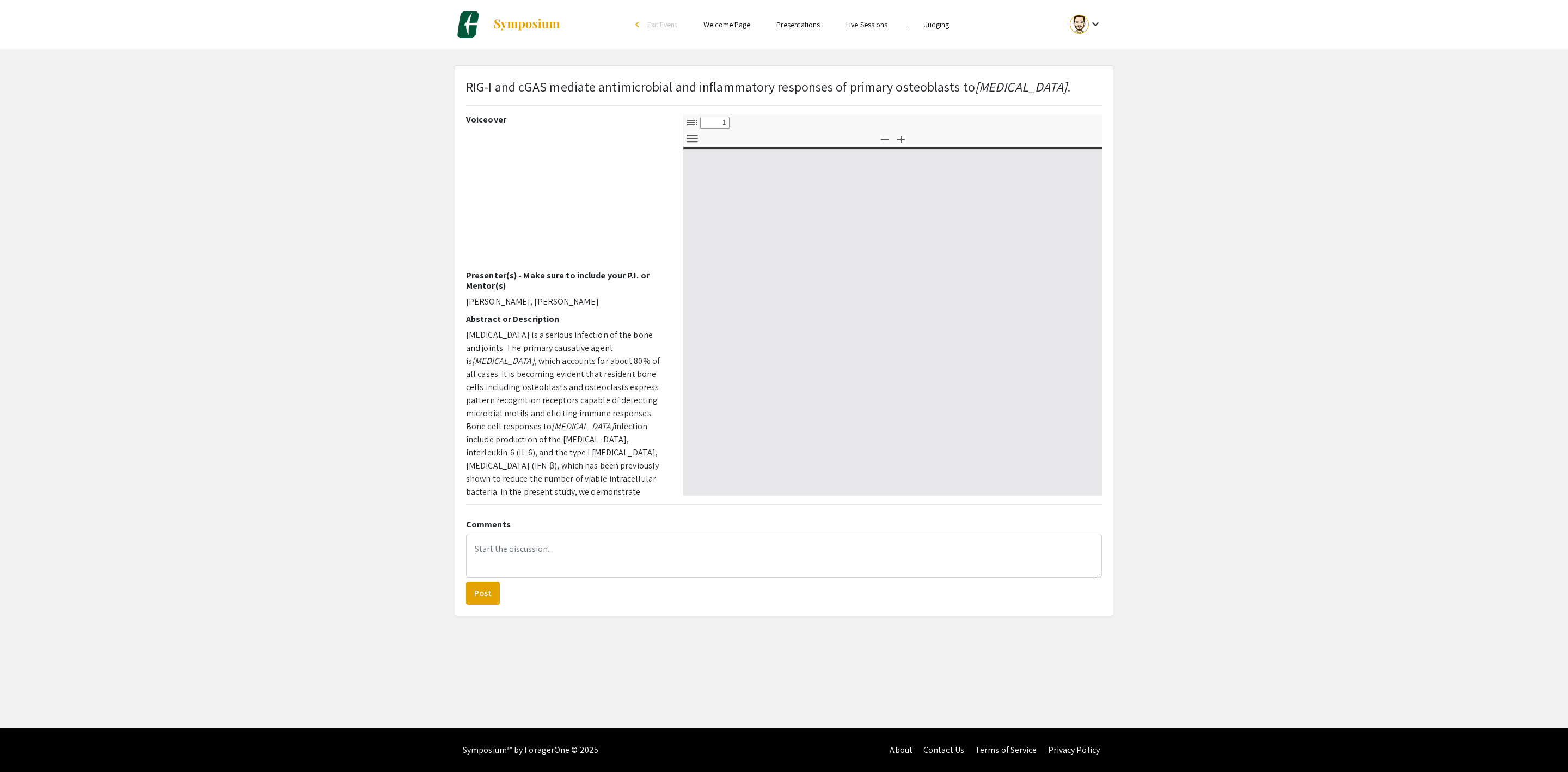
select select "custom"
type input "0"
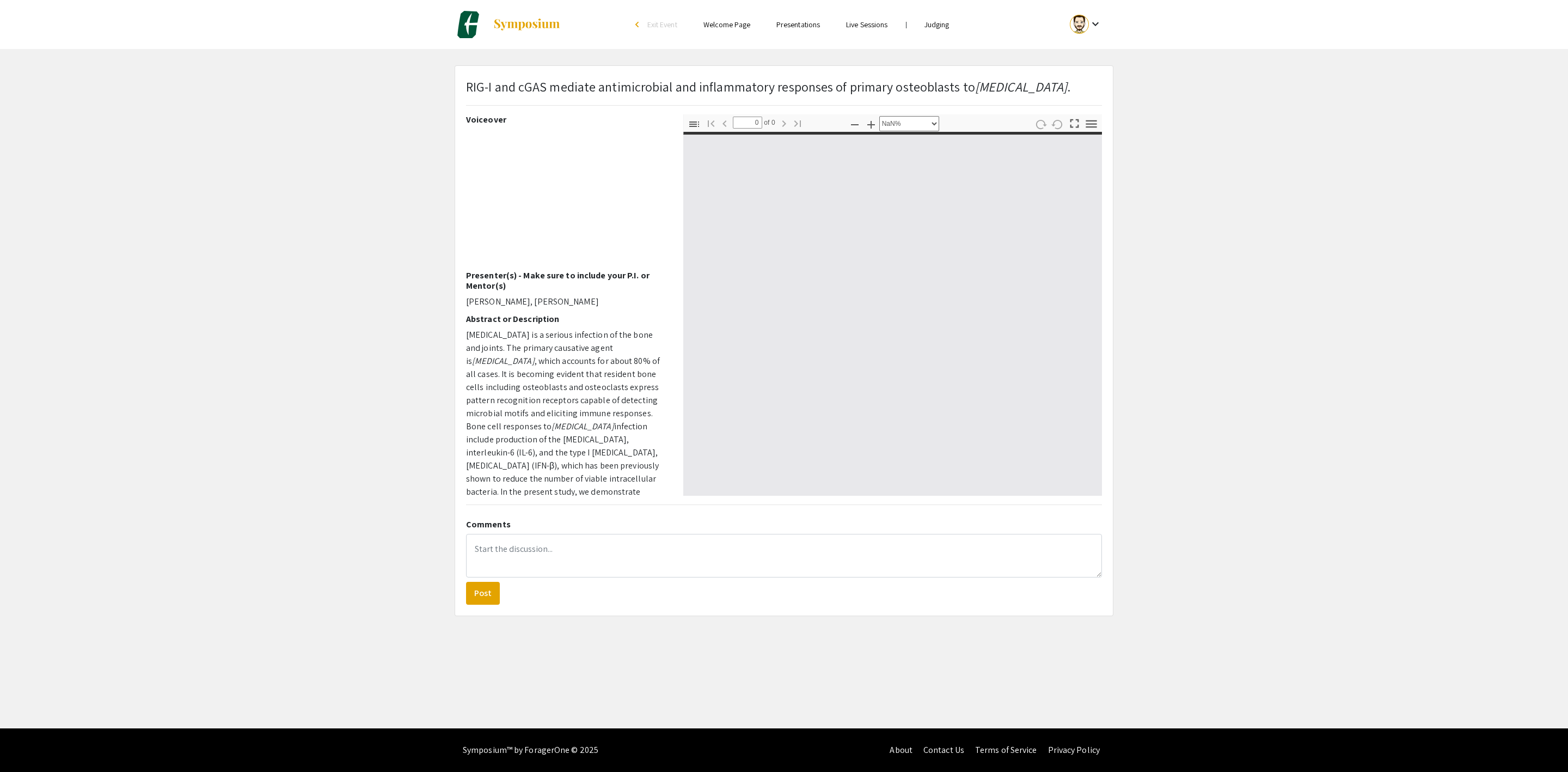
select select "auto"
type input "1"
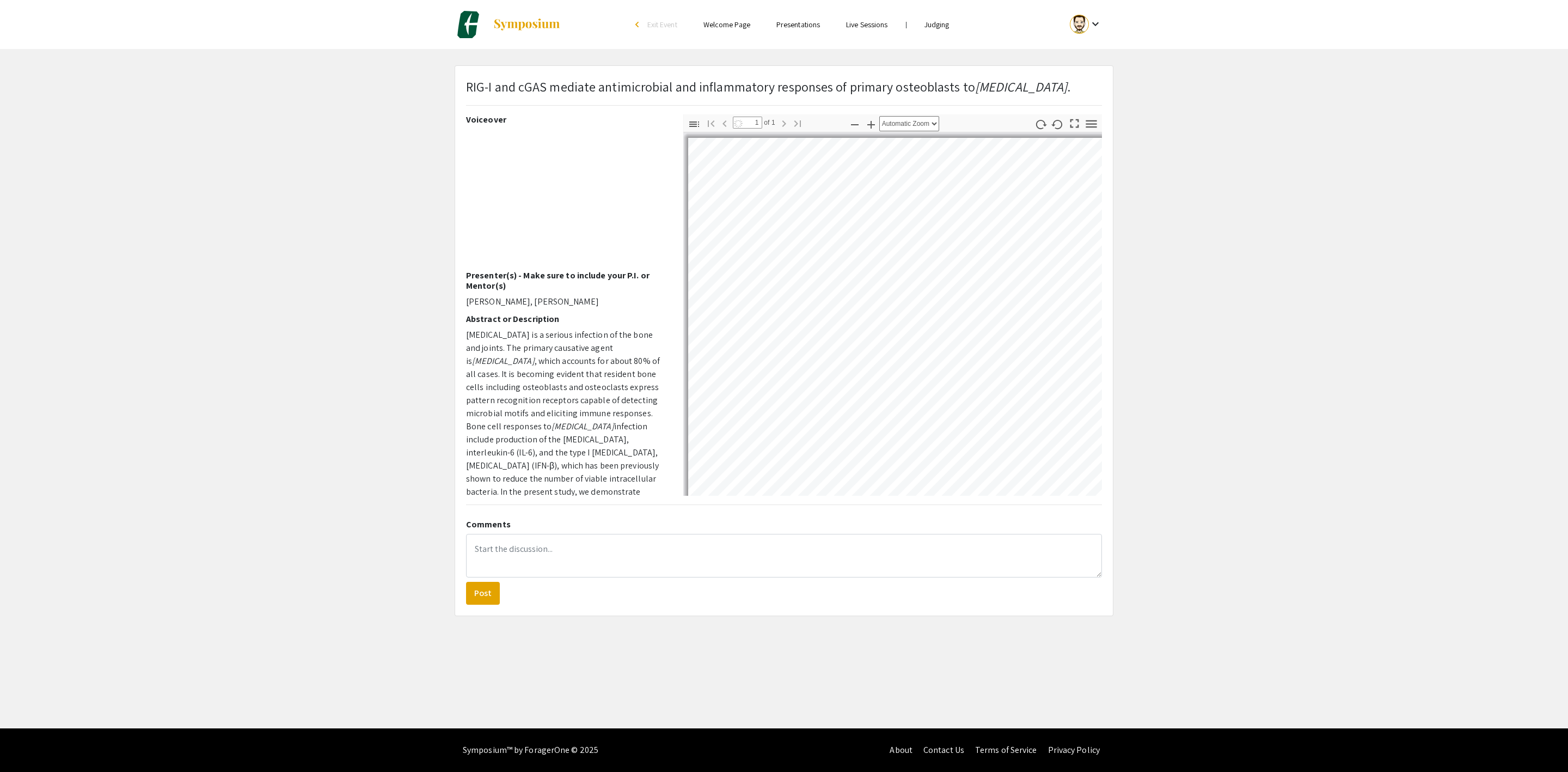
select select "custom"
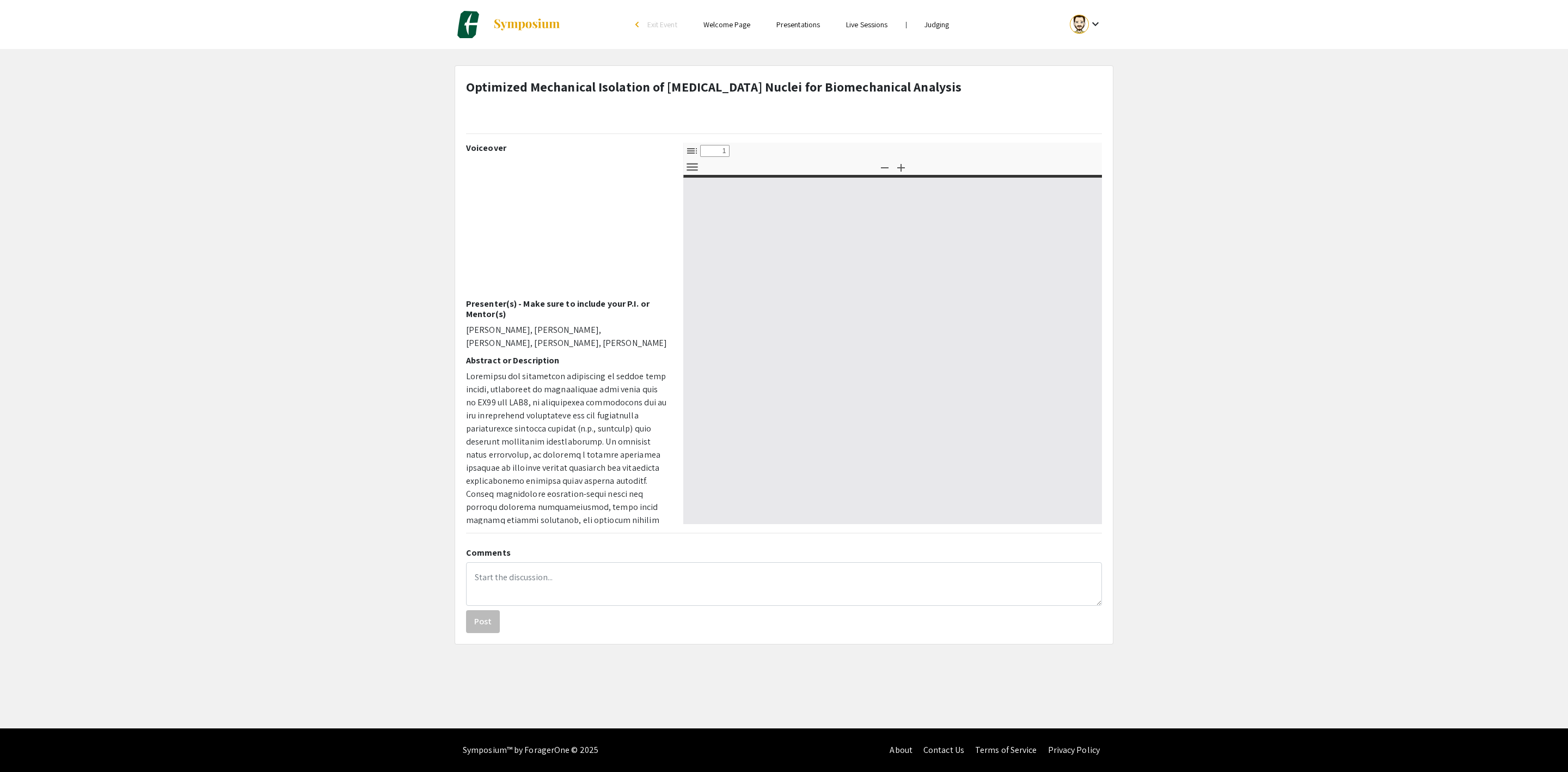
select select "custom"
type input "0"
select select "custom"
type input "1"
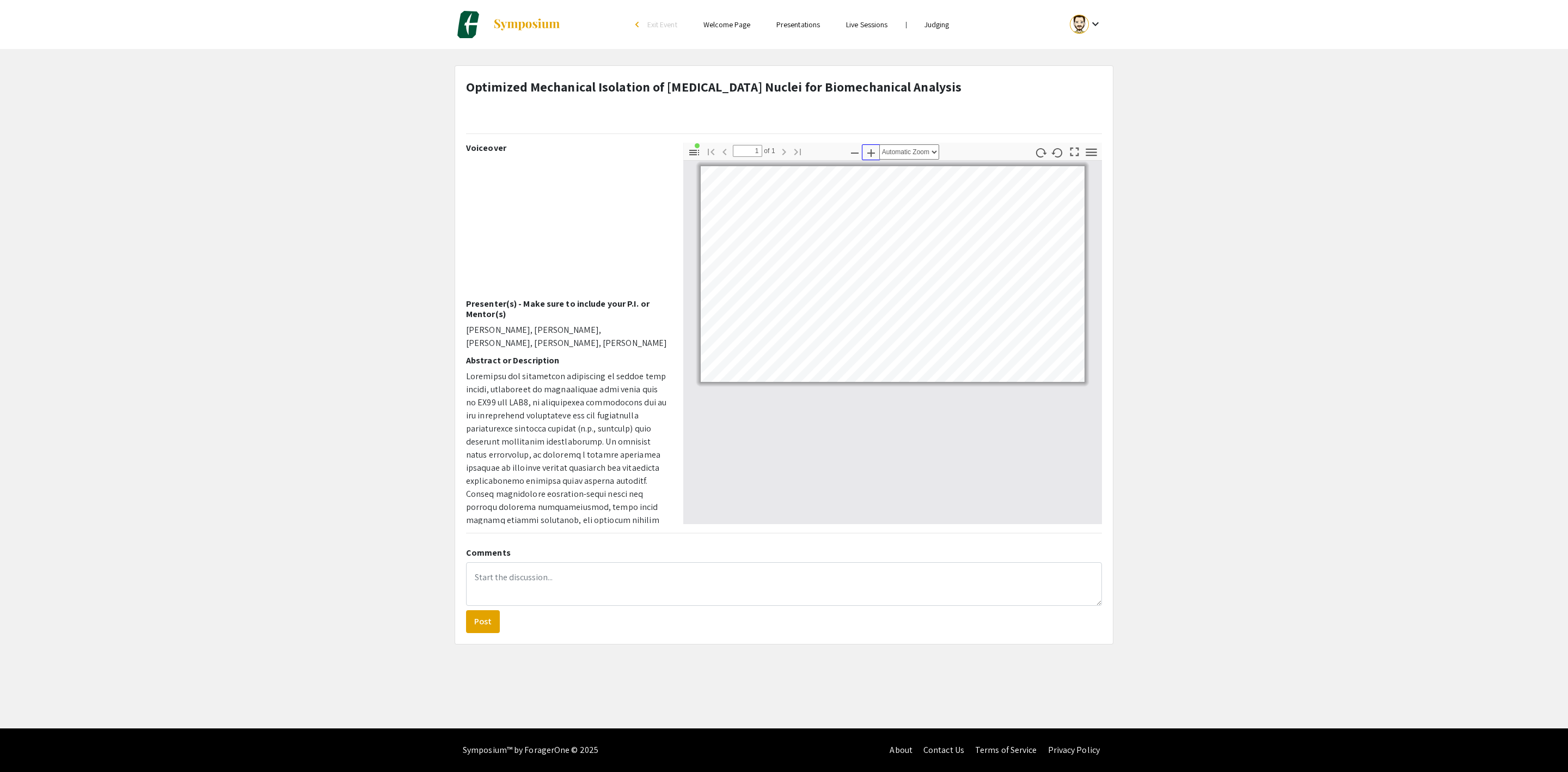
click at [868, 160] on button "Zoom In" at bounding box center [871, 152] width 18 height 15
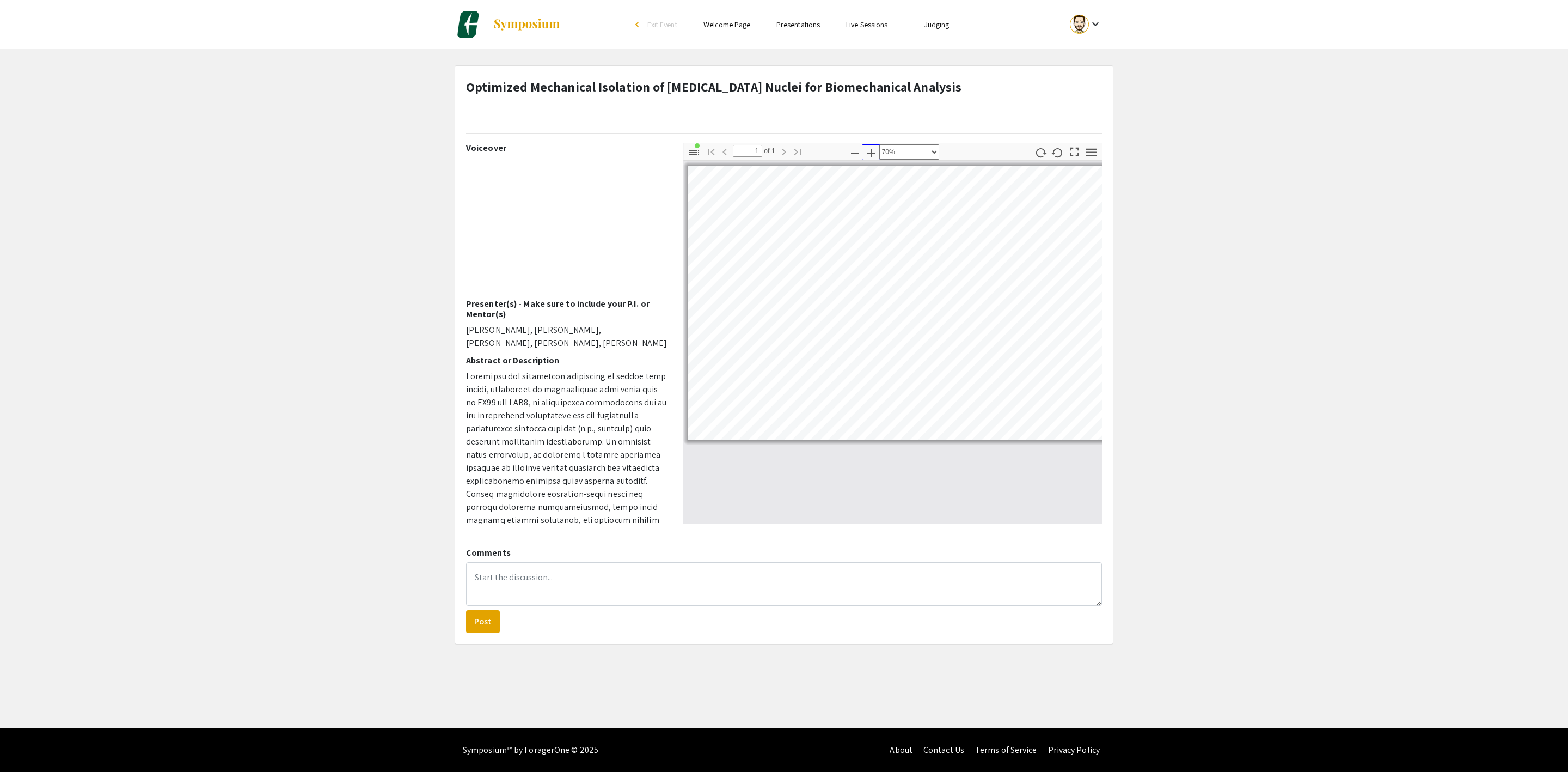
click at [868, 159] on icon "button" at bounding box center [871, 152] width 13 height 13
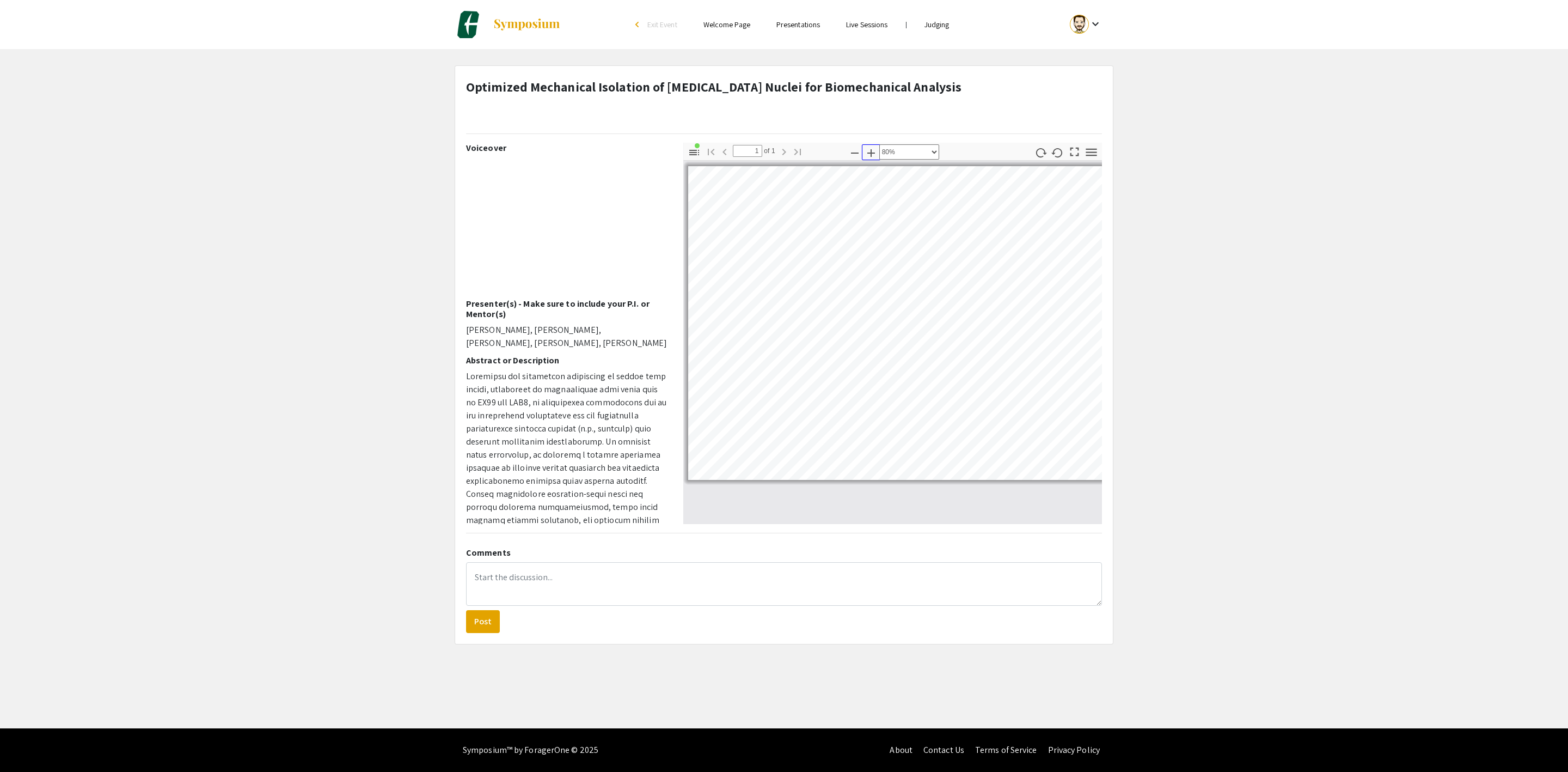
click at [869, 154] on icon "button" at bounding box center [871, 152] width 13 height 13
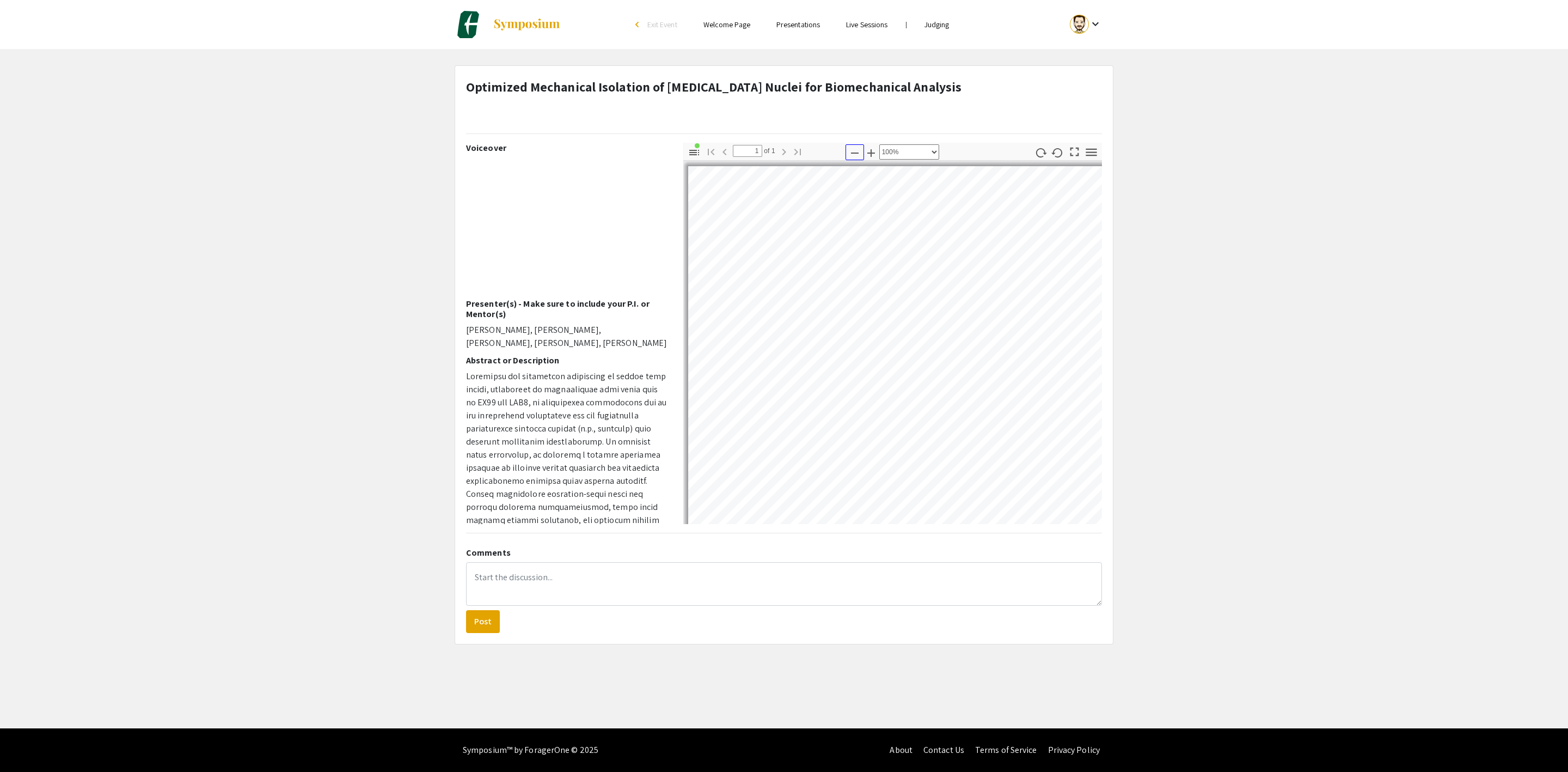
click at [851, 152] on icon "button" at bounding box center [854, 152] width 13 height 13
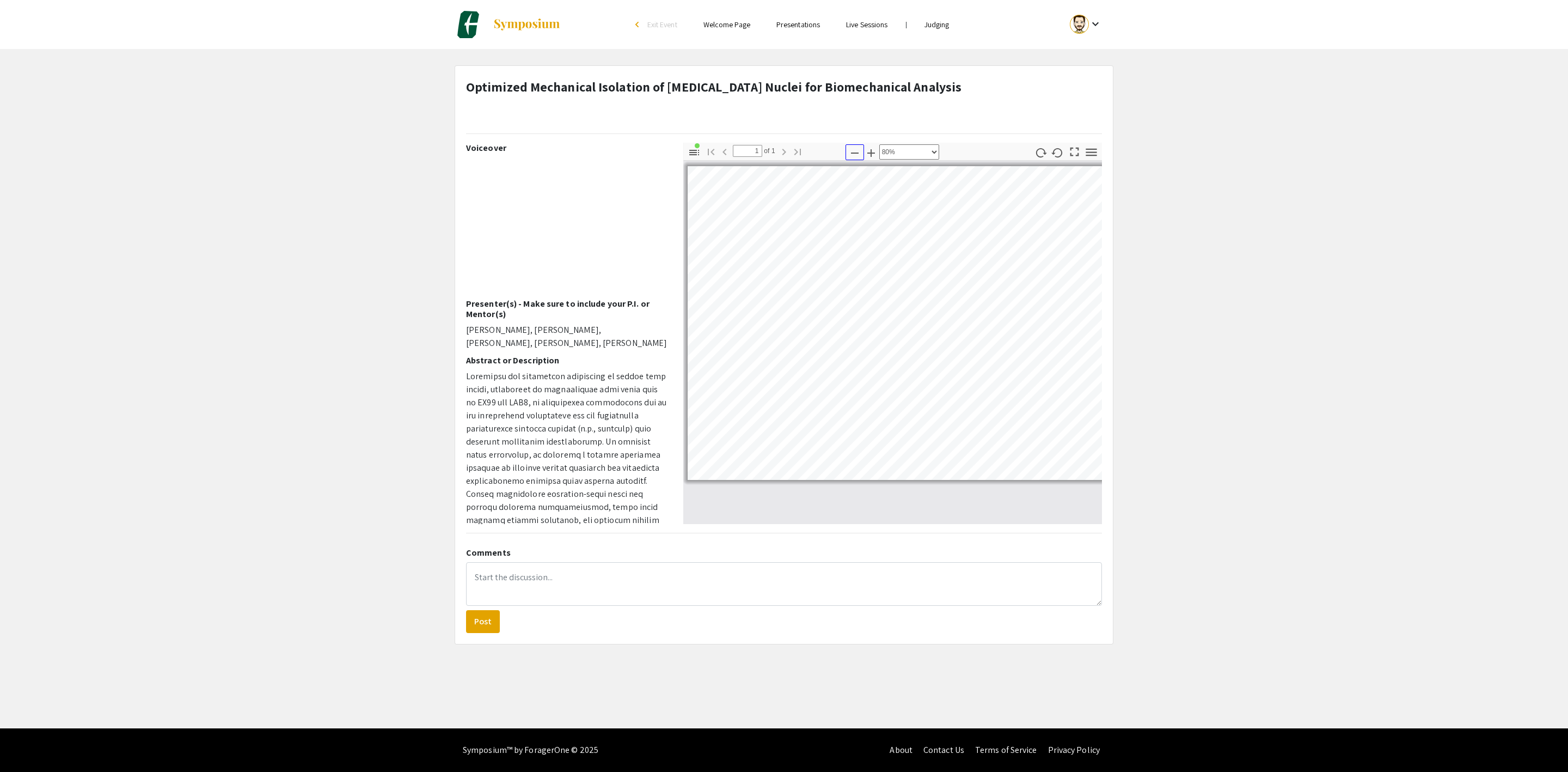
click at [851, 152] on icon "button" at bounding box center [854, 152] width 13 height 13
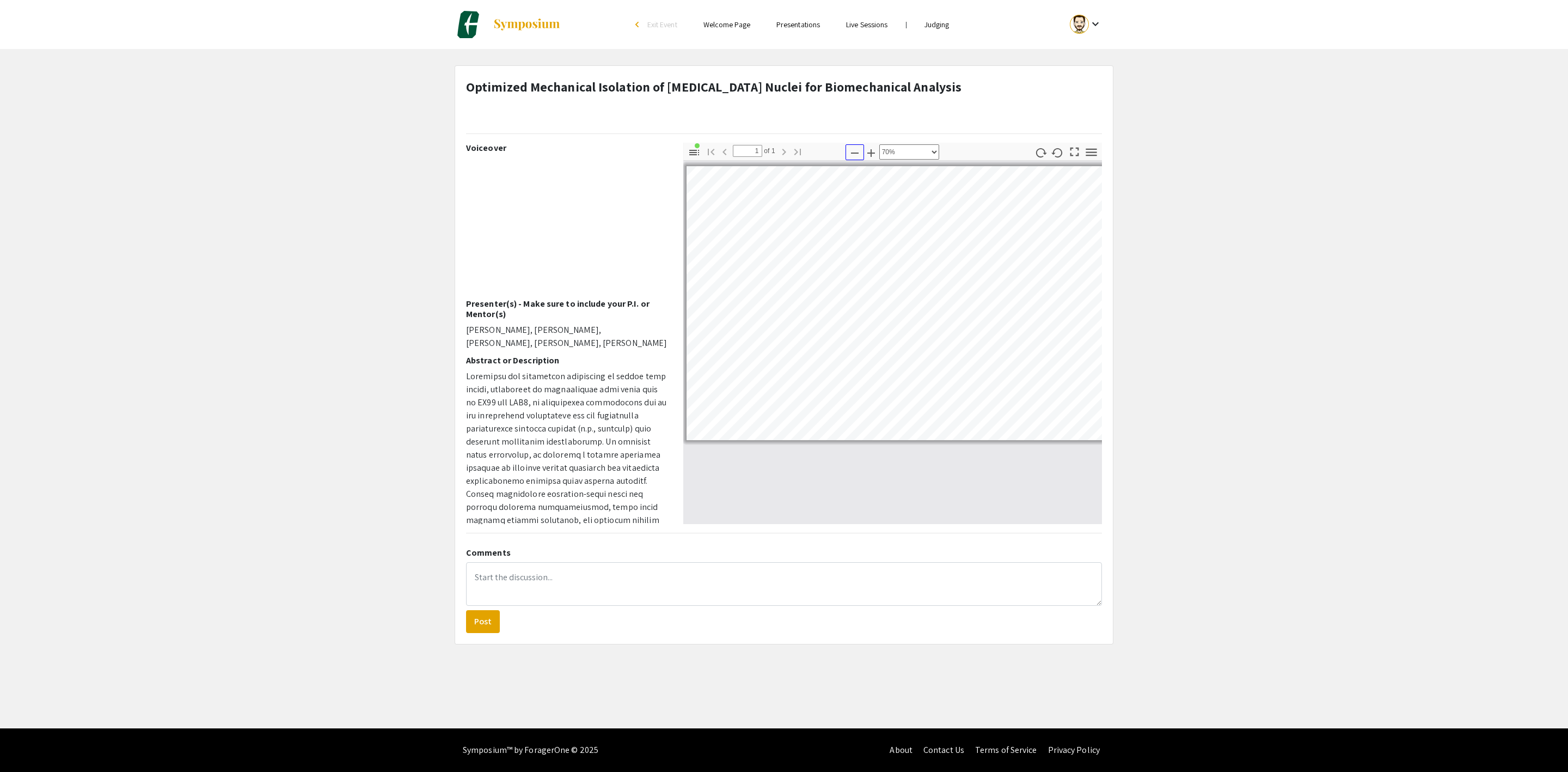
click at [851, 152] on icon "button" at bounding box center [854, 152] width 13 height 13
select select "0.5"
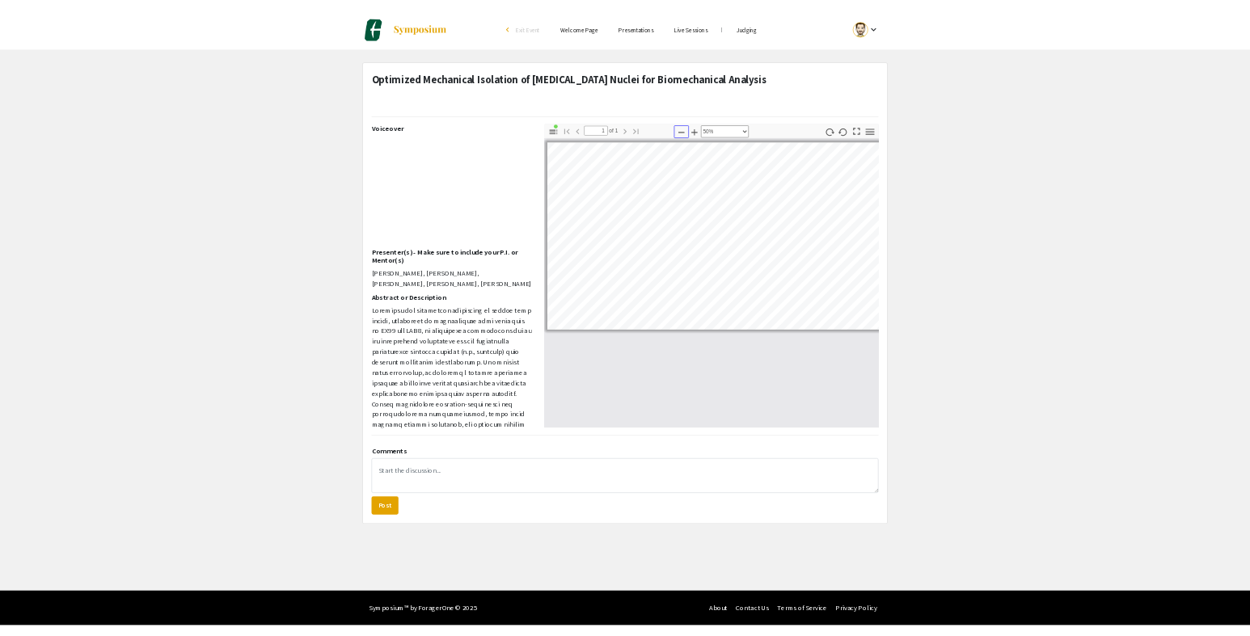
scroll to position [0, 0]
